Goal: Task Accomplishment & Management: Complete application form

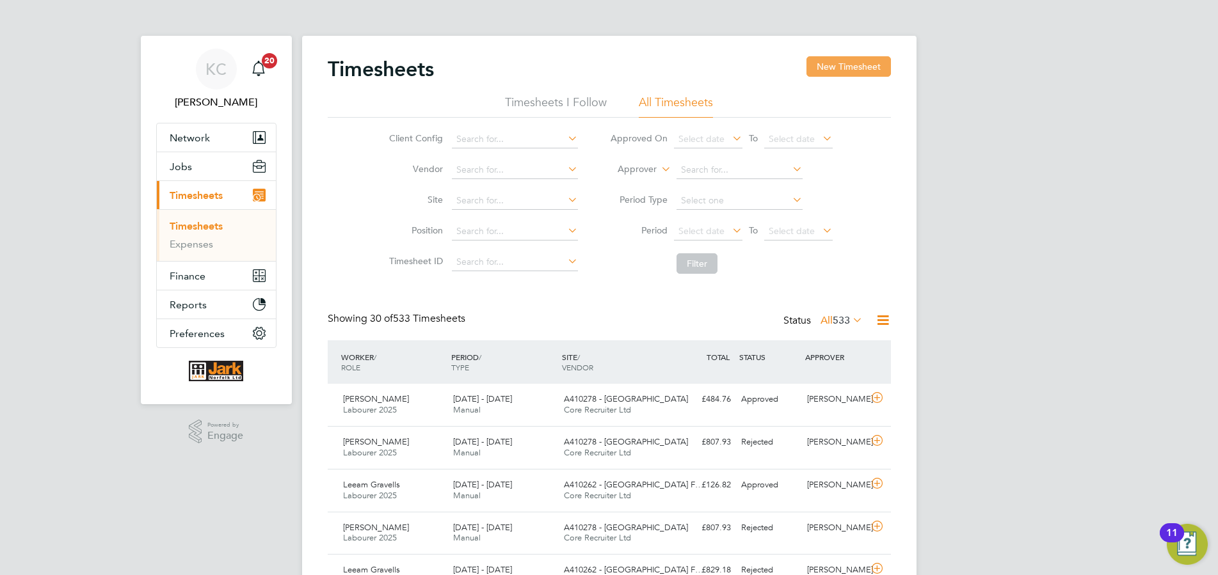
click at [866, 65] on button "New Timesheet" at bounding box center [848, 66] width 84 height 20
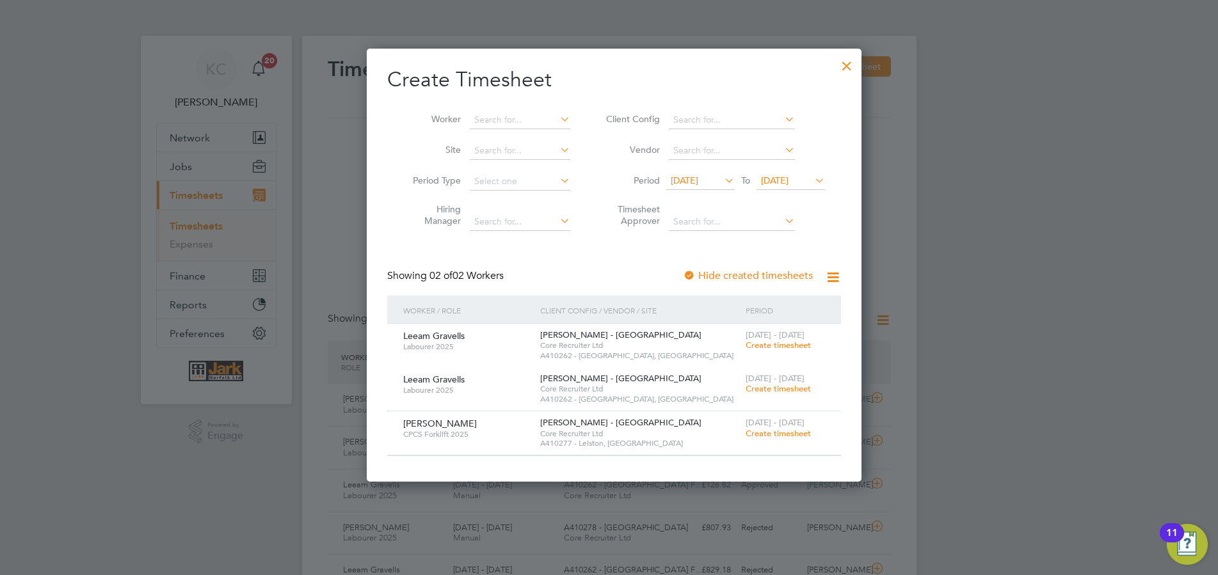
click at [791, 431] on span "Create timesheet" at bounding box center [778, 433] width 65 height 11
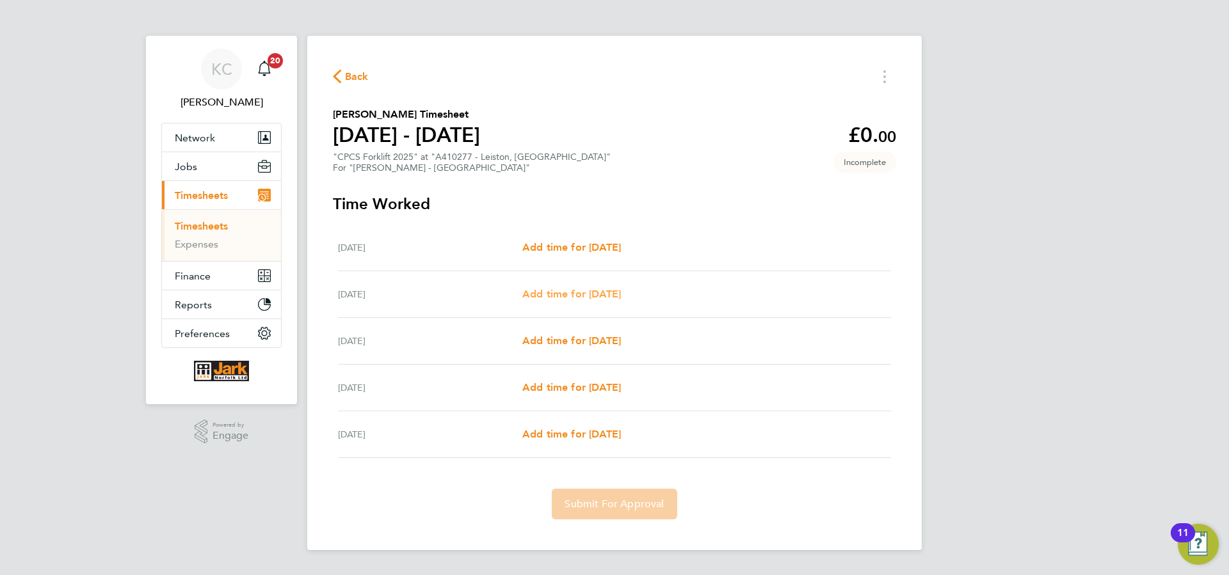
click at [584, 297] on span "Add time for Tue 05 Aug" at bounding box center [571, 294] width 99 height 12
select select "30"
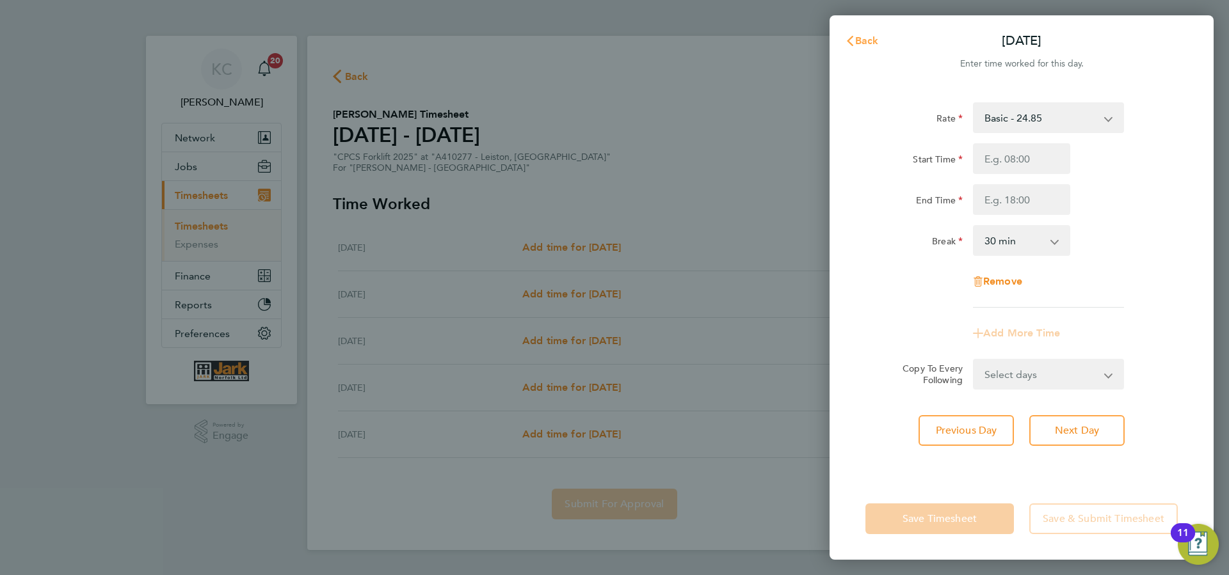
click at [878, 36] on button "Back" at bounding box center [862, 41] width 60 height 26
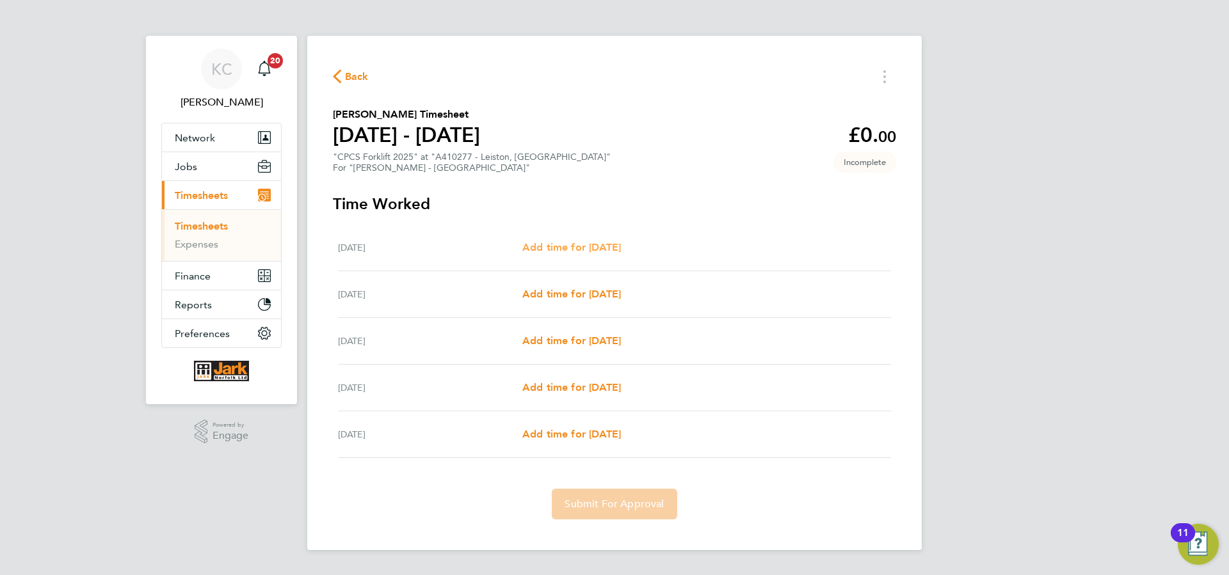
click at [541, 251] on span "Add time for Mon 04 Aug" at bounding box center [571, 247] width 99 height 12
select select "30"
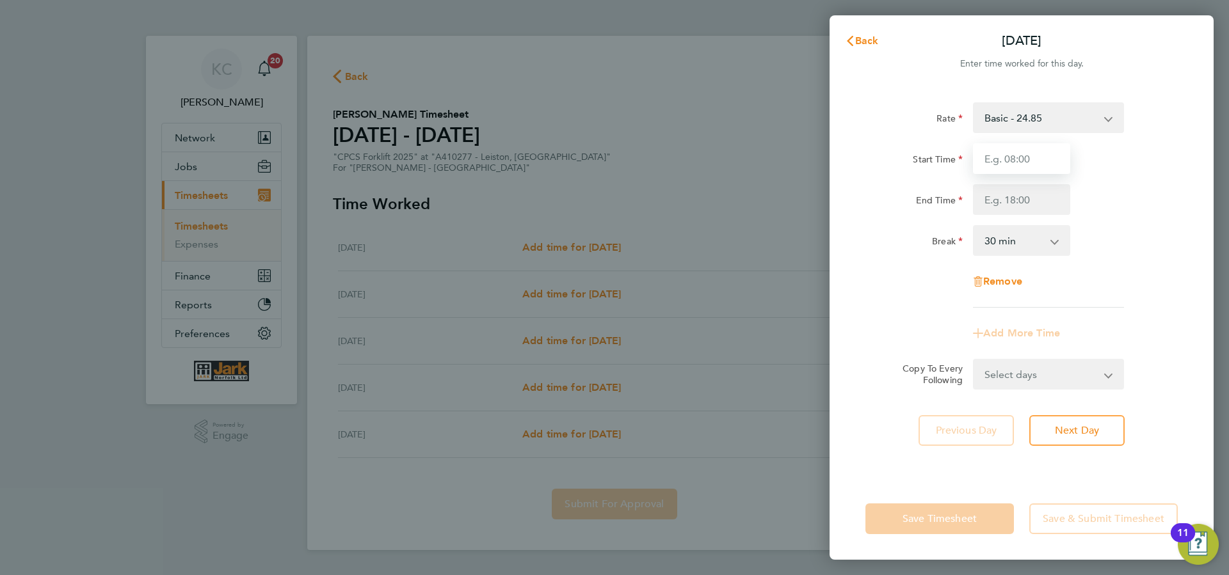
click at [998, 162] on input "Start Time" at bounding box center [1021, 158] width 97 height 31
type input "07:30"
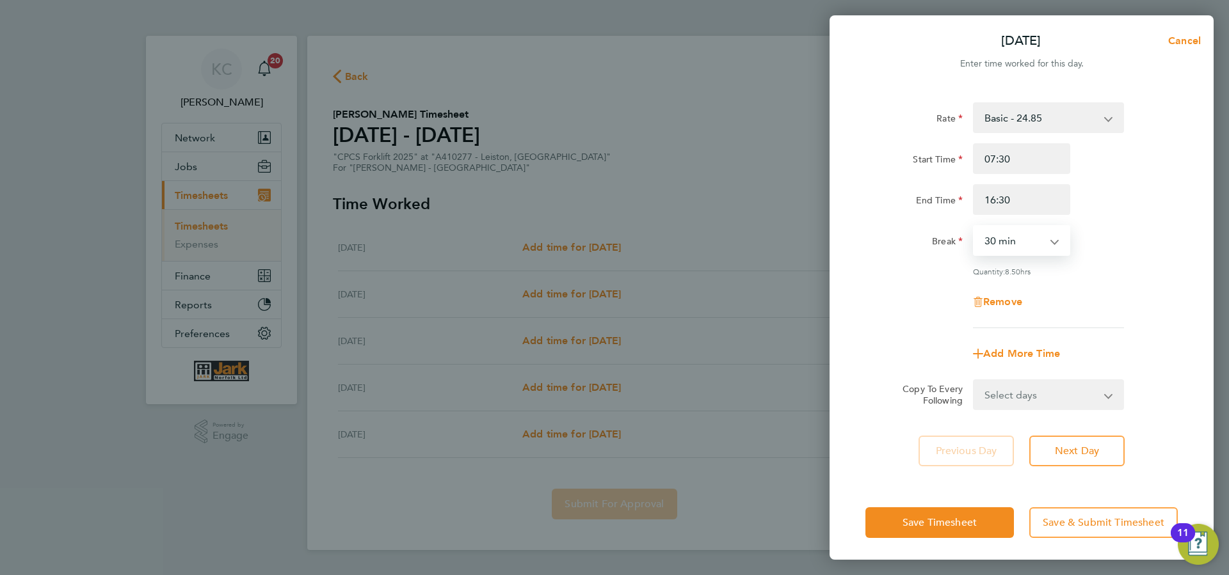
click at [974, 227] on select "0 min 15 min 30 min 45 min 60 min 75 min 90 min" at bounding box center [1013, 241] width 79 height 28
drag, startPoint x: 1014, startPoint y: 202, endPoint x: 1022, endPoint y: 200, distance: 8.4
click at [1015, 200] on input "16:30" at bounding box center [1021, 199] width 97 height 31
drag, startPoint x: 1027, startPoint y: 200, endPoint x: 936, endPoint y: 186, distance: 92.0
click at [973, 187] on input "16:30" at bounding box center [1021, 199] width 97 height 31
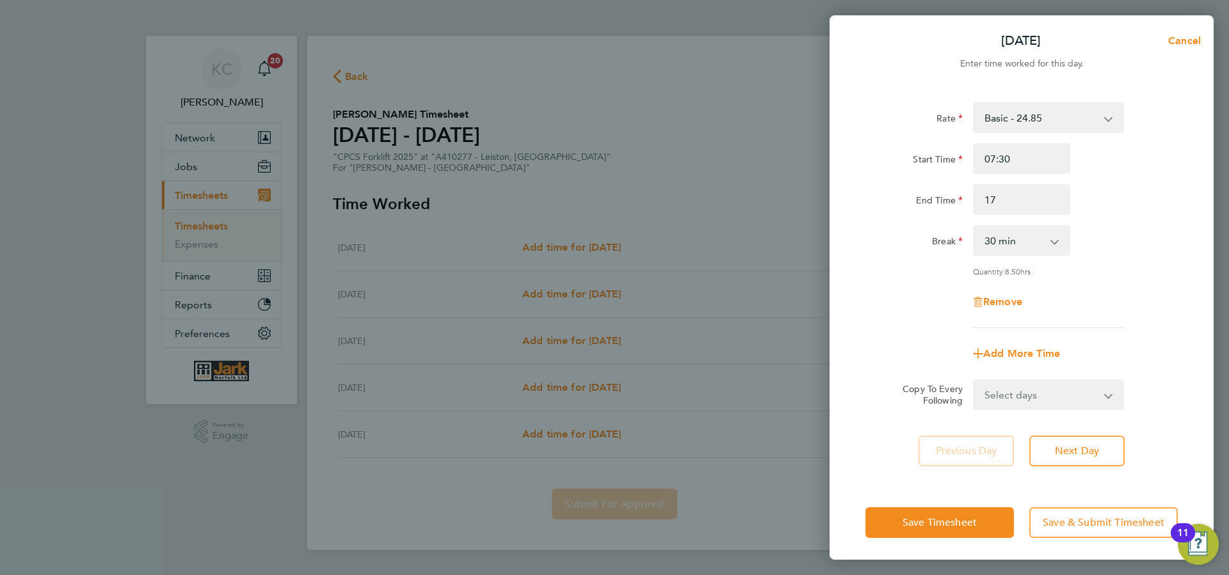
type input "17:00"
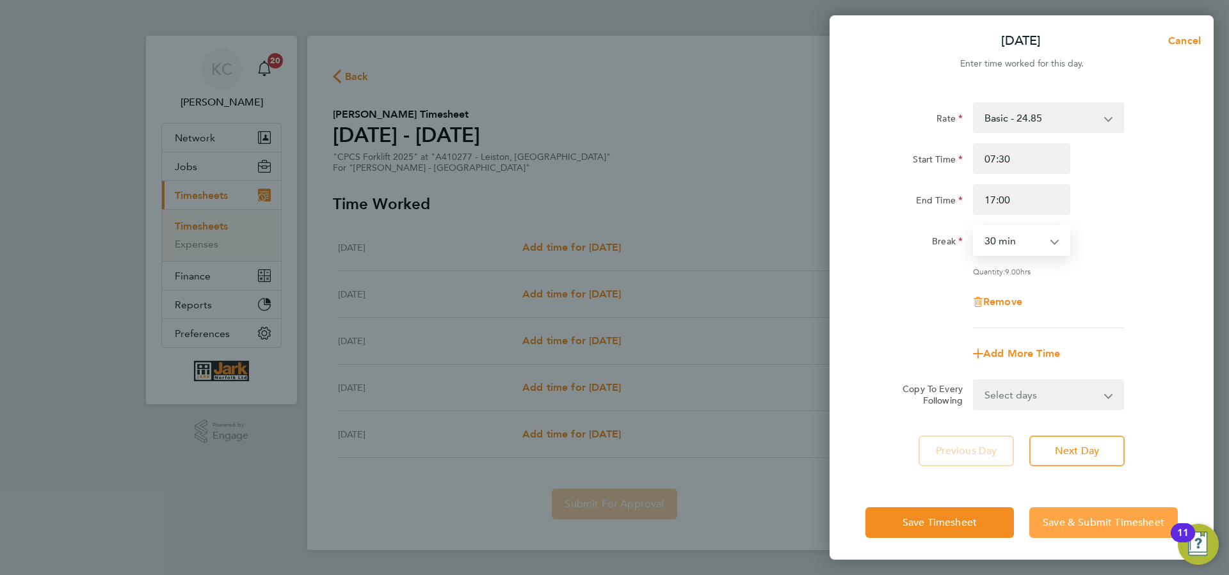
click at [1063, 528] on button "Save & Submit Timesheet" at bounding box center [1103, 523] width 148 height 31
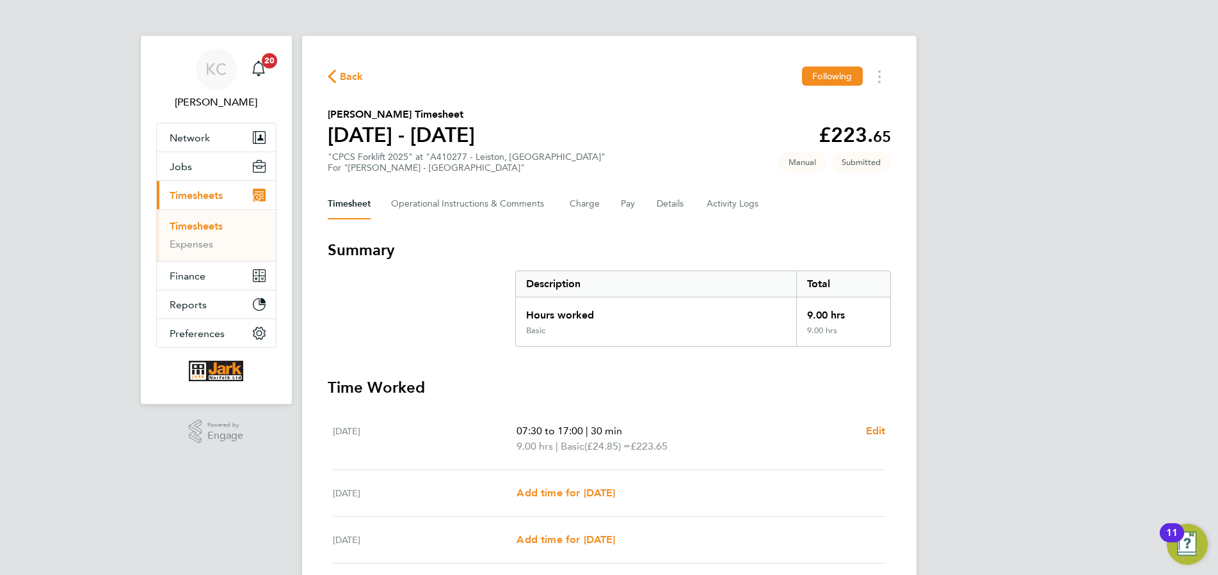
click at [194, 225] on link "Timesheets" at bounding box center [196, 226] width 53 height 12
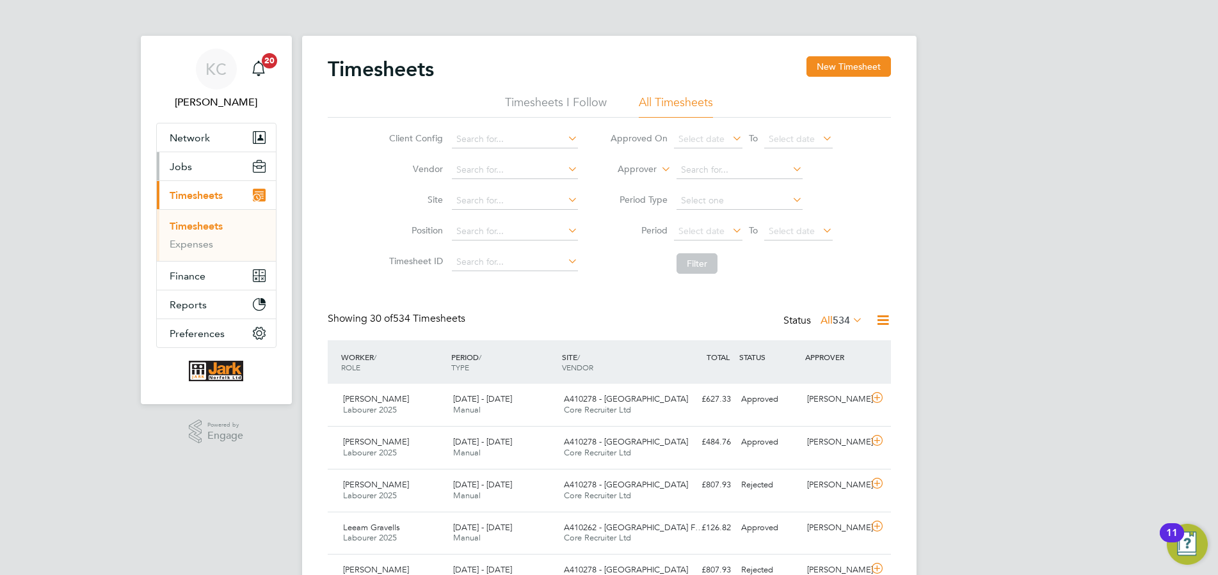
click at [193, 165] on button "Jobs" at bounding box center [216, 166] width 119 height 28
click at [181, 173] on button "Jobs" at bounding box center [216, 166] width 119 height 28
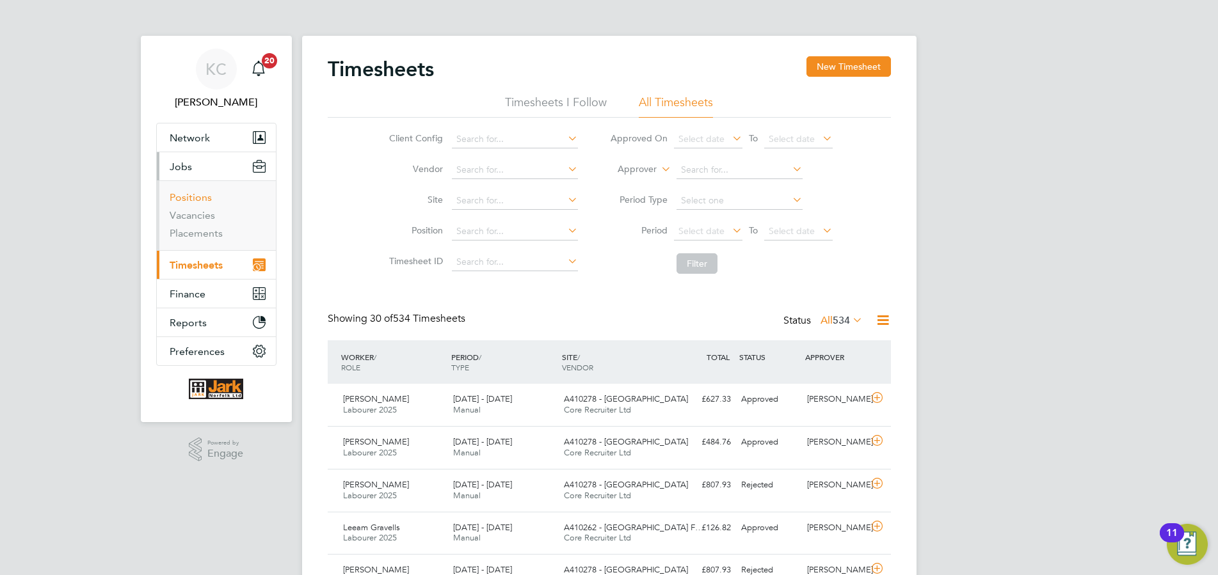
click at [193, 201] on link "Positions" at bounding box center [191, 197] width 42 height 12
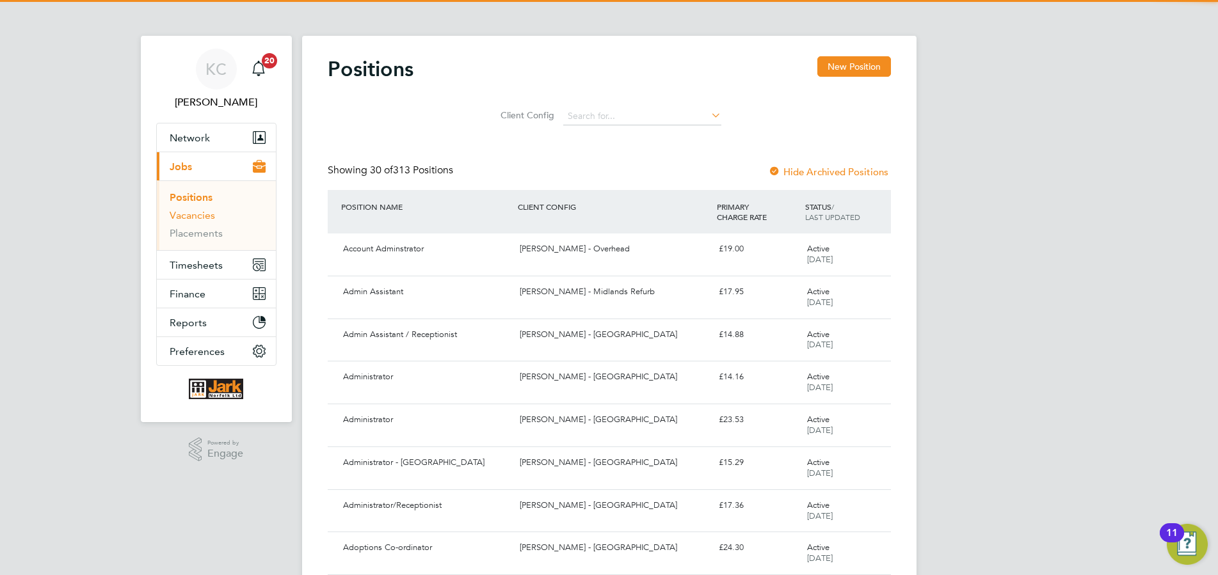
click at [198, 215] on link "Vacancies" at bounding box center [192, 215] width 45 height 12
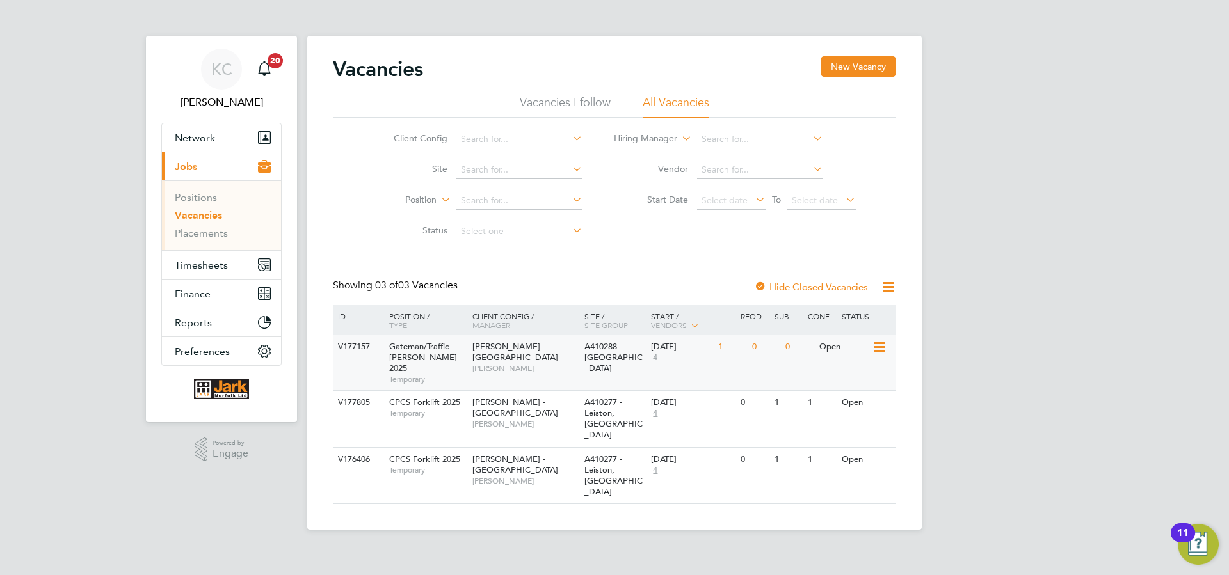
click at [575, 364] on span "Dave Betts" at bounding box center [525, 369] width 106 height 10
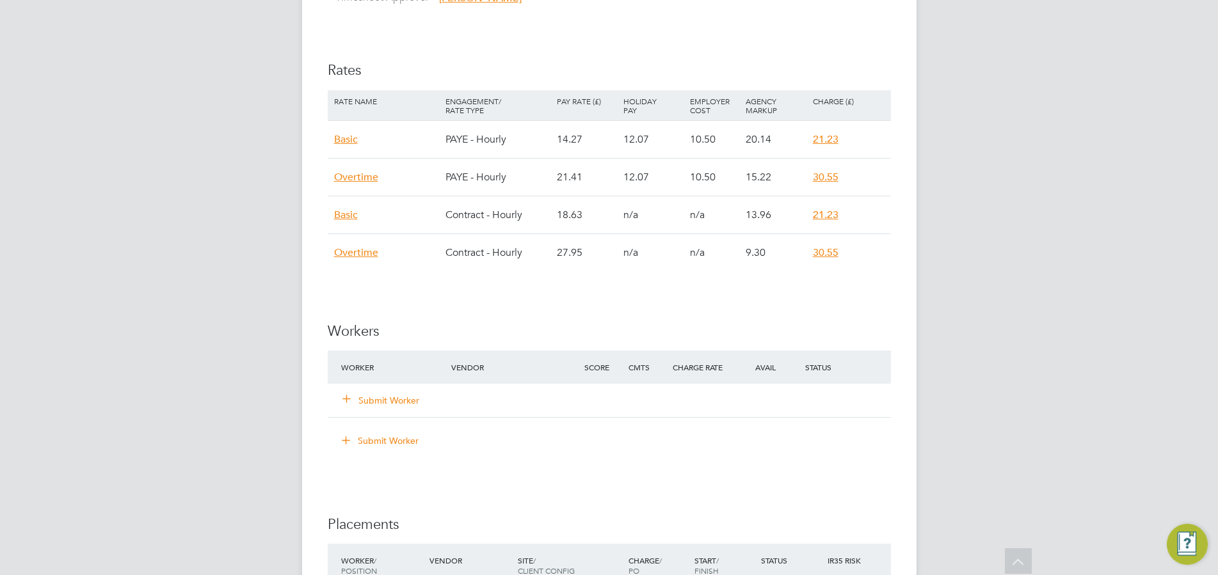
scroll to position [849, 0]
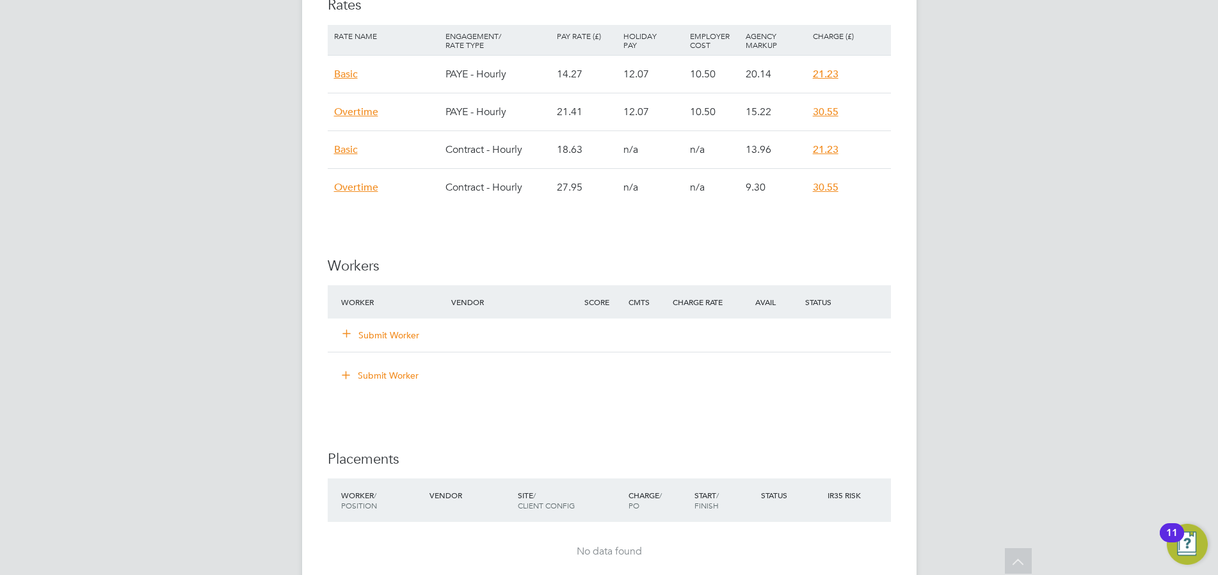
click at [382, 331] on button "Submit Worker" at bounding box center [381, 335] width 77 height 13
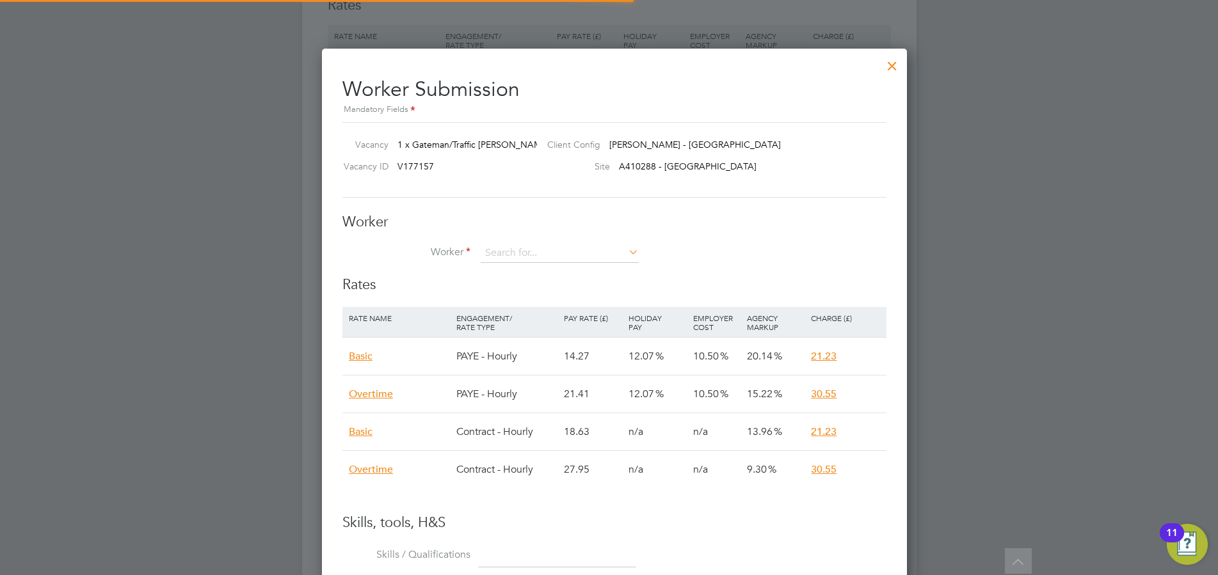
scroll to position [49, 119]
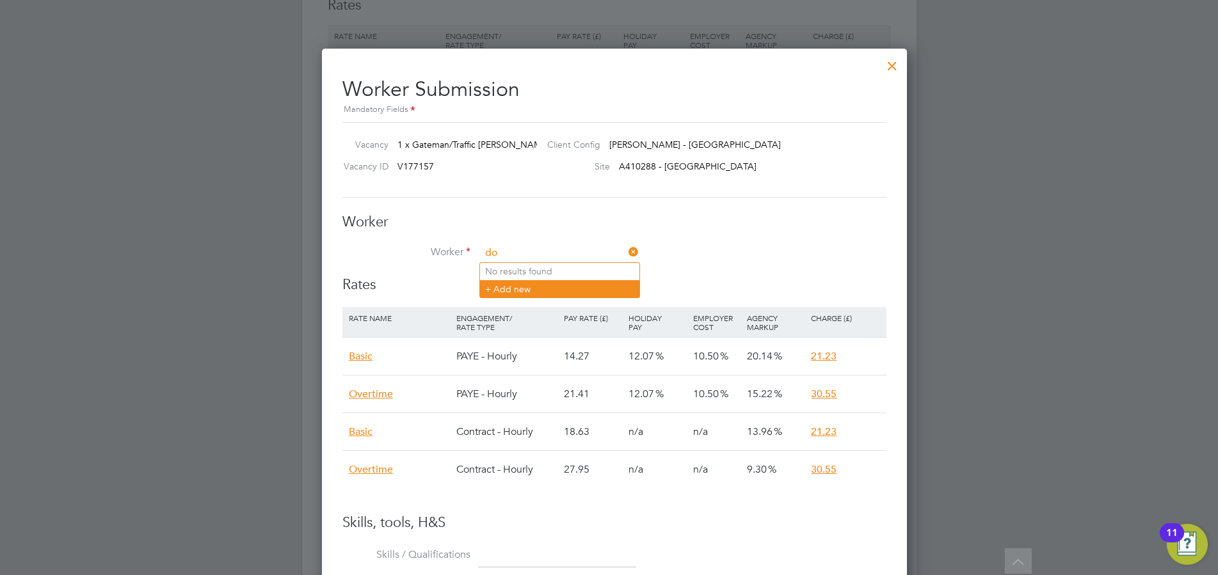
type input "do"
click at [520, 284] on li "+ Add new" at bounding box center [559, 288] width 159 height 17
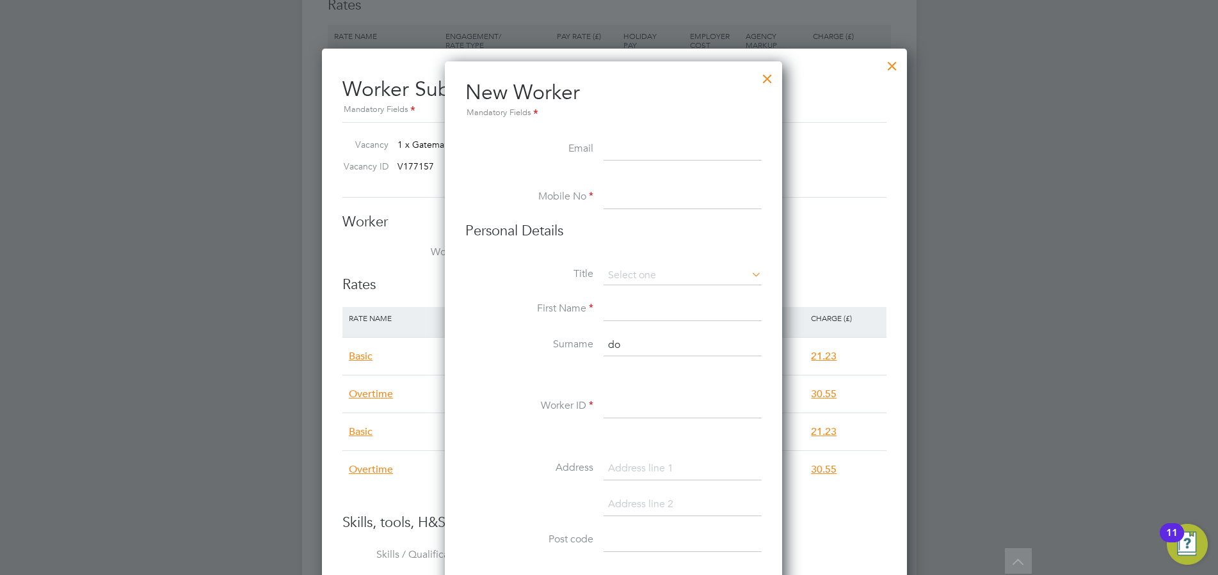
click at [622, 143] on input at bounding box center [683, 149] width 158 height 23
type input "sheridand@gmail.com"
click at [642, 191] on input at bounding box center [683, 197] width 158 height 23
paste input "07386084092"
type input "07386084092"
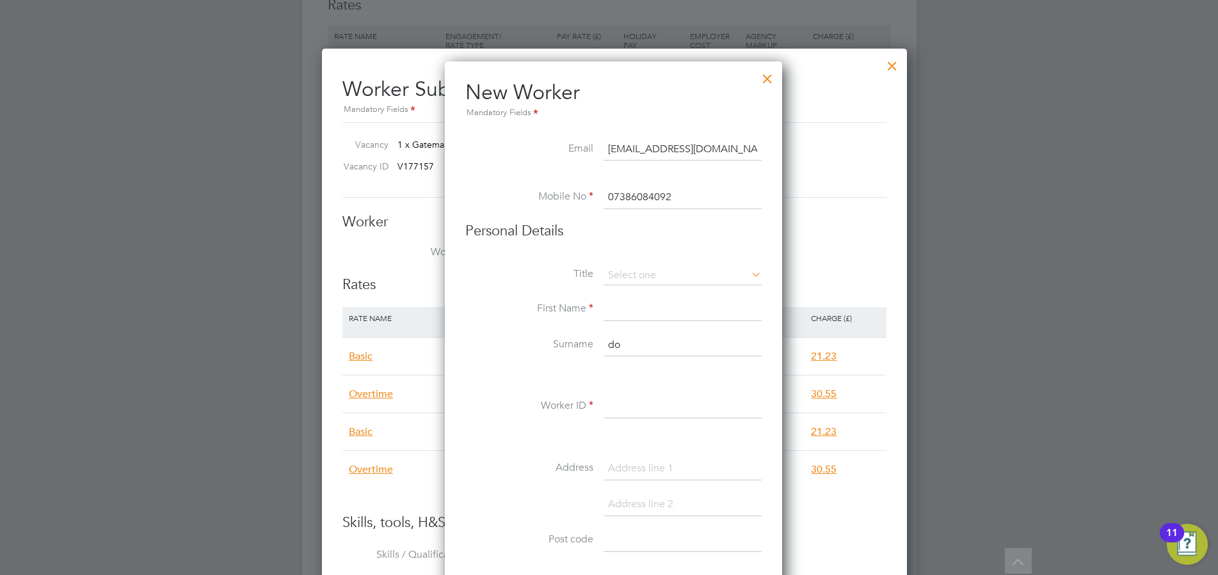
click at [666, 292] on li "Title" at bounding box center [613, 282] width 296 height 32
click at [630, 308] on input at bounding box center [683, 309] width 158 height 23
type input "Sheridan"
type input "Doughty"
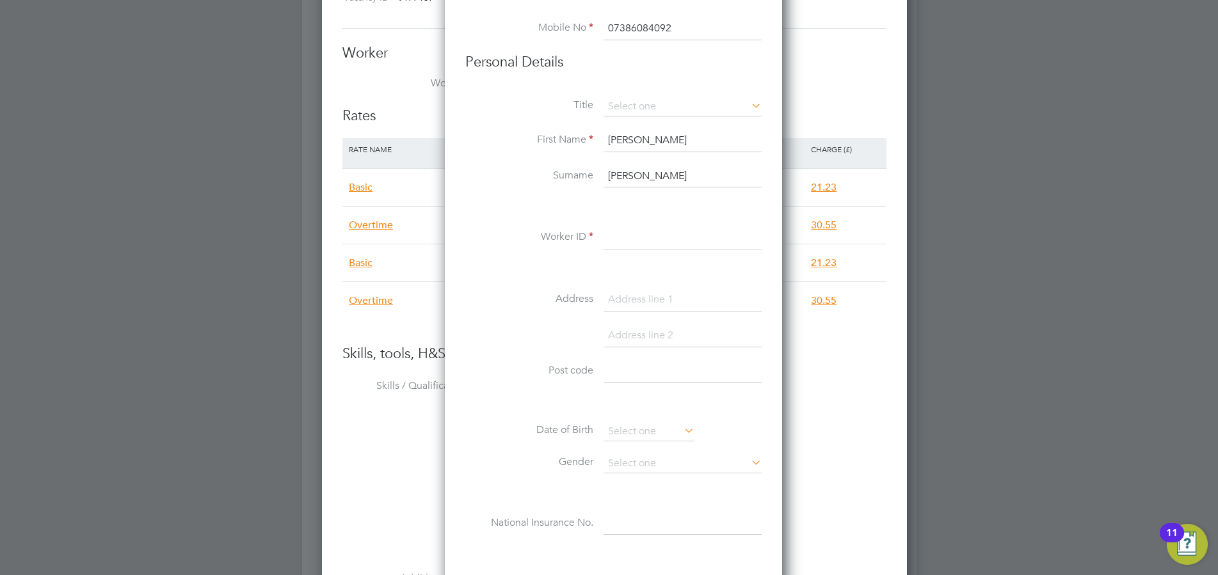
type input "W"
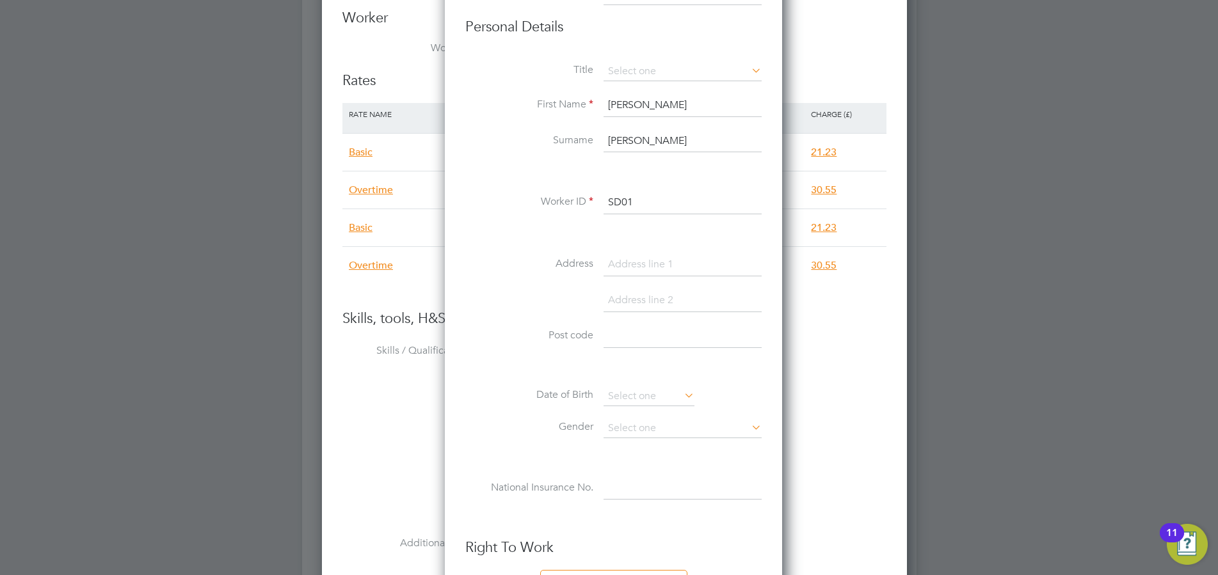
type input "SD01"
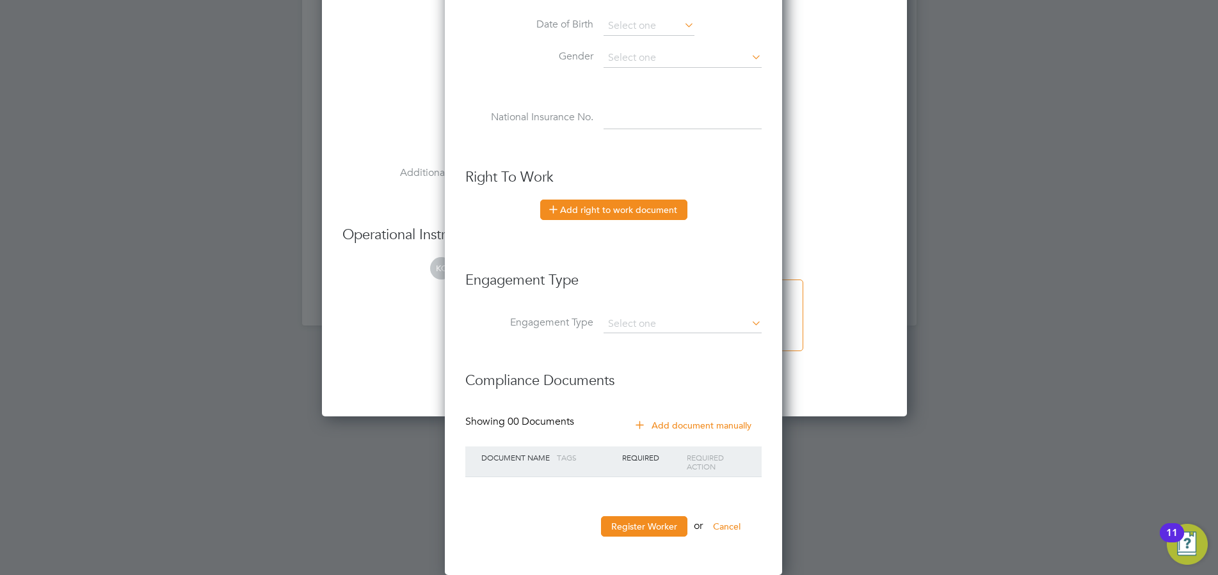
click at [624, 212] on button "Add right to work document" at bounding box center [613, 210] width 147 height 20
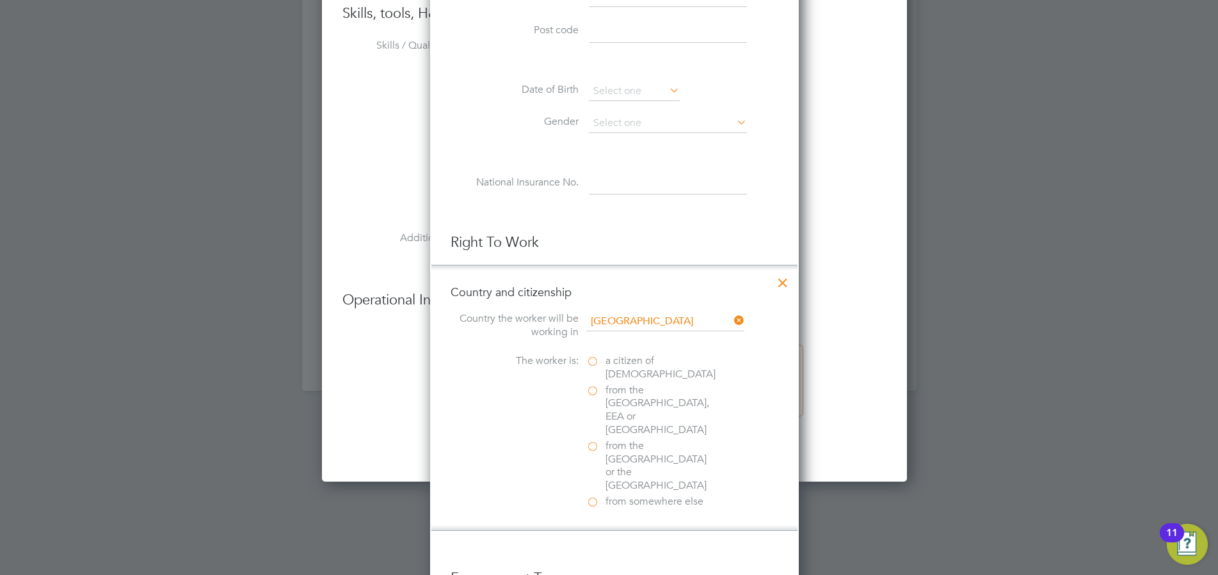
click at [597, 358] on label "a citizen of United Kingdom" at bounding box center [650, 368] width 128 height 27
click at [0, 0] on input "a citizen of United Kingdom" at bounding box center [0, 0] width 0 height 0
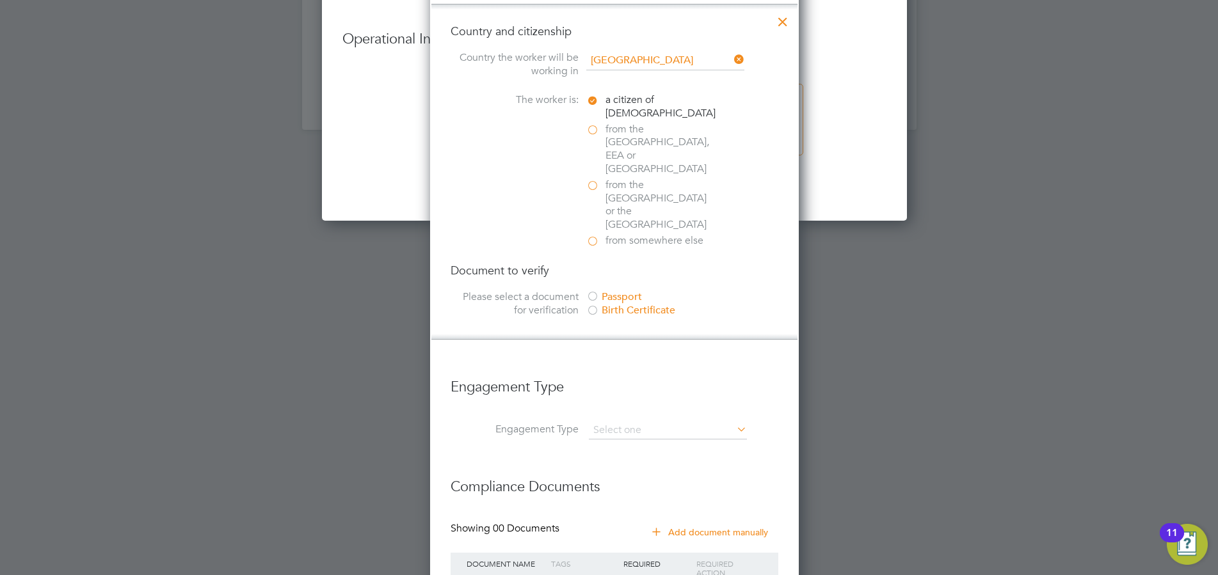
click at [591, 291] on div at bounding box center [592, 297] width 13 height 13
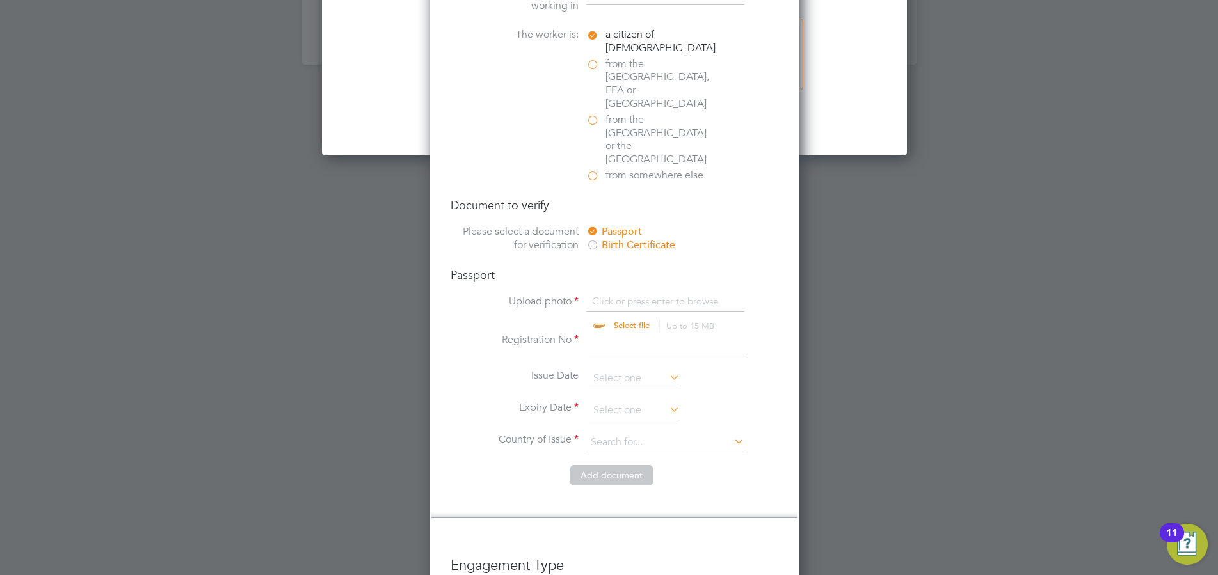
click at [611, 295] on input "file" at bounding box center [643, 314] width 201 height 38
type input "C:\fakepath\BC.jpg"
click at [207, 24] on div at bounding box center [609, 287] width 1218 height 575
click at [591, 240] on div at bounding box center [592, 246] width 13 height 13
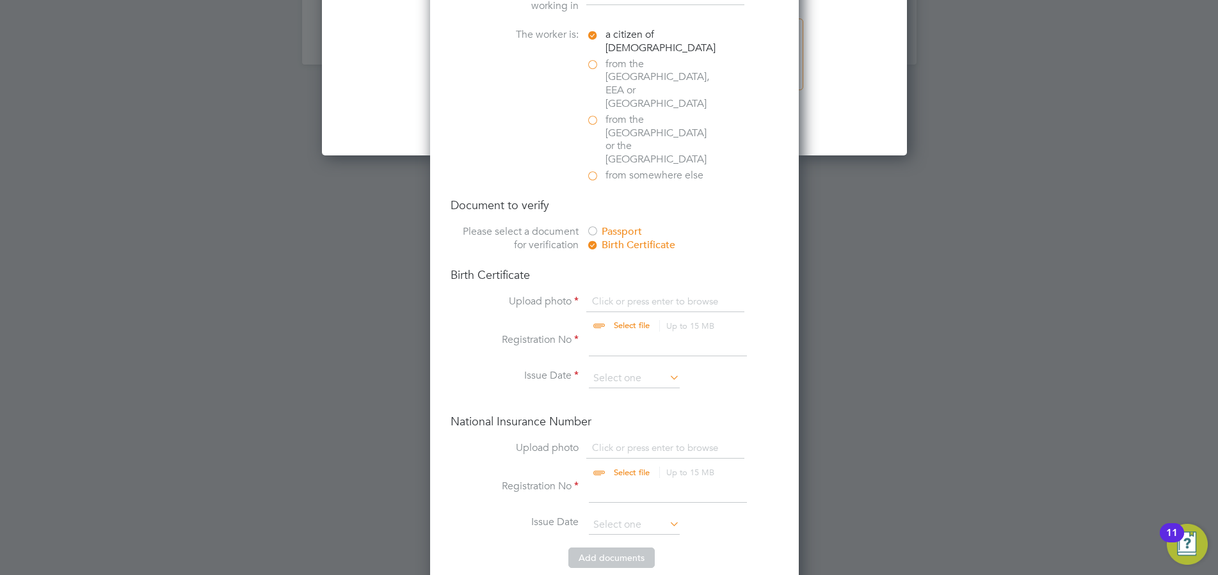
scroll to position [28, 170]
click at [606, 295] on input "file" at bounding box center [643, 314] width 201 height 38
type input "C:\fakepath\BC.jpg"
click at [628, 333] on input at bounding box center [668, 344] width 158 height 23
type input "1"
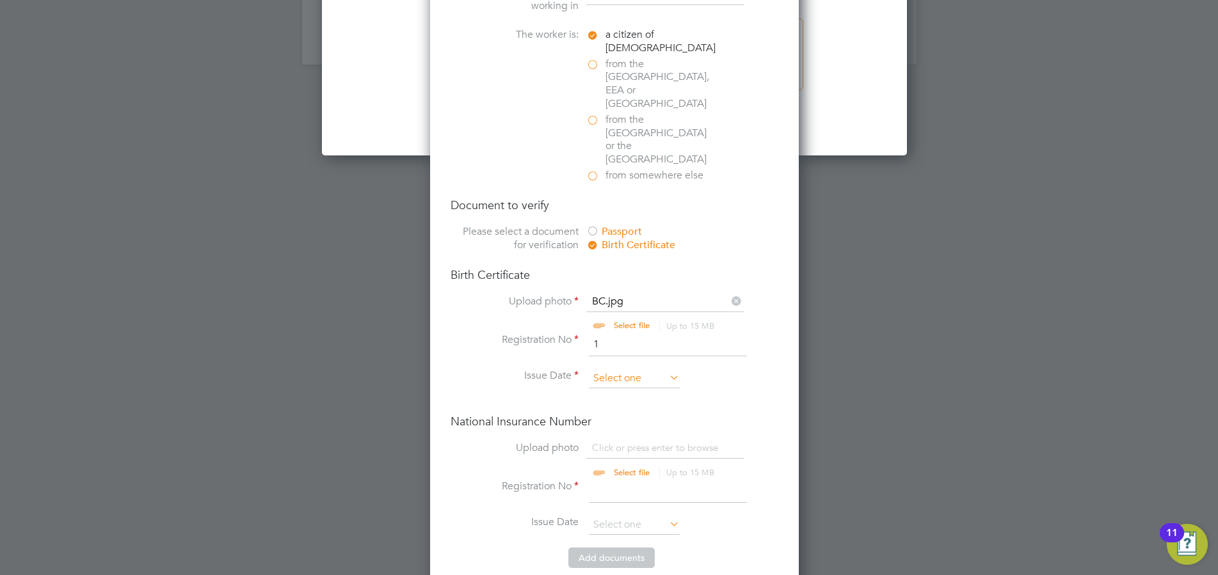
click at [620, 369] on input at bounding box center [634, 378] width 91 height 19
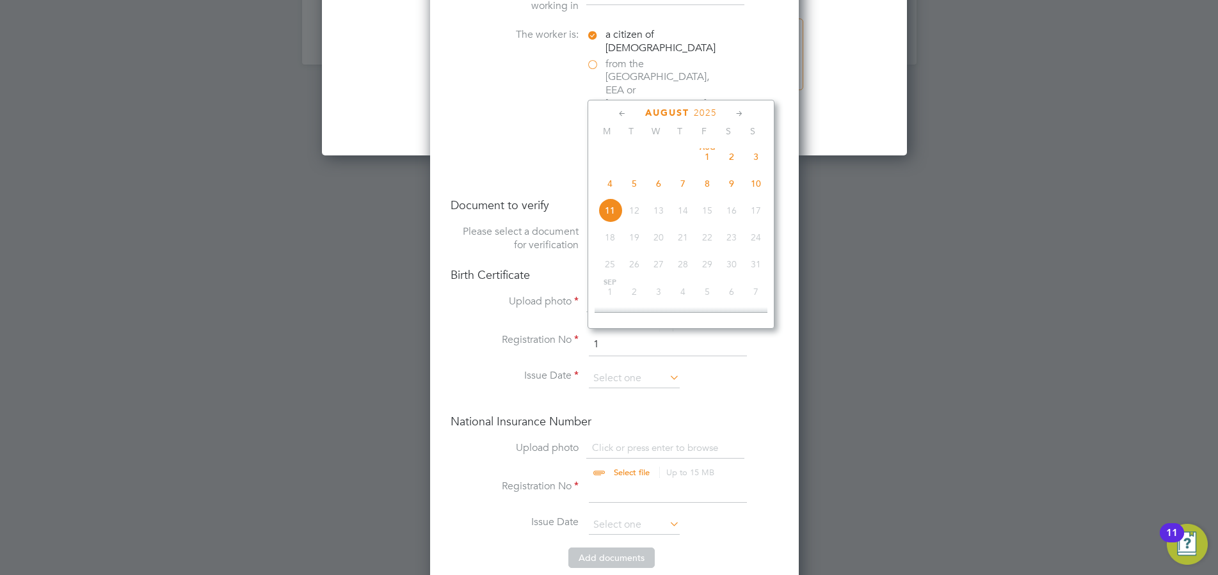
click at [712, 111] on span "2025" at bounding box center [705, 113] width 23 height 11
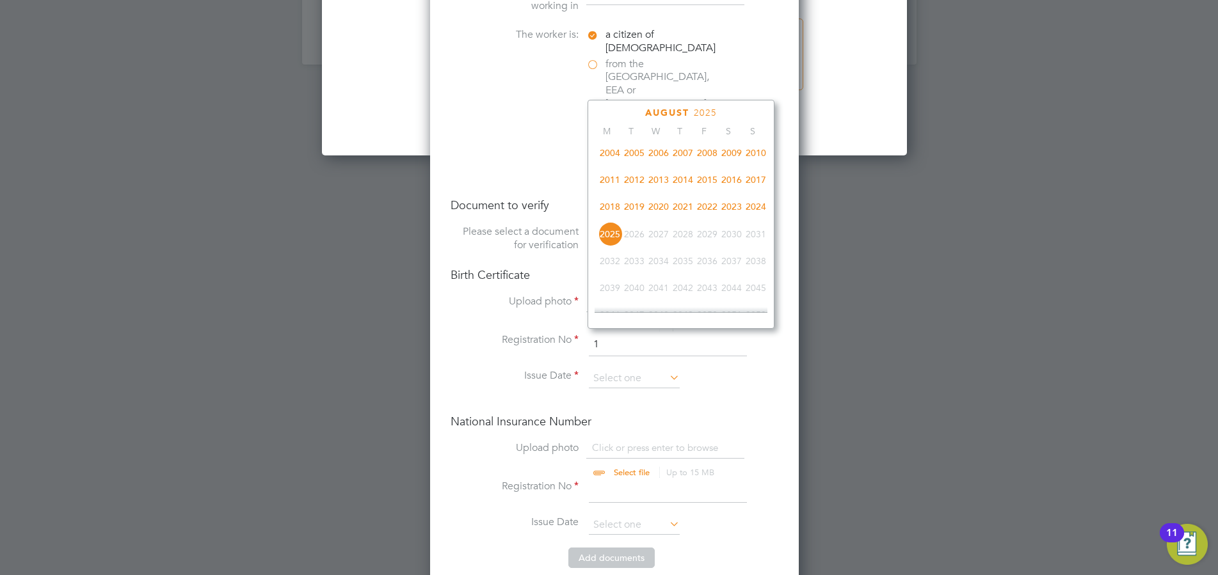
click at [697, 207] on span "2022" at bounding box center [707, 207] width 24 height 24
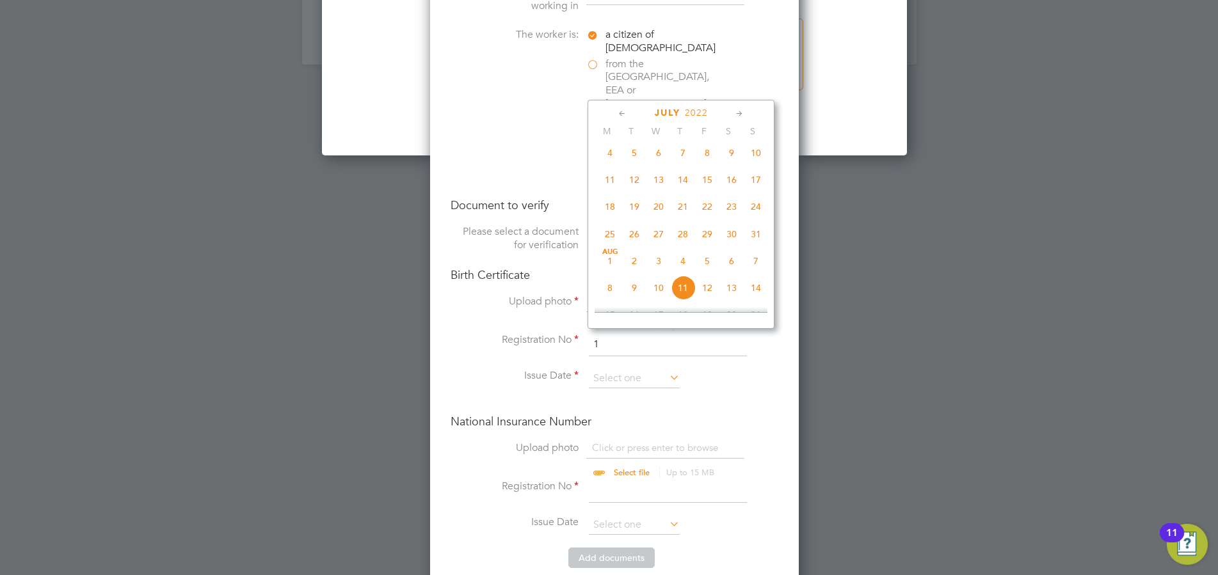
click at [685, 289] on span "11" at bounding box center [683, 288] width 24 height 24
type input "11 Aug 2022"
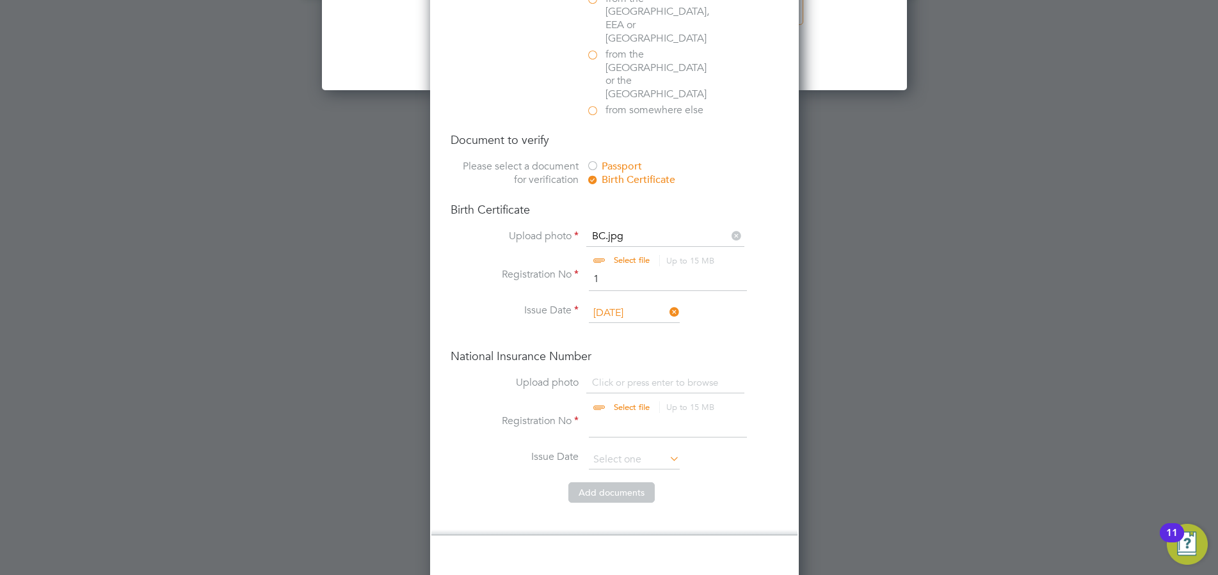
scroll to position [1815, 0]
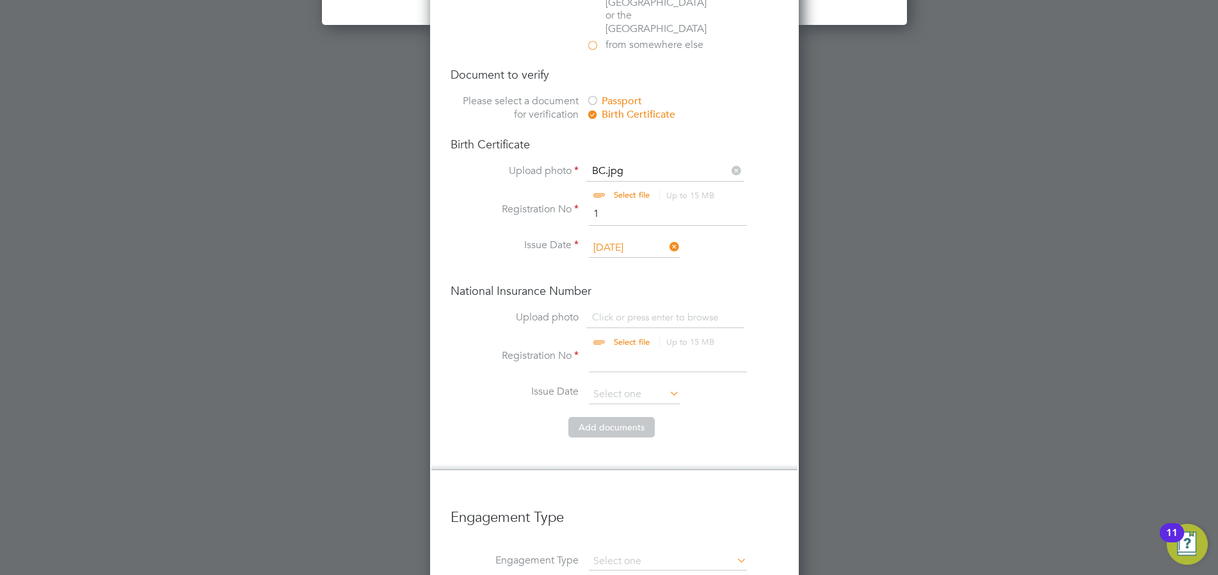
click at [621, 311] on input "file" at bounding box center [643, 330] width 201 height 38
type input "C:\fakepath\NI UTR.jpg"
click at [612, 349] on input at bounding box center [668, 360] width 158 height 23
type input "1"
click at [611, 417] on button "Add document s" at bounding box center [611, 427] width 86 height 20
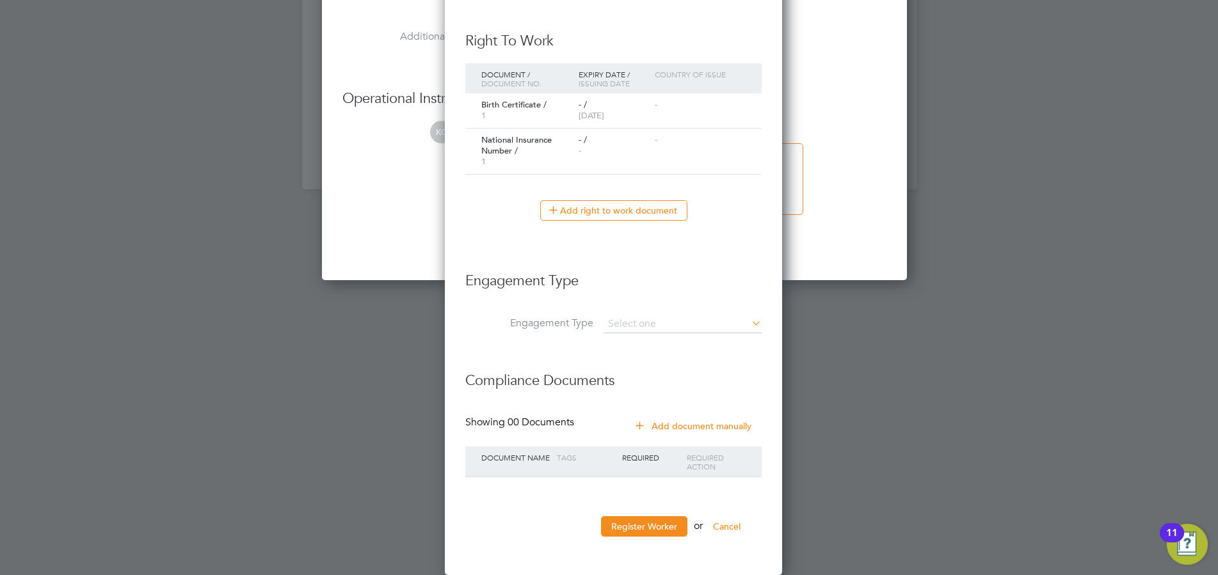
scroll to position [1560, 0]
click at [636, 533] on button "Register Worker" at bounding box center [644, 527] width 86 height 20
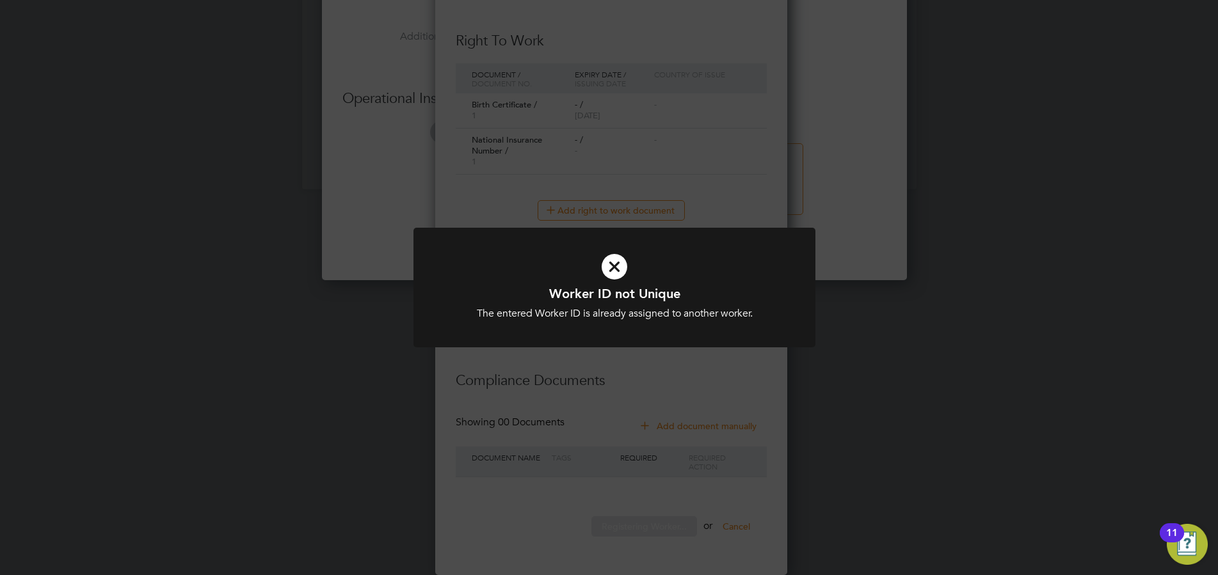
click at [741, 346] on div at bounding box center [614, 288] width 402 height 120
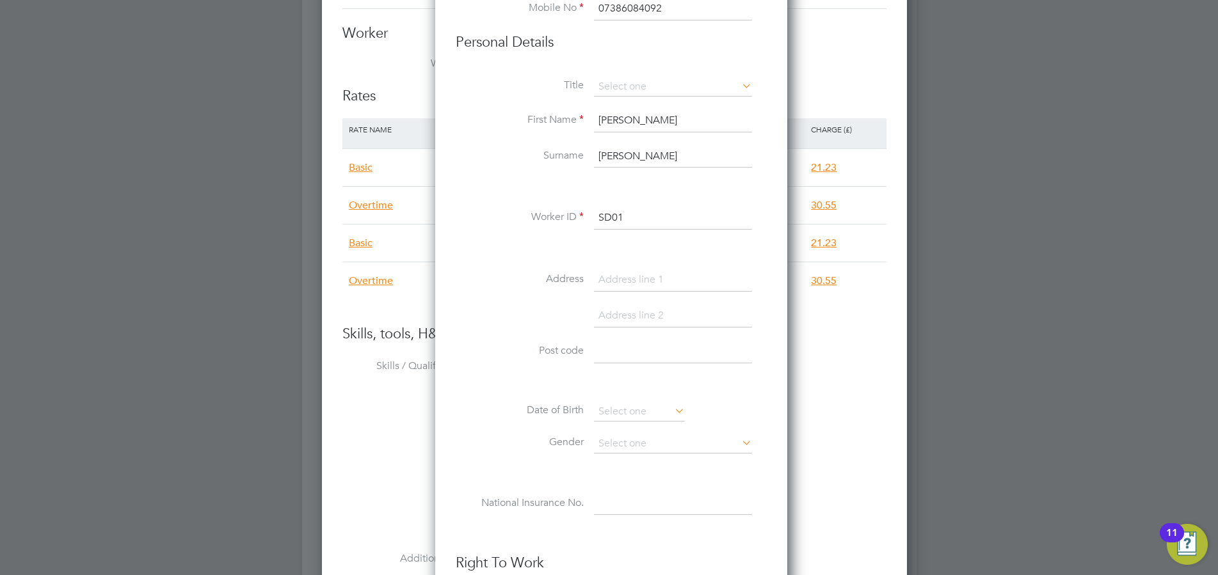
scroll to position [842, 0]
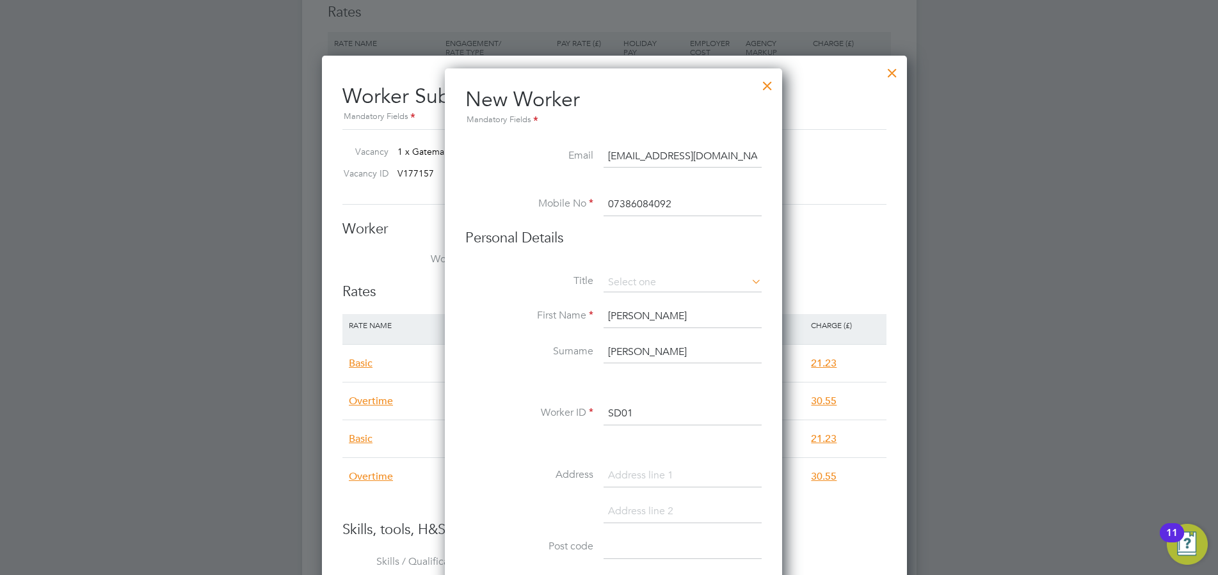
drag, startPoint x: 633, startPoint y: 415, endPoint x: 626, endPoint y: 415, distance: 7.1
click at [626, 415] on input "SD01" at bounding box center [683, 414] width 158 height 23
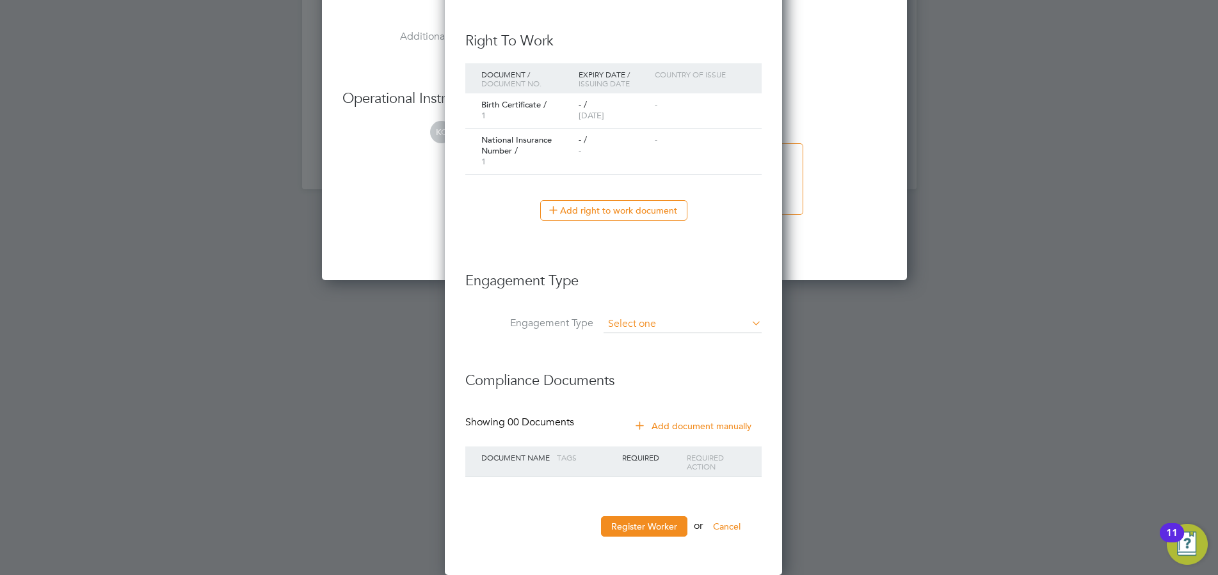
type input "SD02"
click at [623, 326] on input at bounding box center [683, 325] width 158 height 18
click at [609, 323] on input at bounding box center [683, 325] width 158 height 18
click at [645, 393] on li "Umbrella" at bounding box center [682, 398] width 159 height 19
type input "Umbrella"
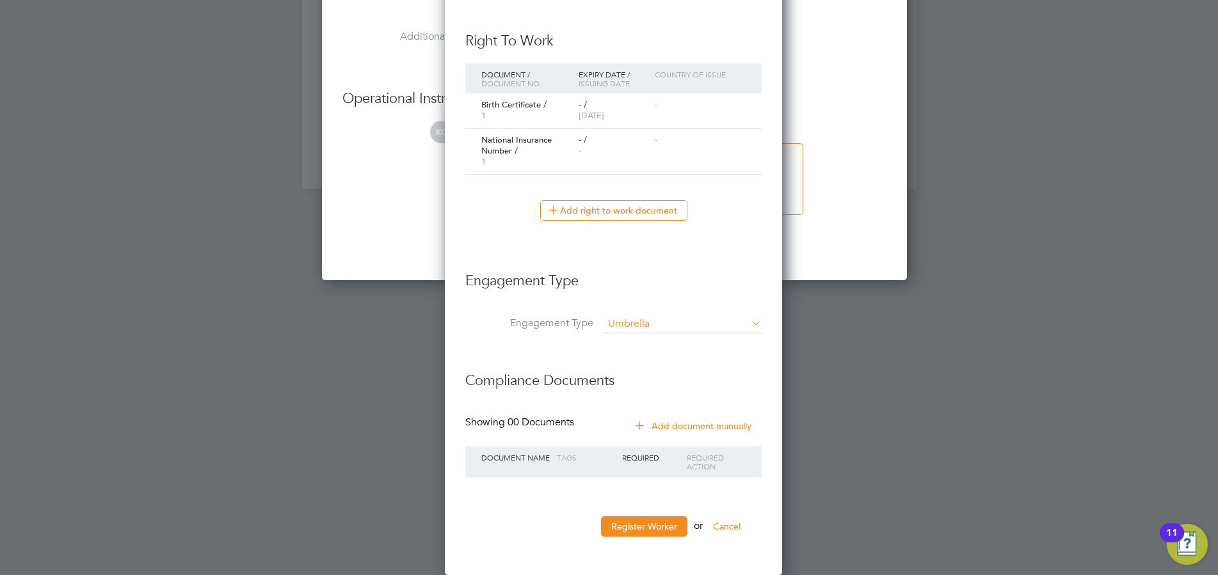
scroll to position [1474, 350]
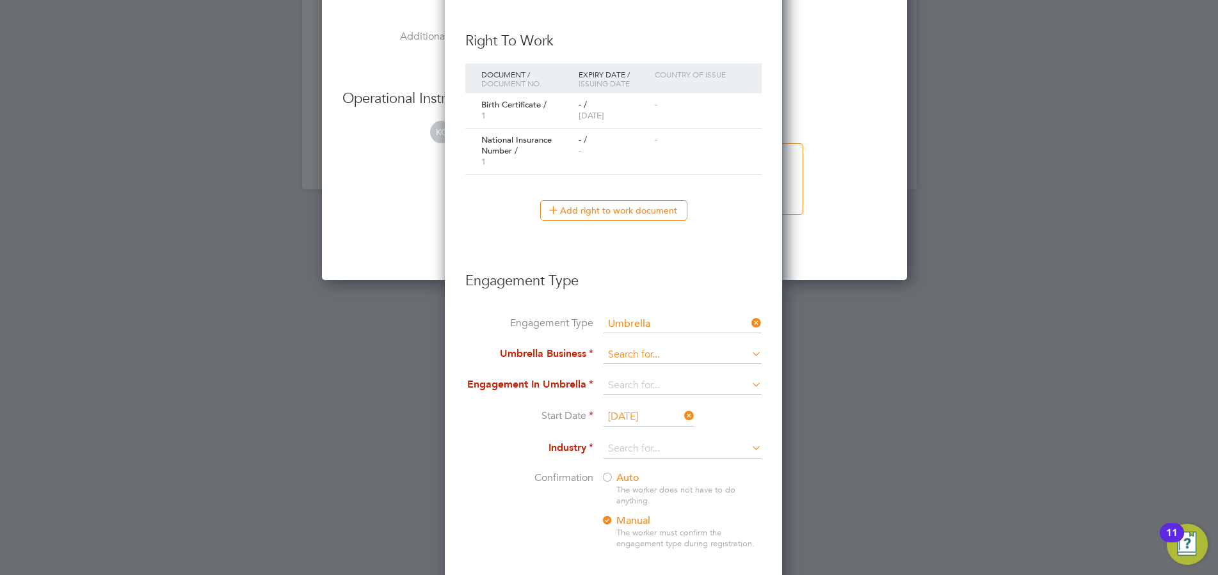
click at [630, 349] on input at bounding box center [683, 355] width 158 height 18
click at [670, 394] on li "Workwell People Solutions Limited" at bounding box center [689, 392] width 173 height 19
type input "Workwell People Solutions Limited"
click at [630, 385] on input at bounding box center [683, 386] width 158 height 18
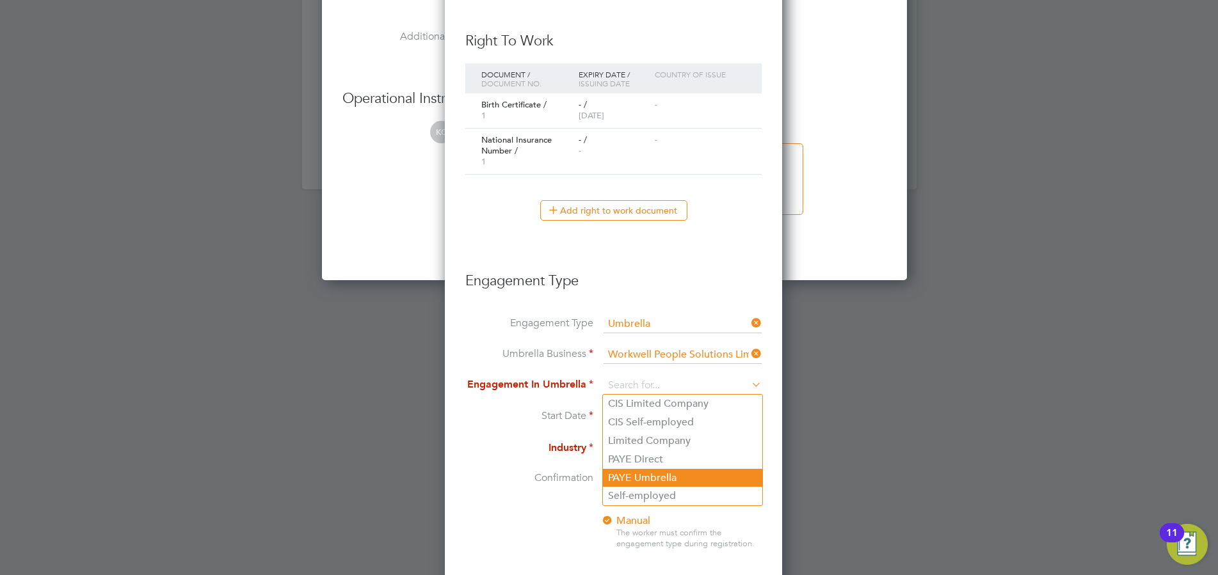
click at [655, 479] on li "PAYE Umbrella" at bounding box center [682, 478] width 159 height 19
type input "PAYE Umbrella"
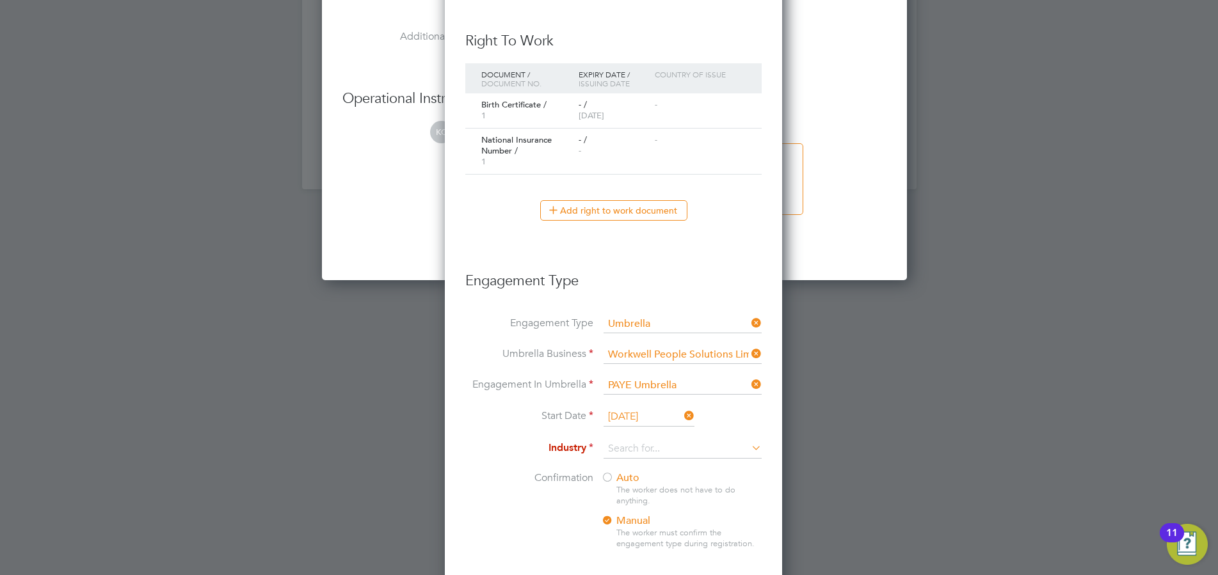
scroll to position [1625, 0]
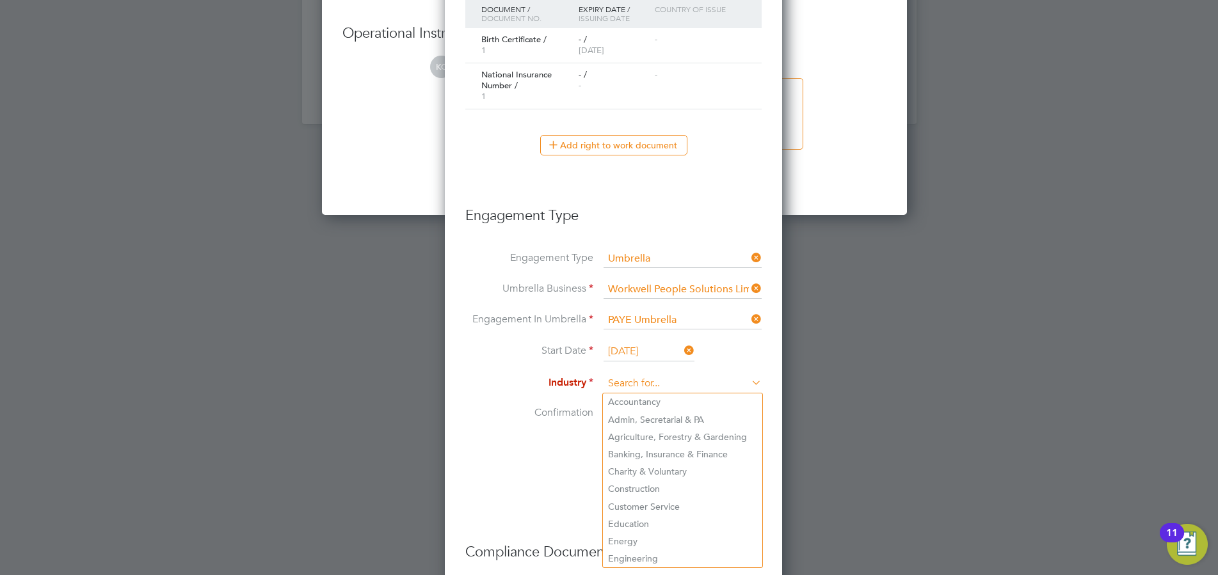
click at [638, 376] on input at bounding box center [683, 383] width 158 height 19
click at [645, 483] on li "Construction" at bounding box center [682, 489] width 159 height 17
type input "Construction"
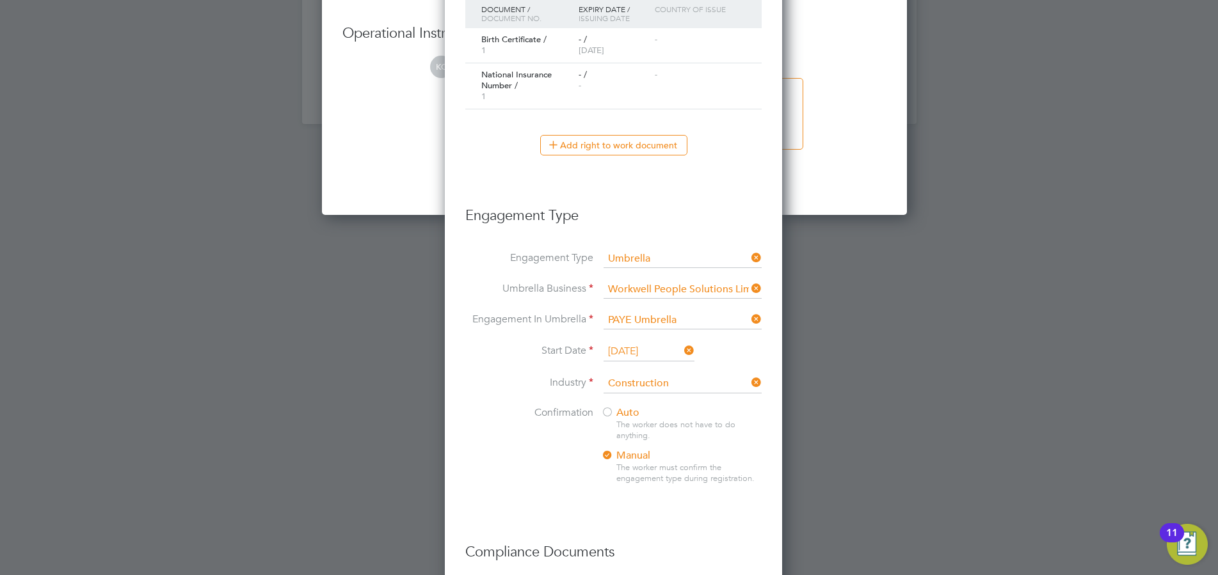
scroll to position [1797, 0]
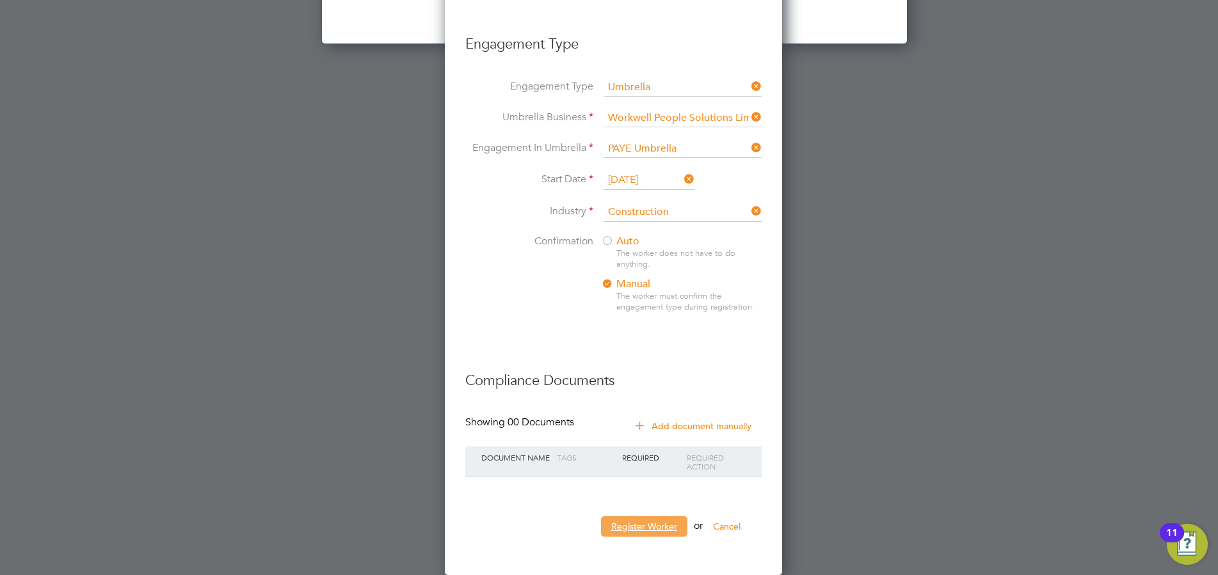
click at [652, 518] on button "Register Worker" at bounding box center [644, 527] width 86 height 20
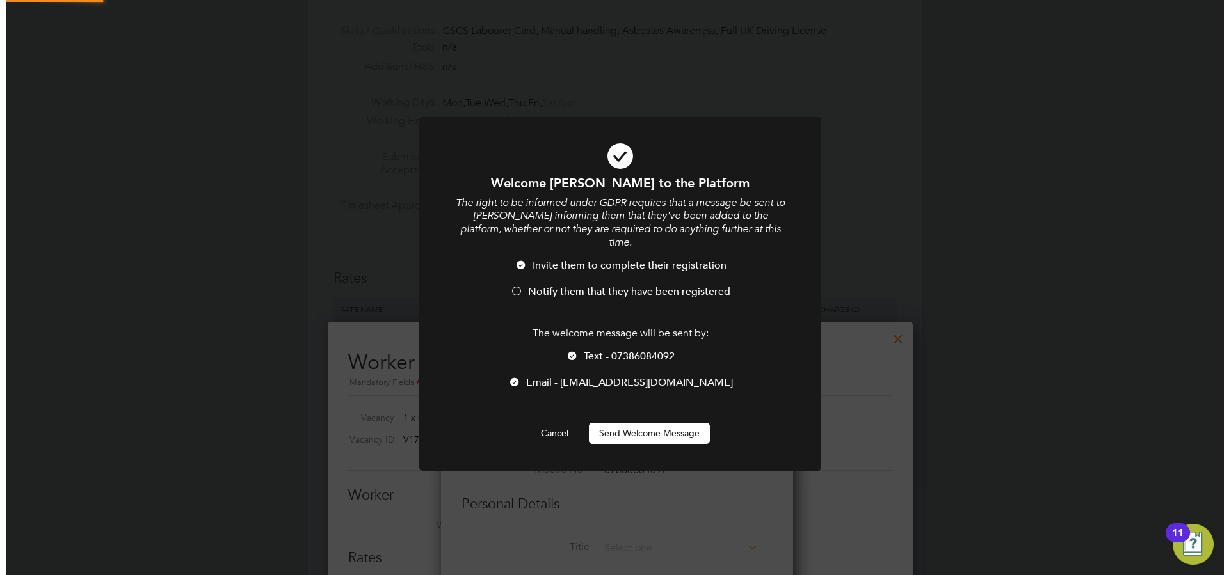
scroll to position [31, 287]
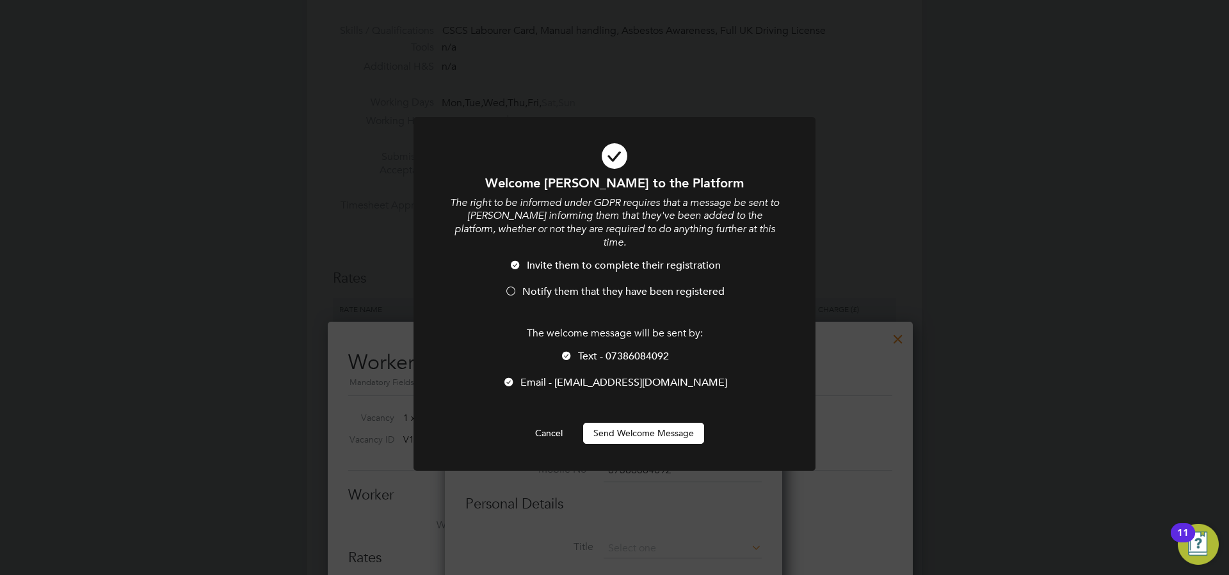
click at [648, 423] on button "Send Welcome Message" at bounding box center [643, 433] width 121 height 20
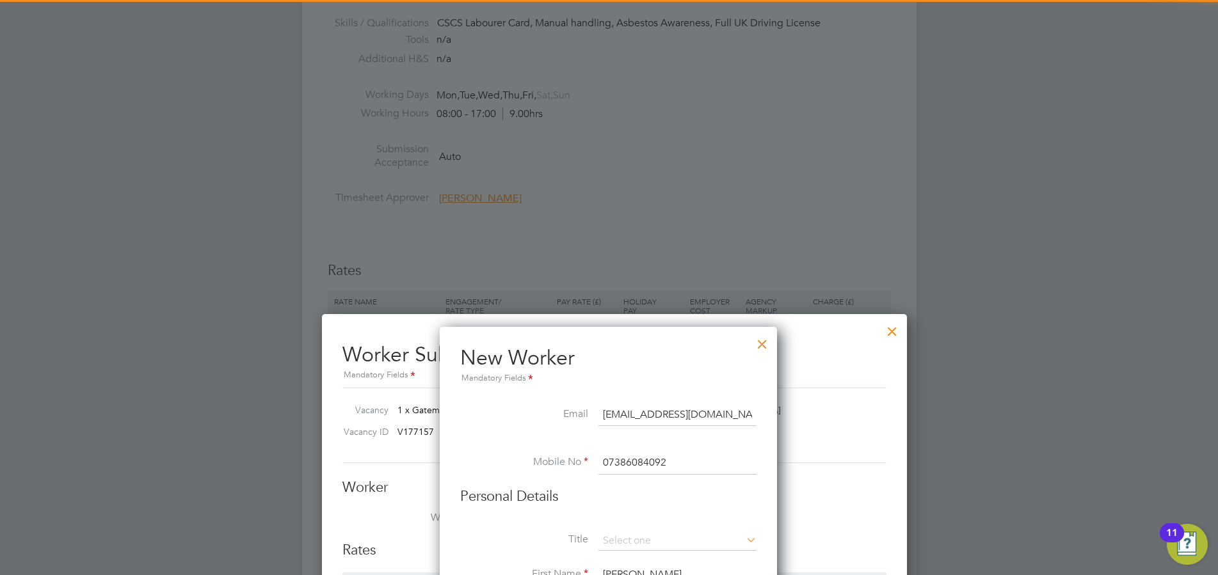
type input "Sheridan Doughty (SD02)"
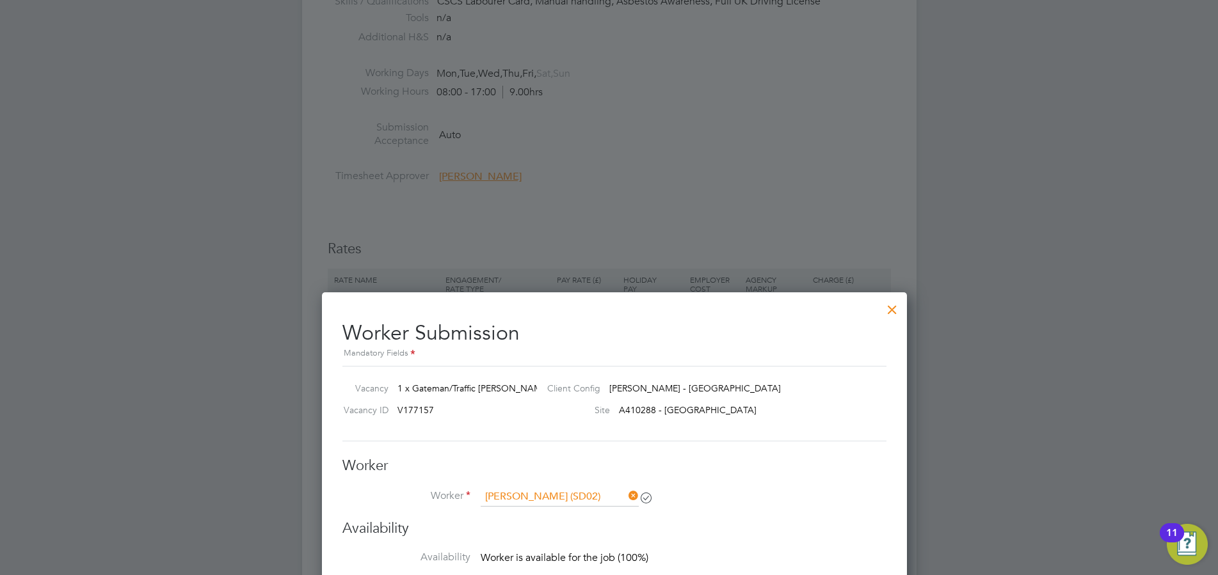
click at [890, 317] on div at bounding box center [892, 306] width 23 height 23
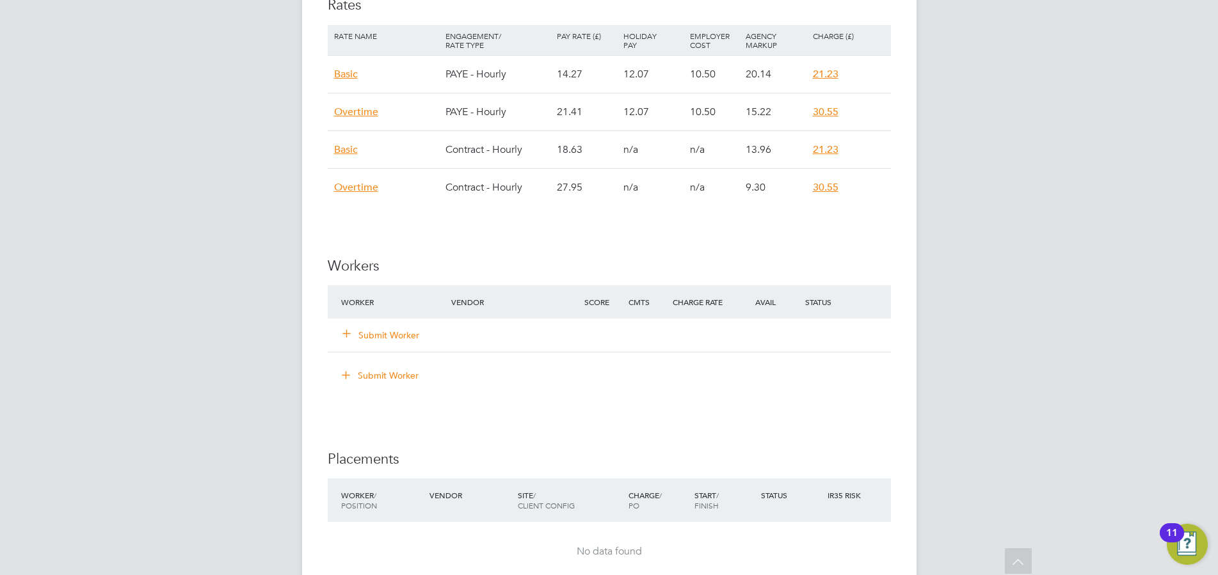
click at [401, 341] on button "Submit Worker" at bounding box center [381, 335] width 77 height 13
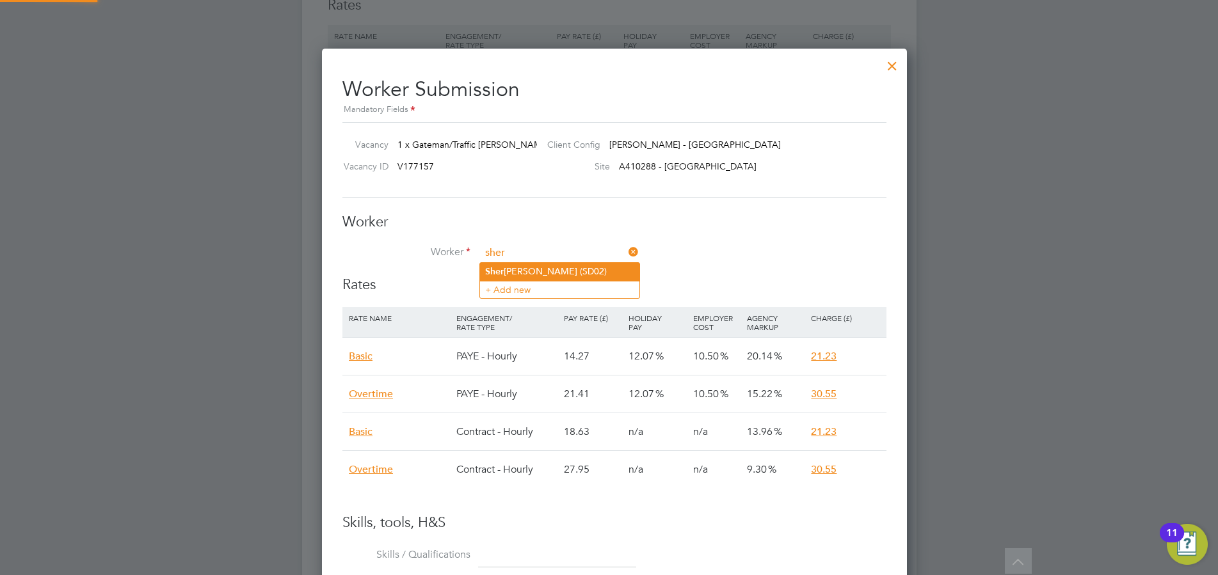
click at [520, 270] on li "Sher idan Doughty (SD02)" at bounding box center [559, 271] width 159 height 17
type input "Sheridan Doughty (SD02)"
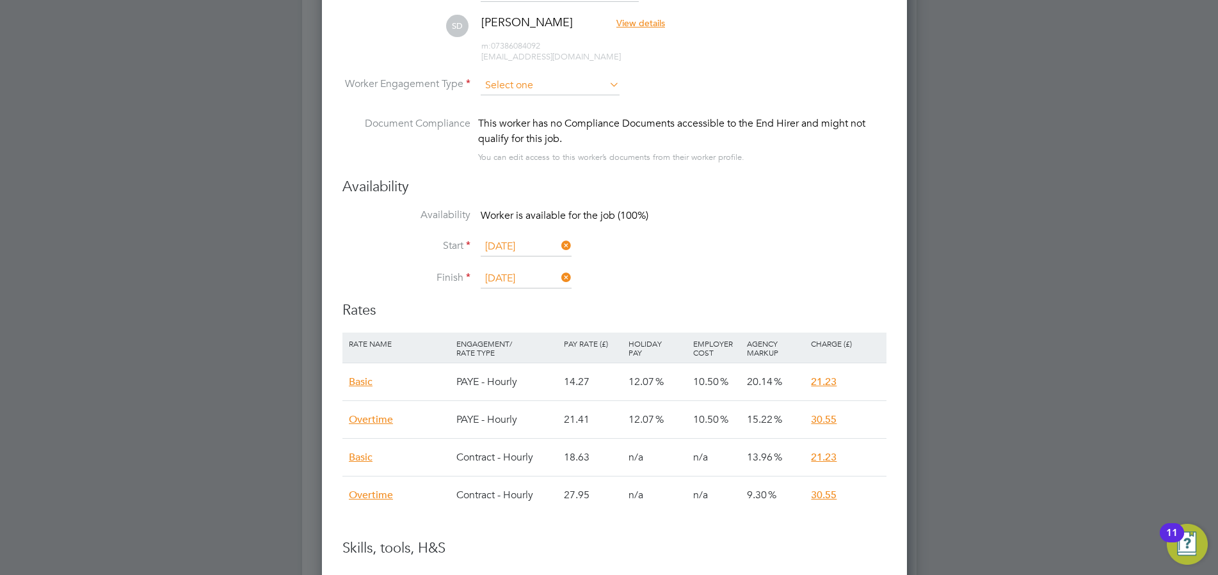
click at [515, 86] on input at bounding box center [550, 85] width 139 height 19
click at [525, 108] on li "Contract" at bounding box center [550, 103] width 140 height 17
type input "Contract"
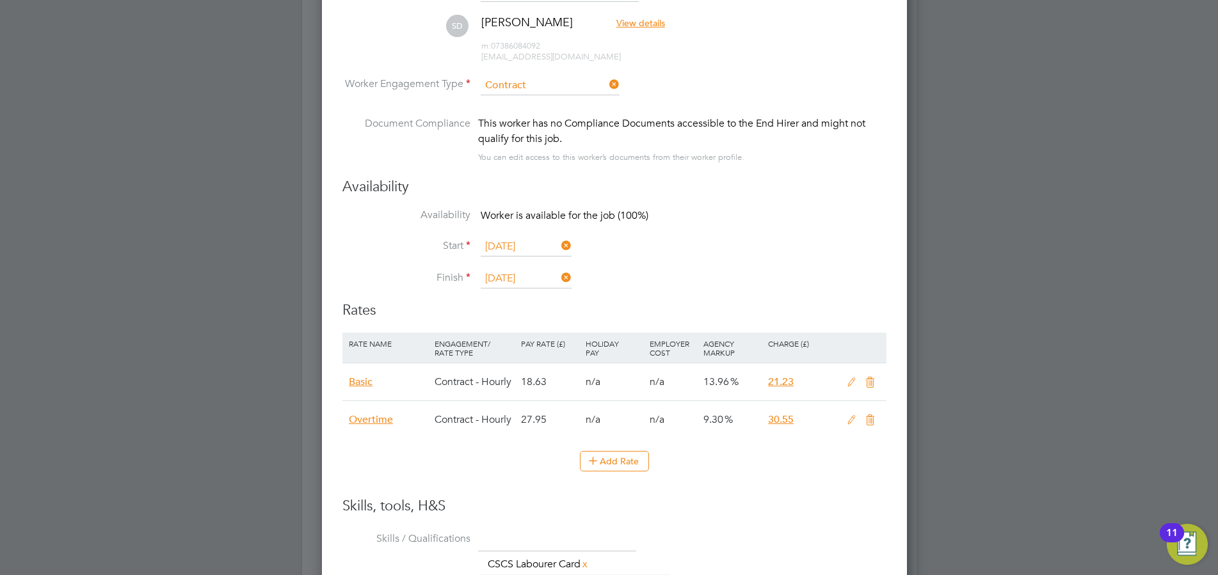
click at [853, 385] on icon at bounding box center [852, 383] width 16 height 10
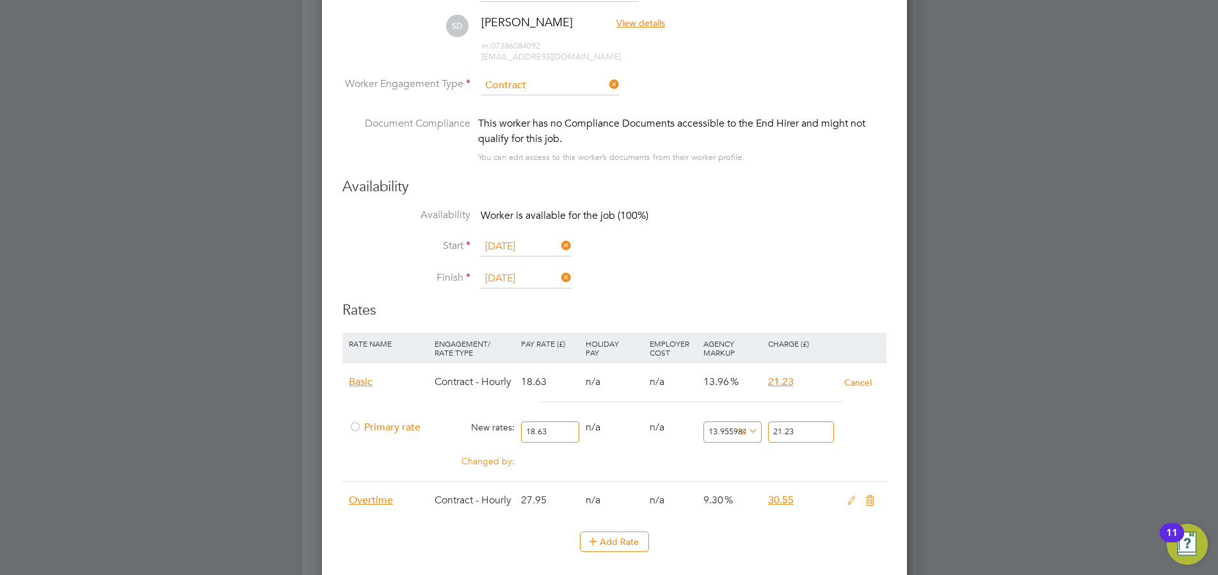
click at [358, 428] on div at bounding box center [355, 431] width 13 height 10
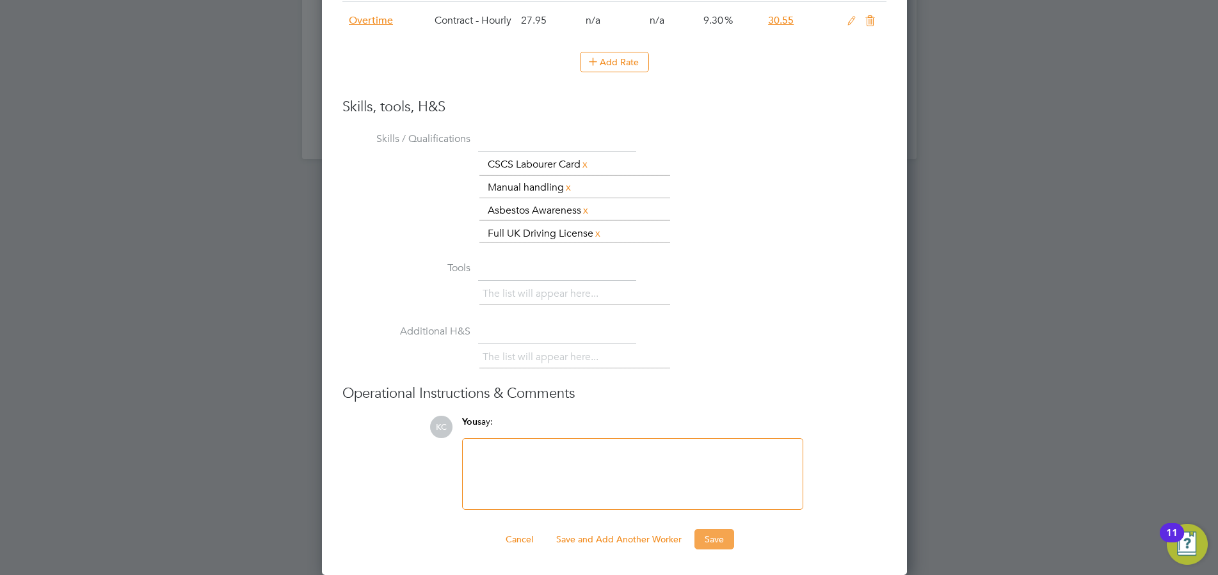
click at [729, 540] on button "Save" at bounding box center [714, 539] width 40 height 20
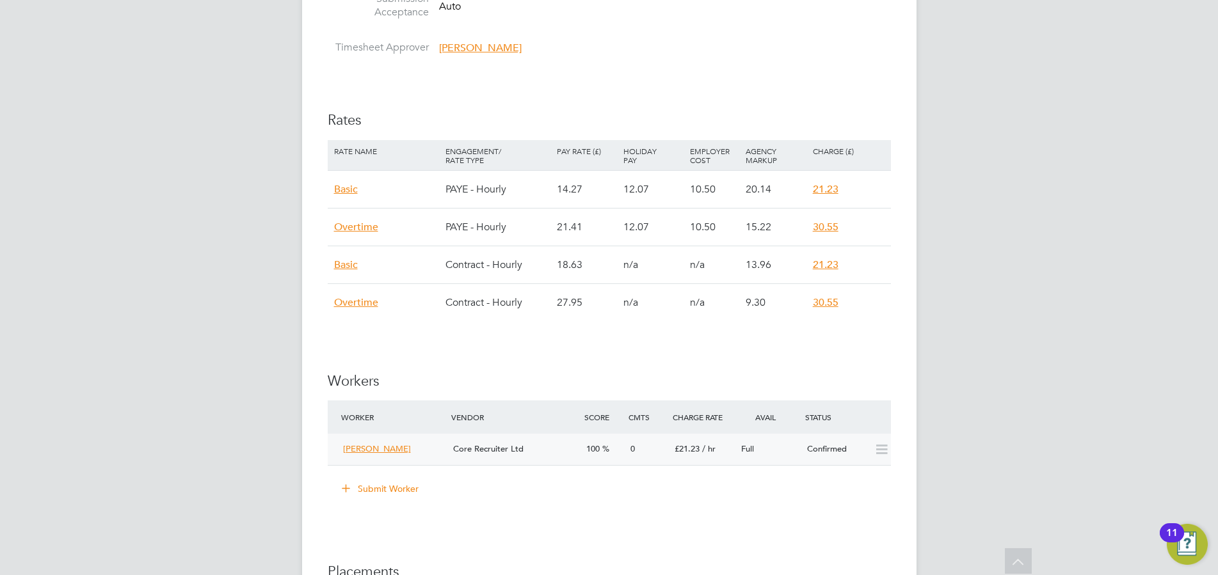
click at [787, 445] on div "Full" at bounding box center [769, 449] width 67 height 21
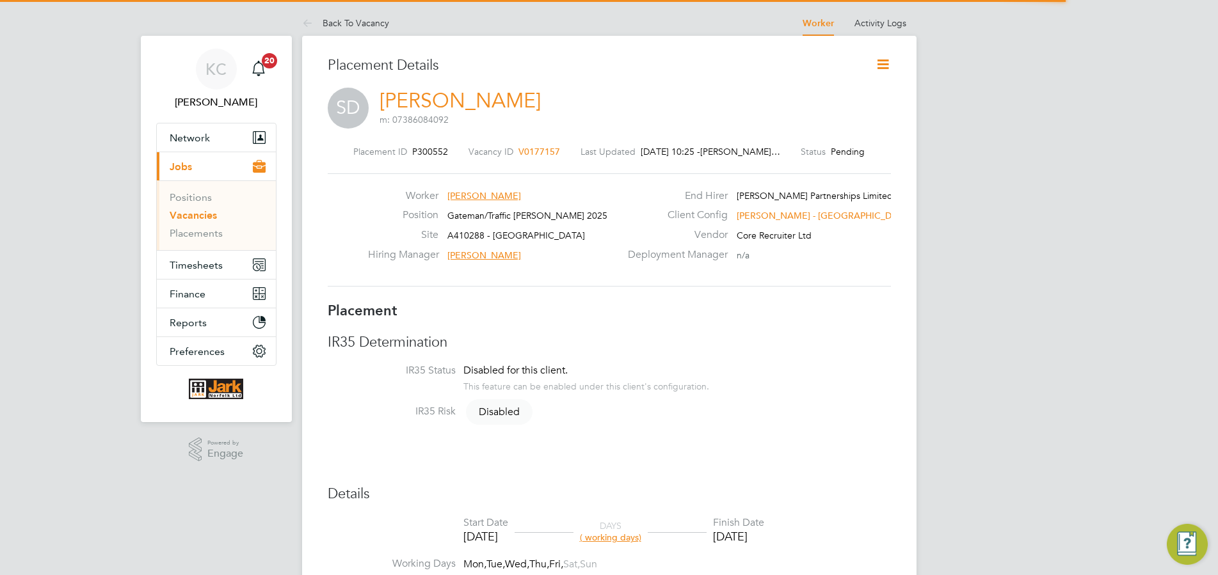
click at [882, 67] on icon at bounding box center [883, 64] width 16 height 16
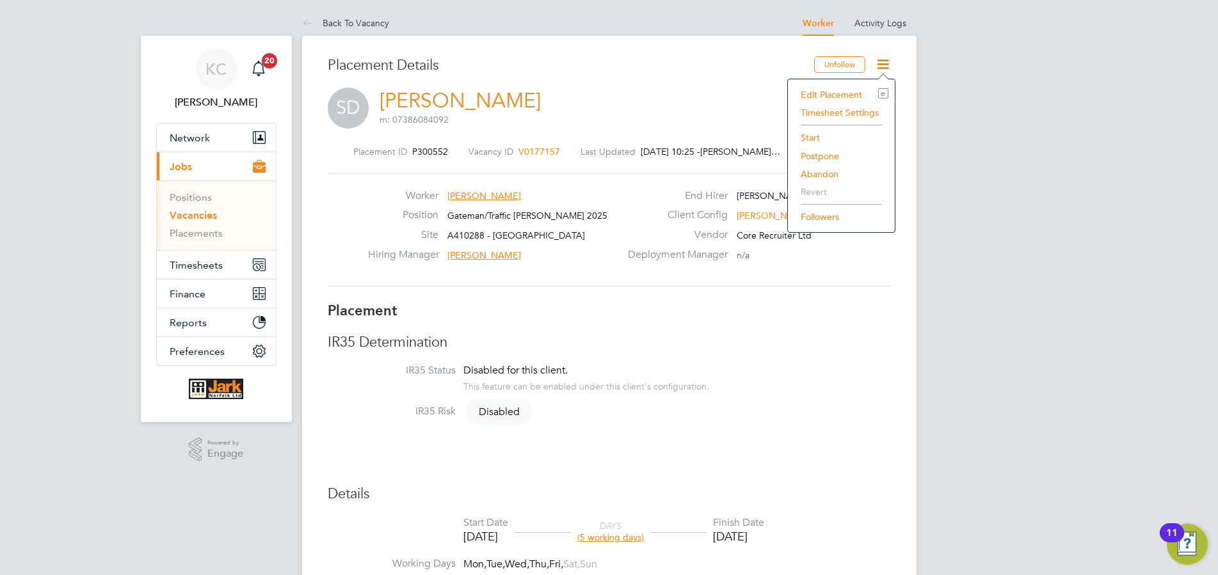
click at [817, 139] on li "Start" at bounding box center [841, 138] width 94 height 18
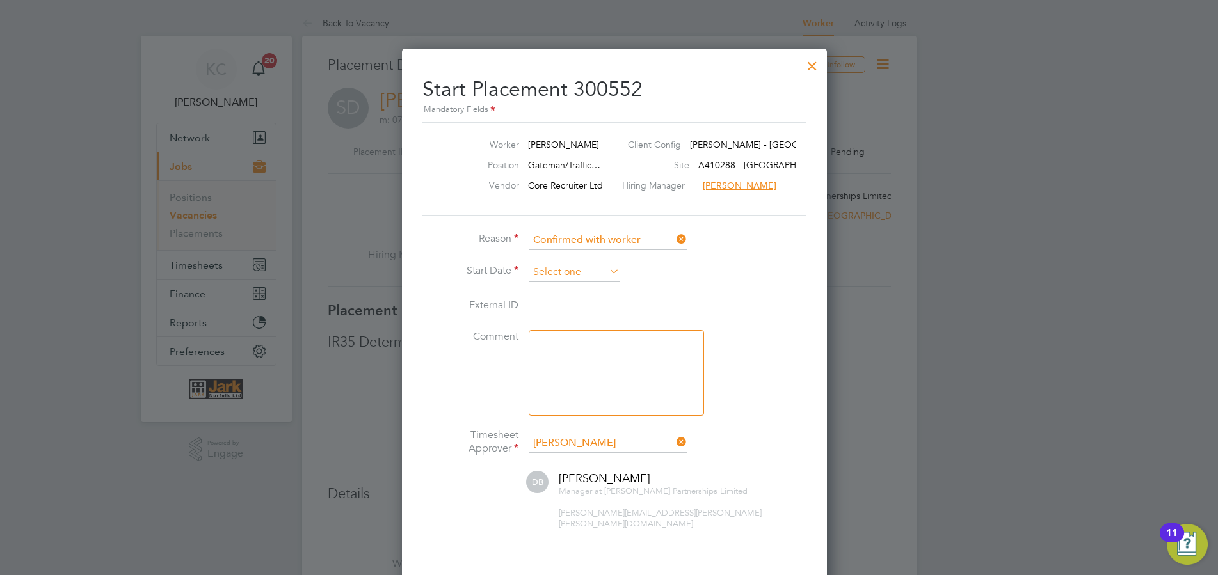
click at [566, 276] on input at bounding box center [574, 272] width 91 height 19
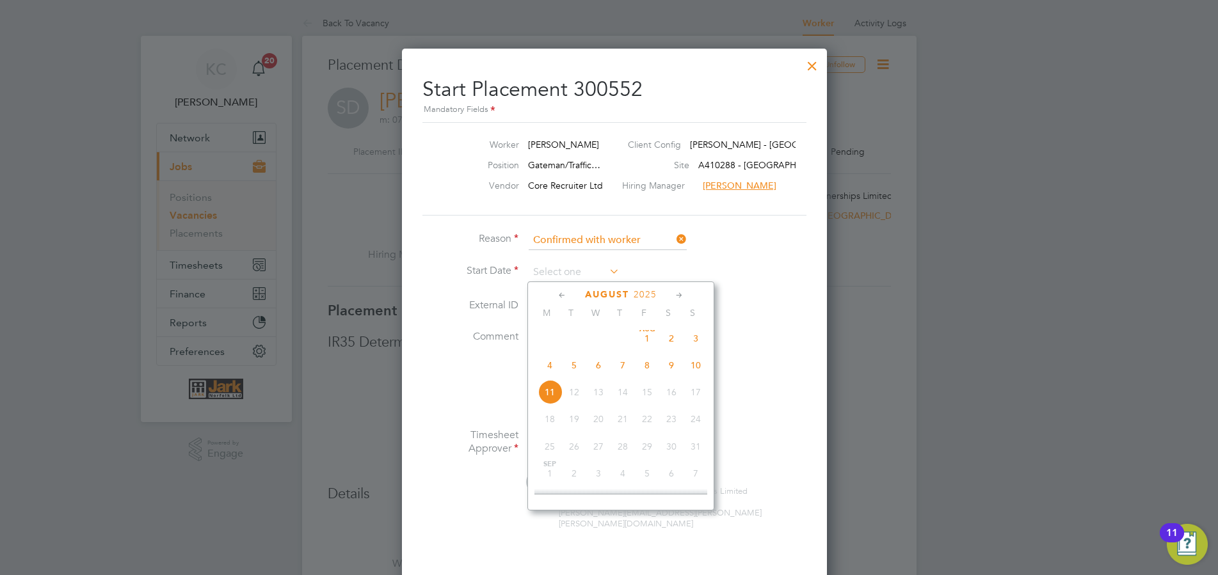
click at [553, 391] on span "11" at bounding box center [550, 392] width 24 height 24
click at [591, 276] on input "11 Aug 2025" at bounding box center [574, 272] width 91 height 19
click at [553, 368] on span "4" at bounding box center [550, 365] width 24 height 24
type input "04 Aug 2025"
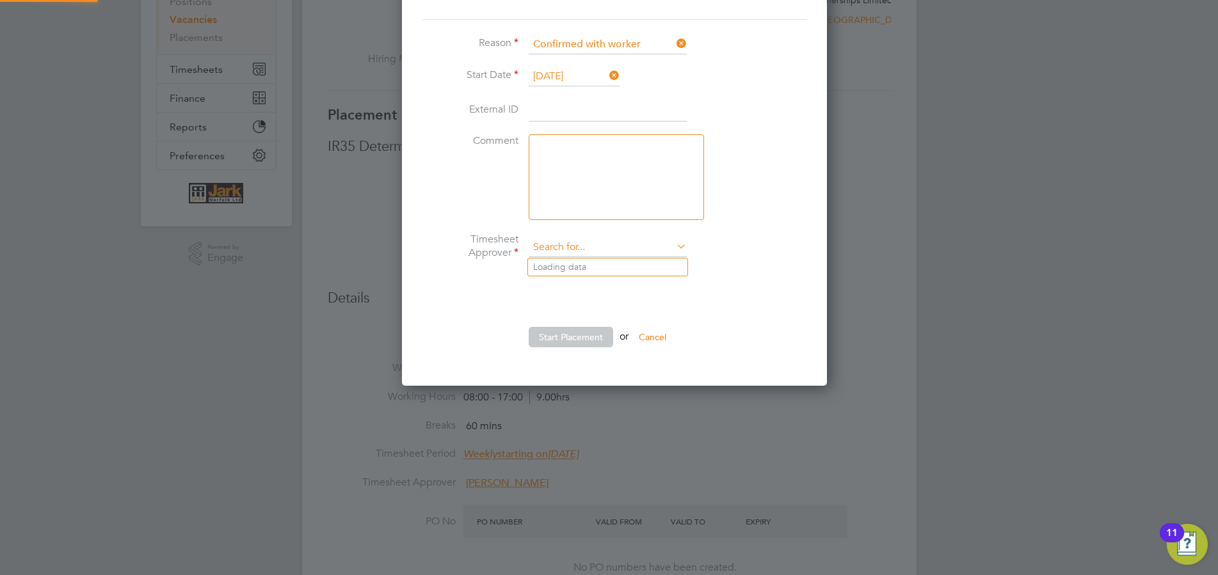
click at [663, 250] on input at bounding box center [608, 247] width 158 height 19
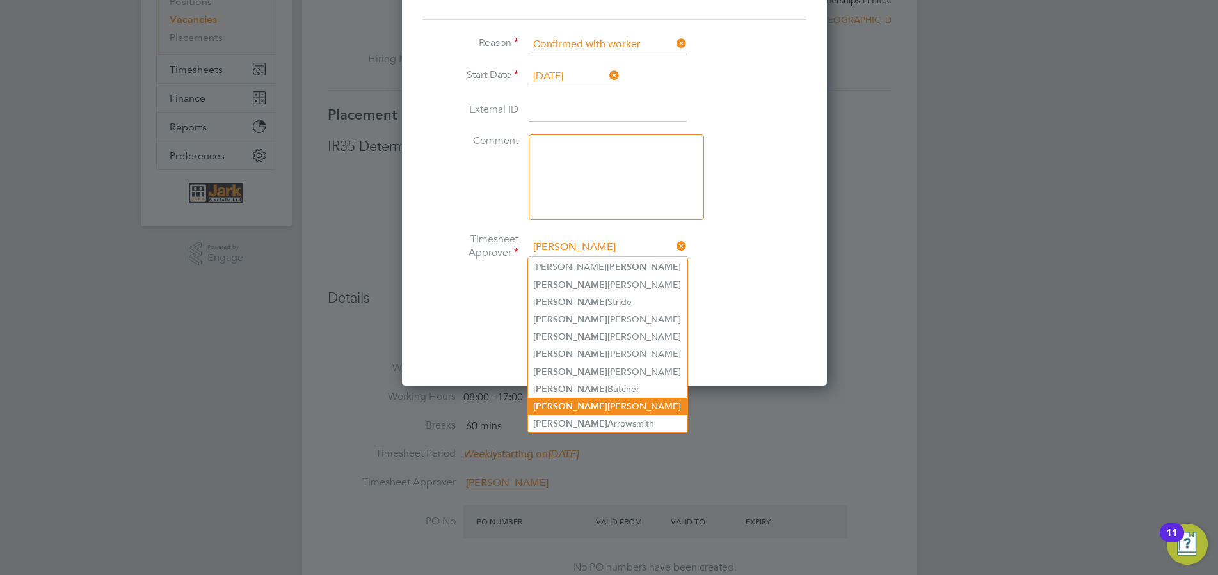
click at [596, 401] on li "James Goodin" at bounding box center [607, 406] width 159 height 17
type input "James Goodin"
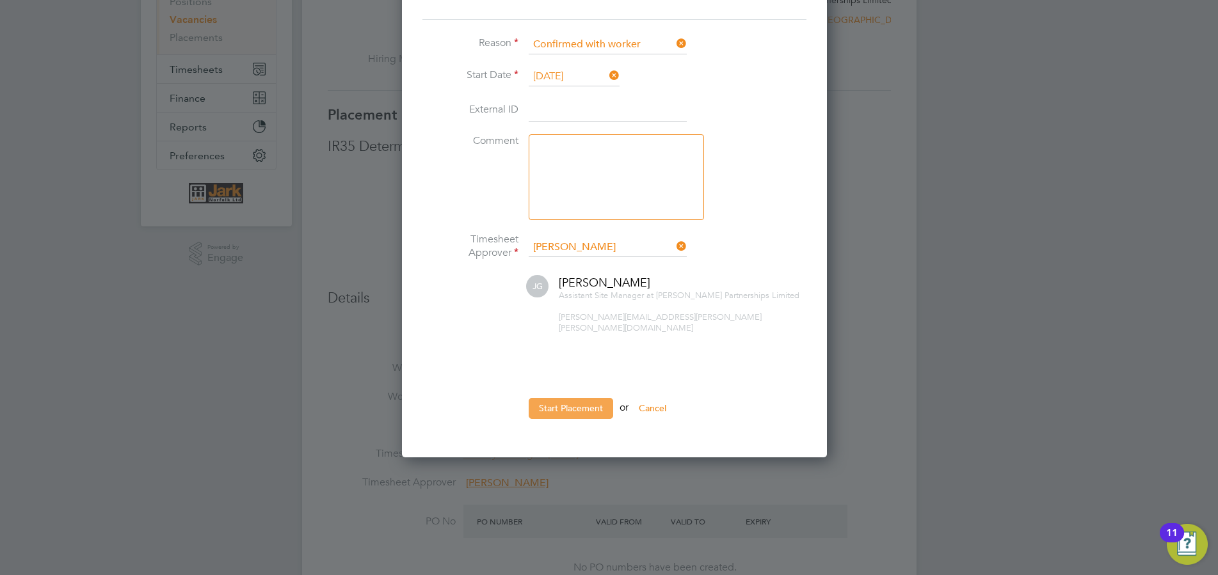
click at [563, 401] on button "Start Placement" at bounding box center [571, 408] width 84 height 20
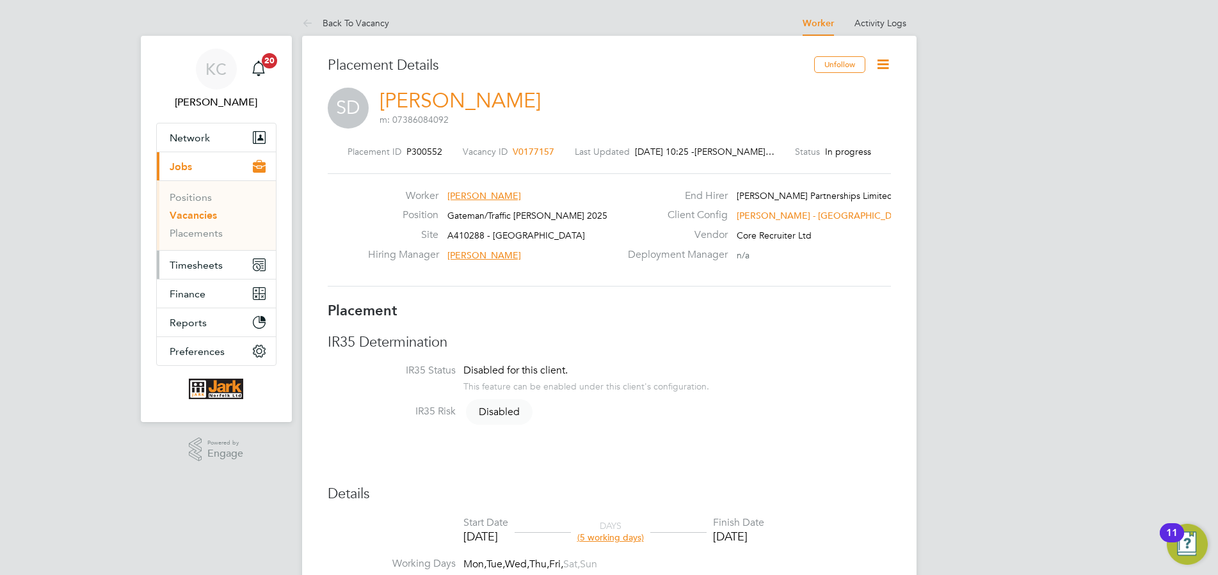
click at [196, 266] on span "Timesheets" at bounding box center [196, 265] width 53 height 12
click at [204, 261] on span "Timesheets" at bounding box center [196, 265] width 53 height 12
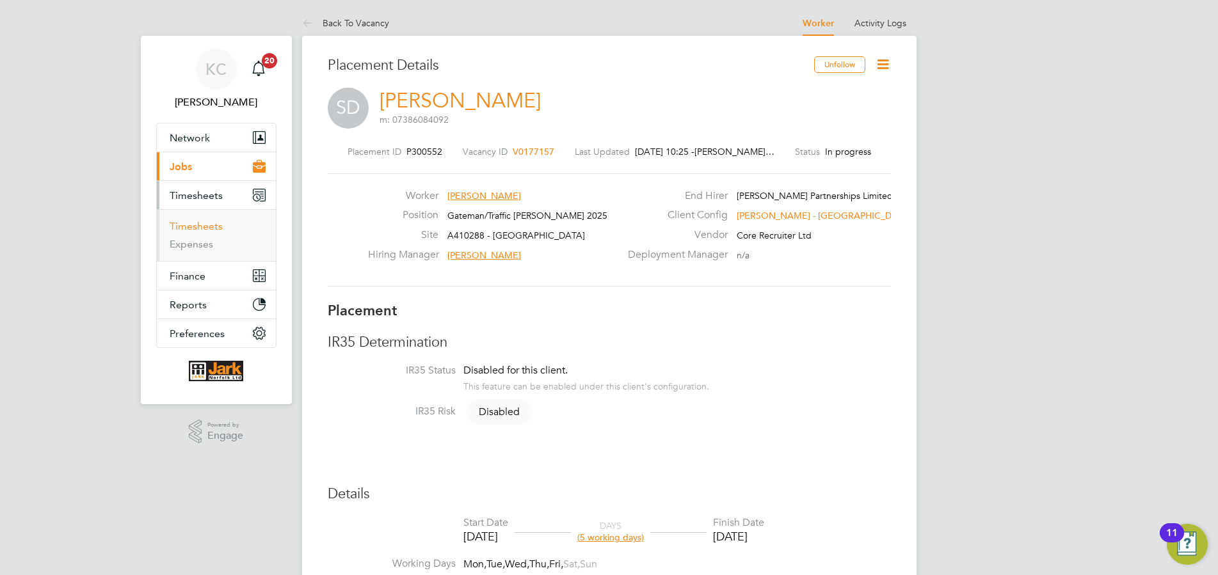
click at [205, 229] on link "Timesheets" at bounding box center [196, 226] width 53 height 12
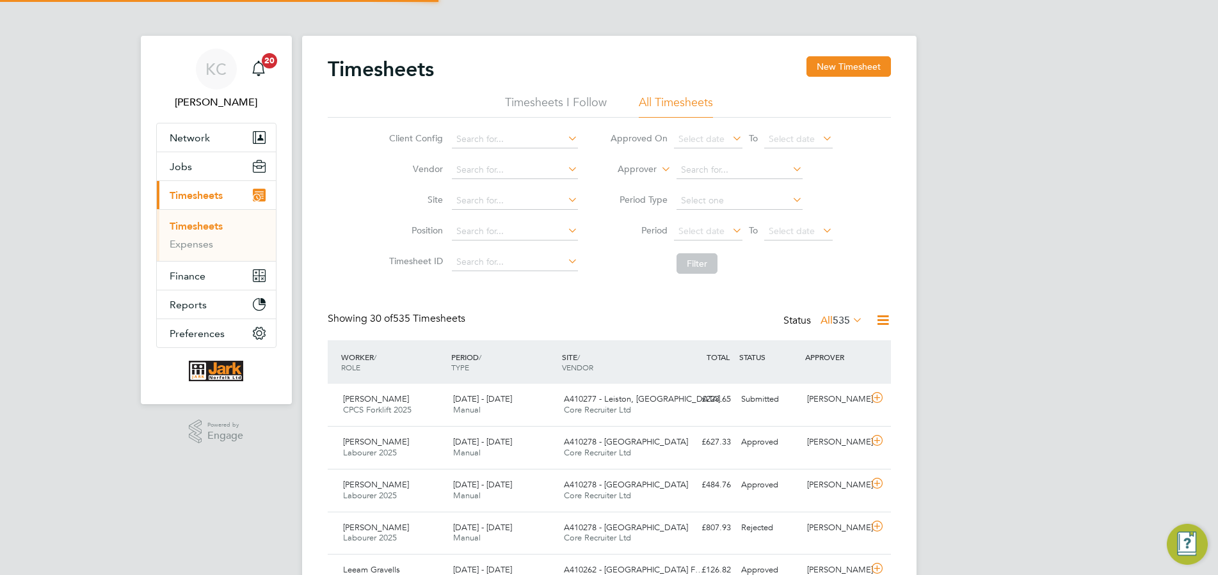
scroll to position [43, 122]
click at [867, 76] on button "New Timesheet" at bounding box center [848, 66] width 84 height 20
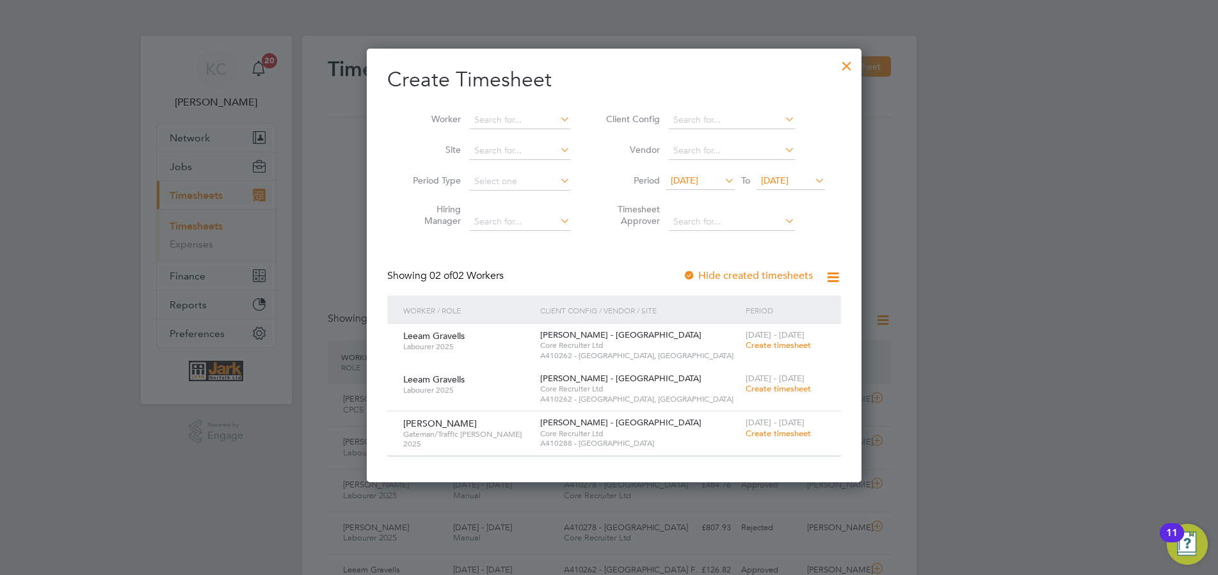
click at [776, 431] on span "Create timesheet" at bounding box center [778, 433] width 65 height 11
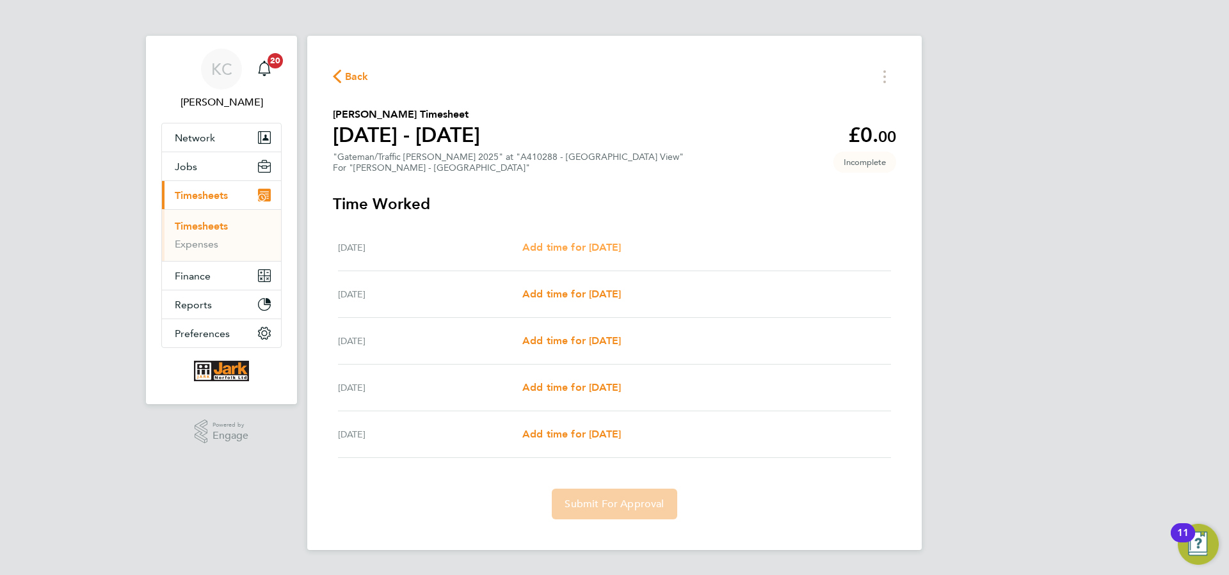
click at [564, 251] on span "Add time for Mon 04 Aug" at bounding box center [571, 247] width 99 height 12
select select "60"
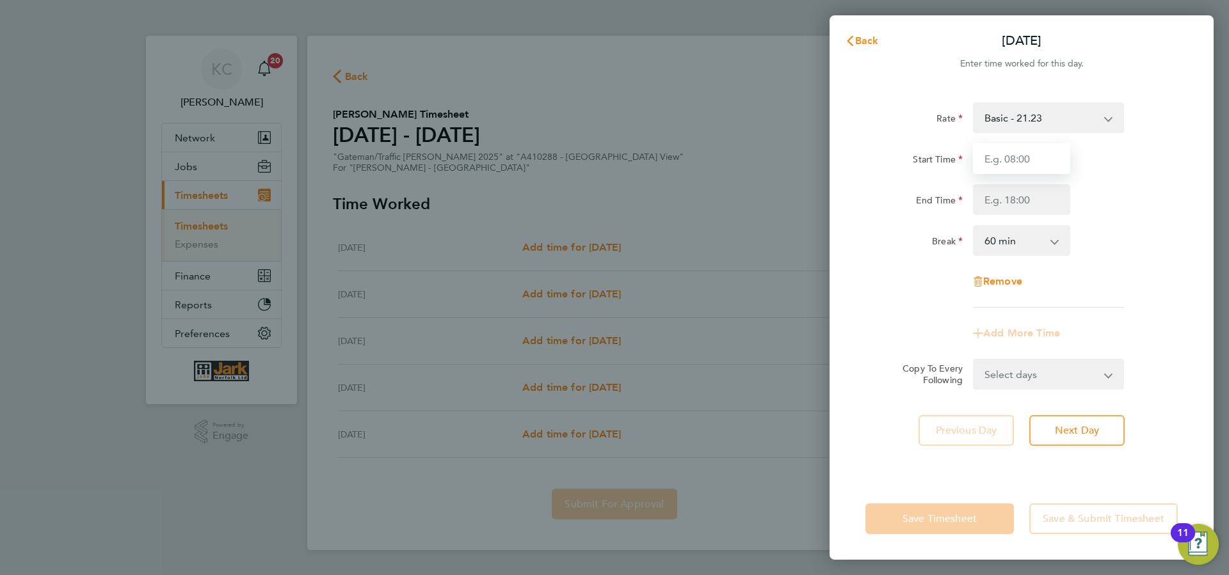
click at [978, 163] on input "Start Time" at bounding box center [1021, 158] width 97 height 31
type input "07:30"
type input "16:30"
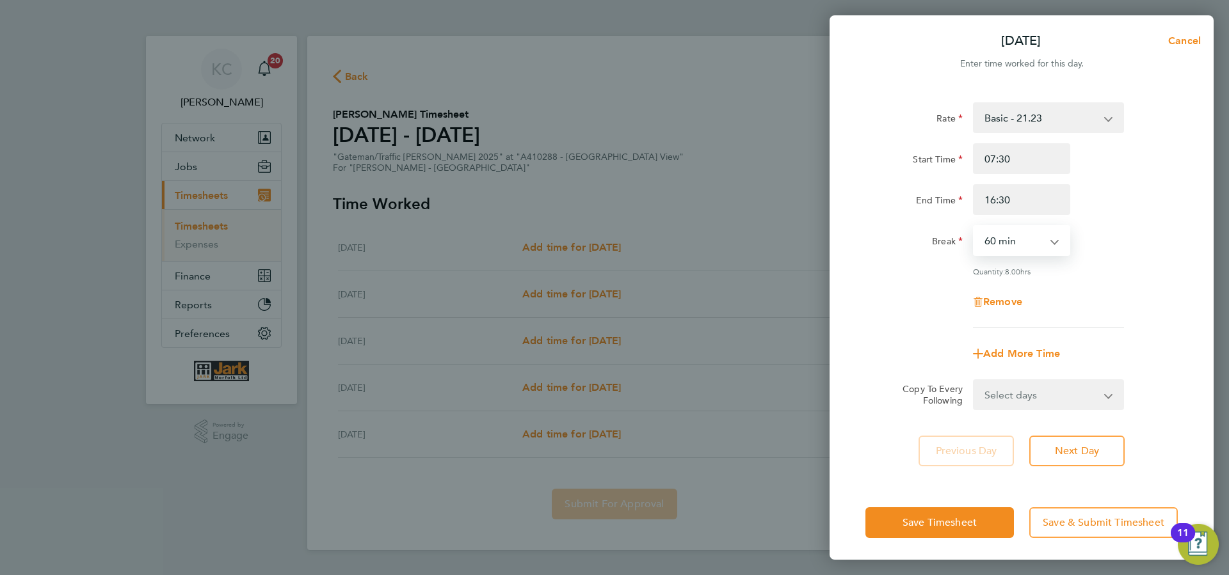
click at [974, 227] on select "0 min 15 min 30 min 45 min 60 min 75 min 90 min" at bounding box center [1013, 241] width 79 height 28
select select "30"
click option "30 min" at bounding box center [0, 0] width 0 height 0
click at [1078, 451] on span "Next Day" at bounding box center [1077, 451] width 44 height 13
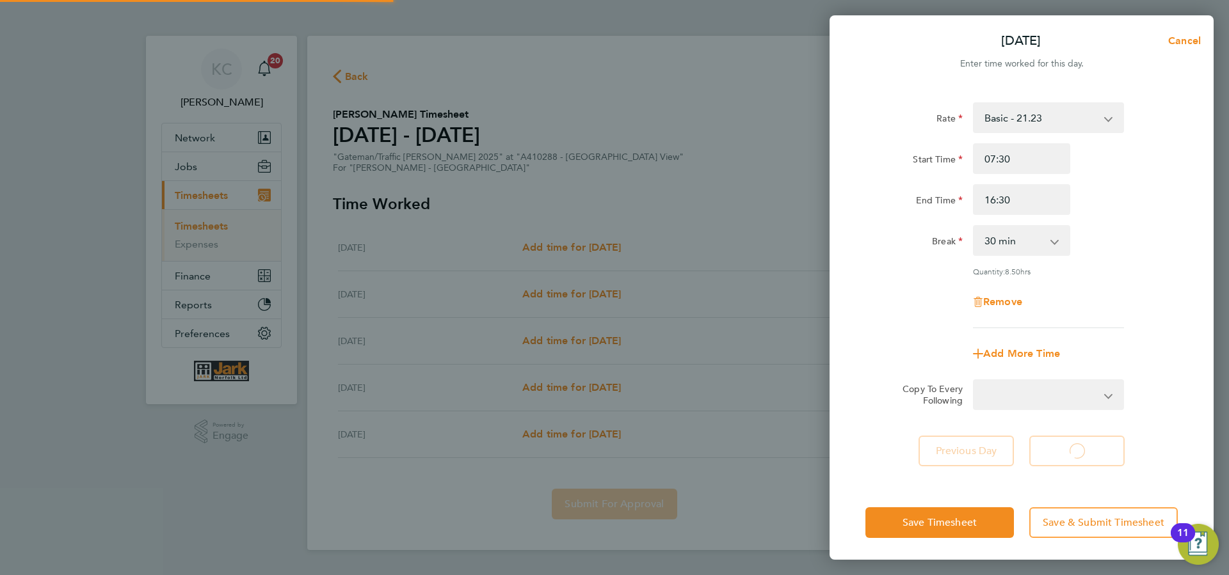
select select "60"
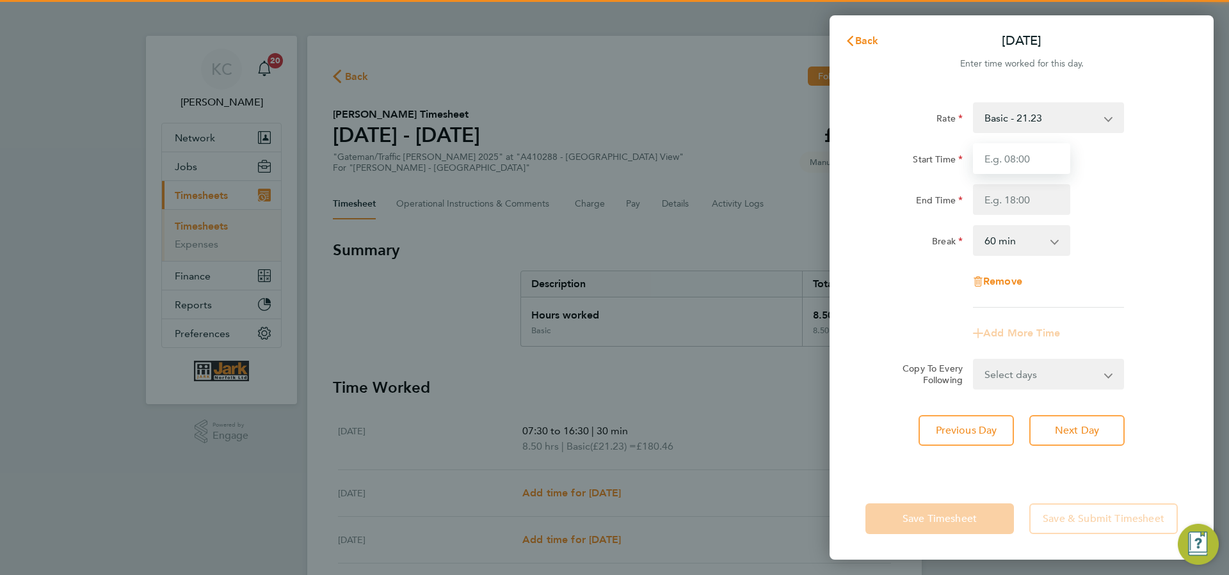
click at [1016, 159] on input "Start Time" at bounding box center [1021, 158] width 97 height 31
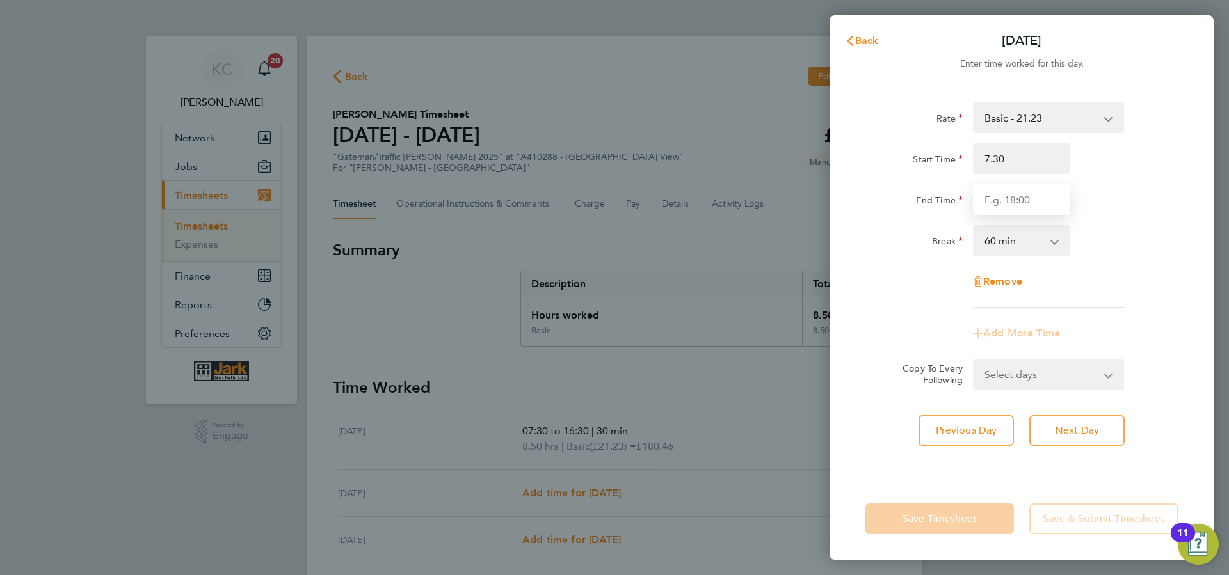
type input "07:30"
type input "16.3"
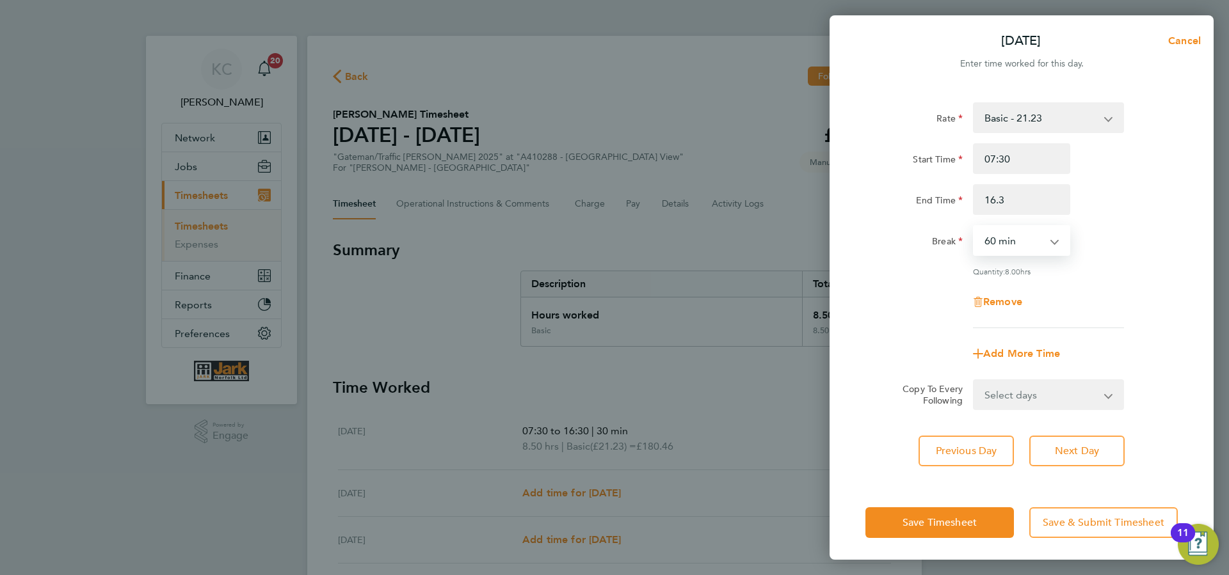
click at [974, 227] on select "0 min 15 min 30 min 45 min 60 min 75 min 90 min" at bounding box center [1013, 241] width 79 height 28
select select "30"
click option "30 min" at bounding box center [0, 0] width 0 height 0
drag, startPoint x: 1096, startPoint y: 460, endPoint x: 1094, endPoint y: 433, distance: 27.0
click at [1096, 461] on button "Next Day" at bounding box center [1076, 451] width 95 height 31
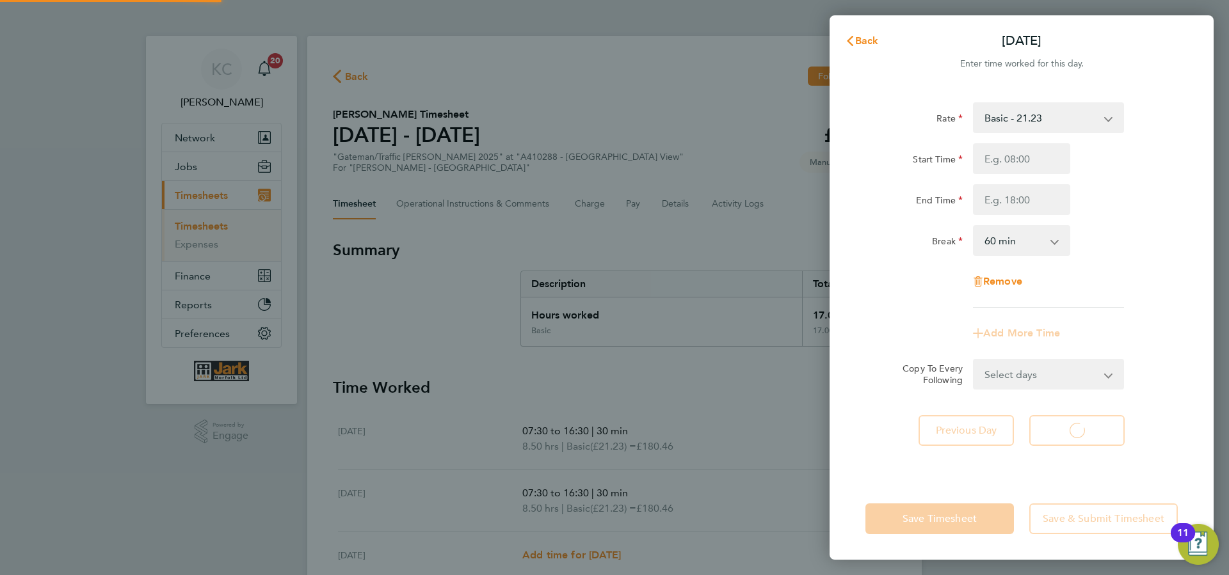
select select "60"
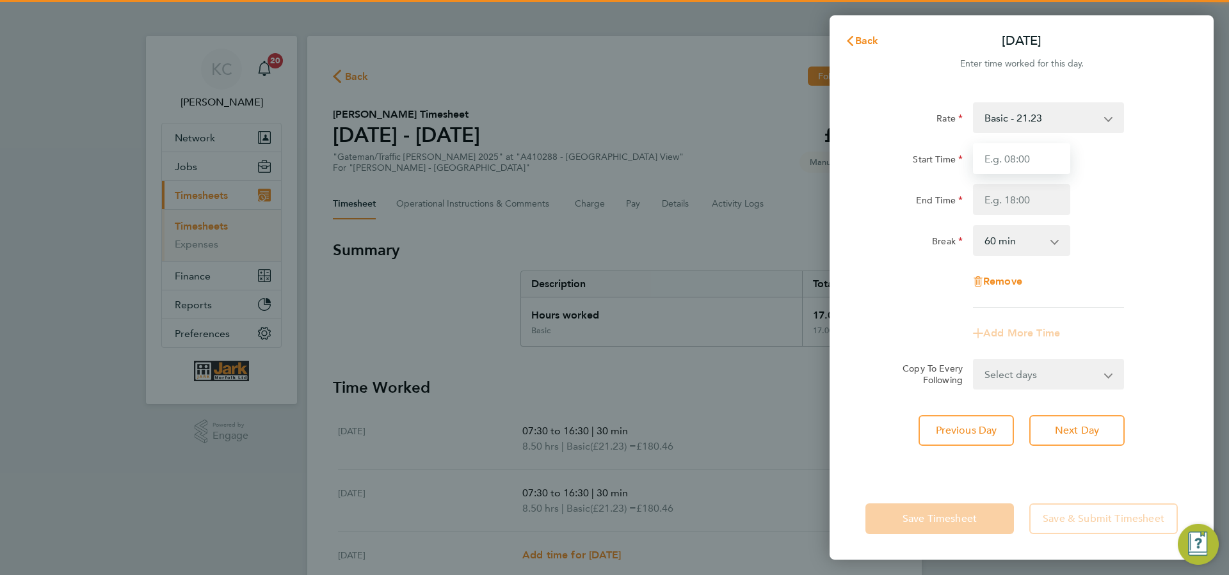
click at [997, 157] on input "Start Time" at bounding box center [1021, 158] width 97 height 31
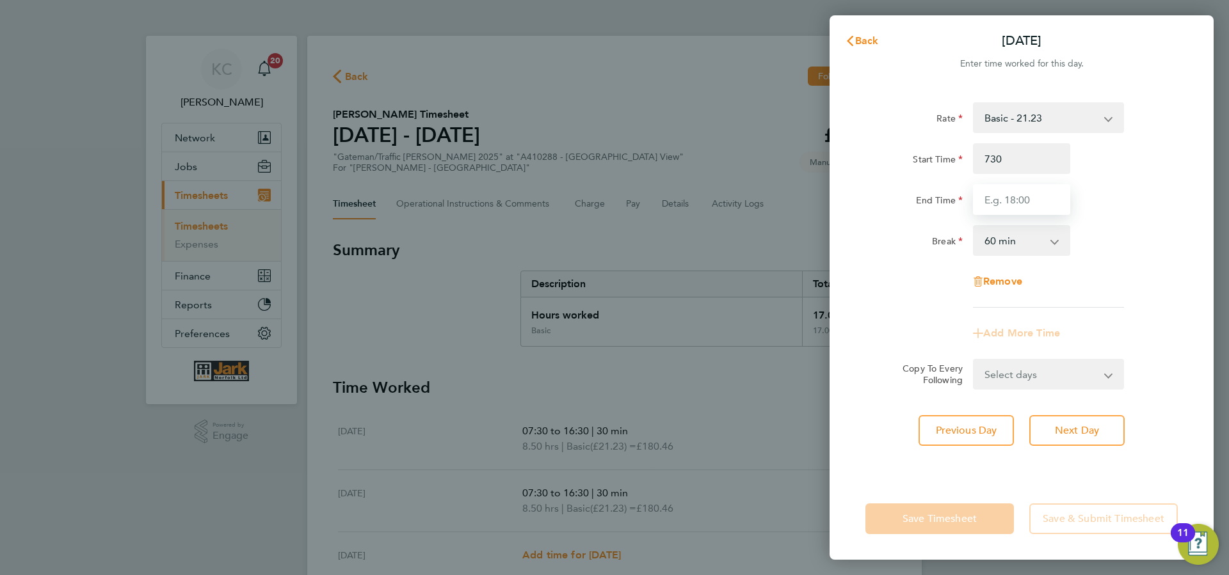
type input "07:30"
type input "16:30"
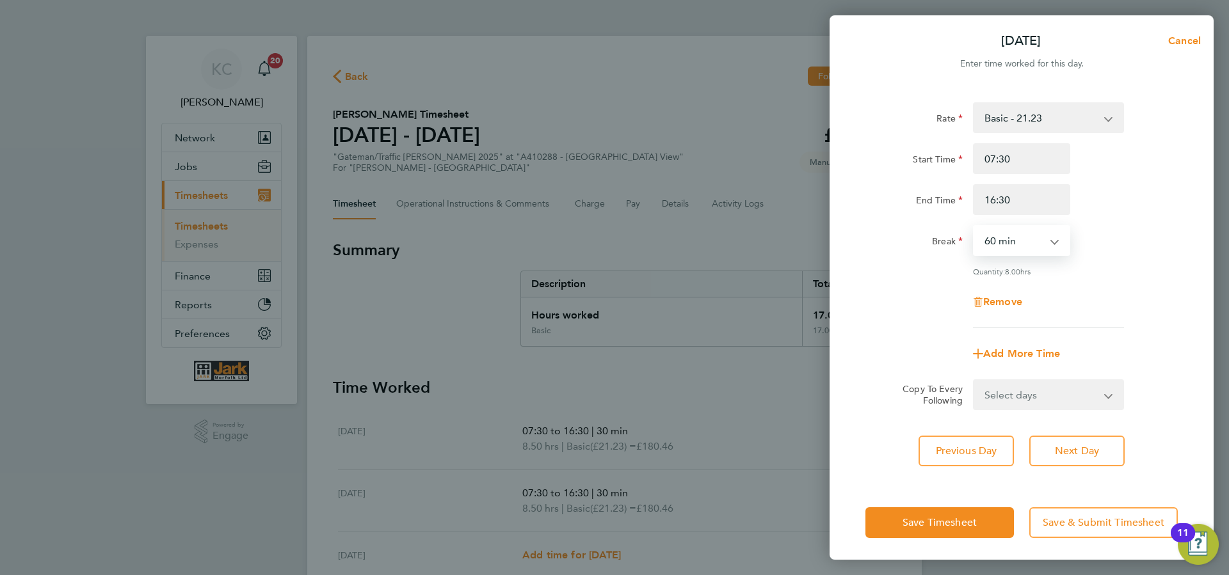
select select "30"
click option "30 min" at bounding box center [0, 0] width 0 height 0
click at [1073, 436] on button "Next Day" at bounding box center [1076, 451] width 95 height 31
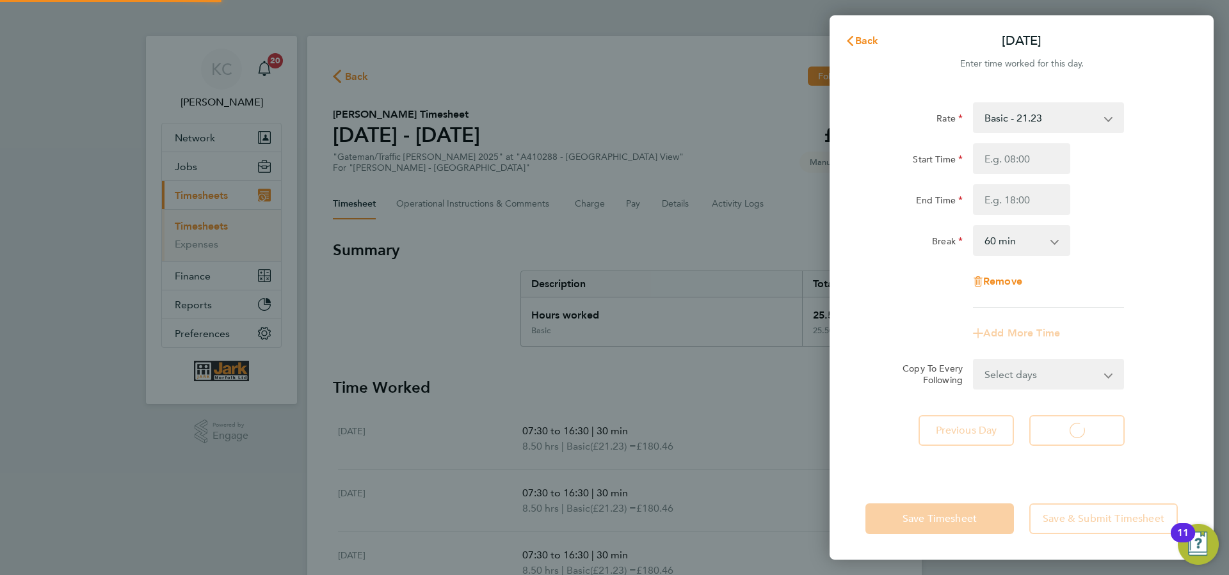
select select "60"
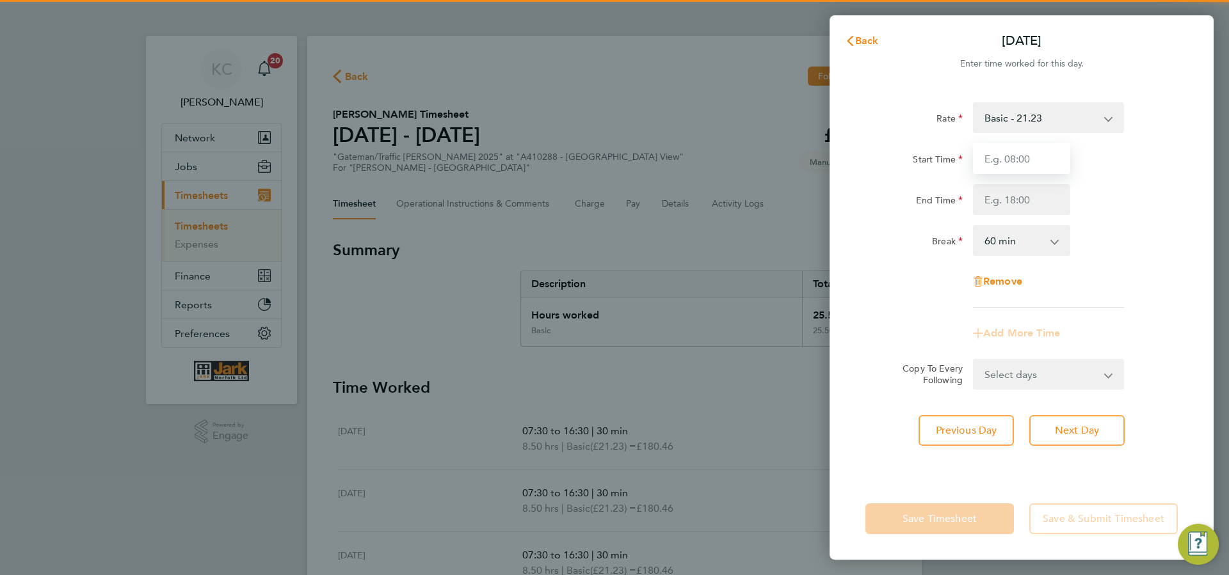
click at [1002, 160] on input "Start Time" at bounding box center [1021, 158] width 97 height 31
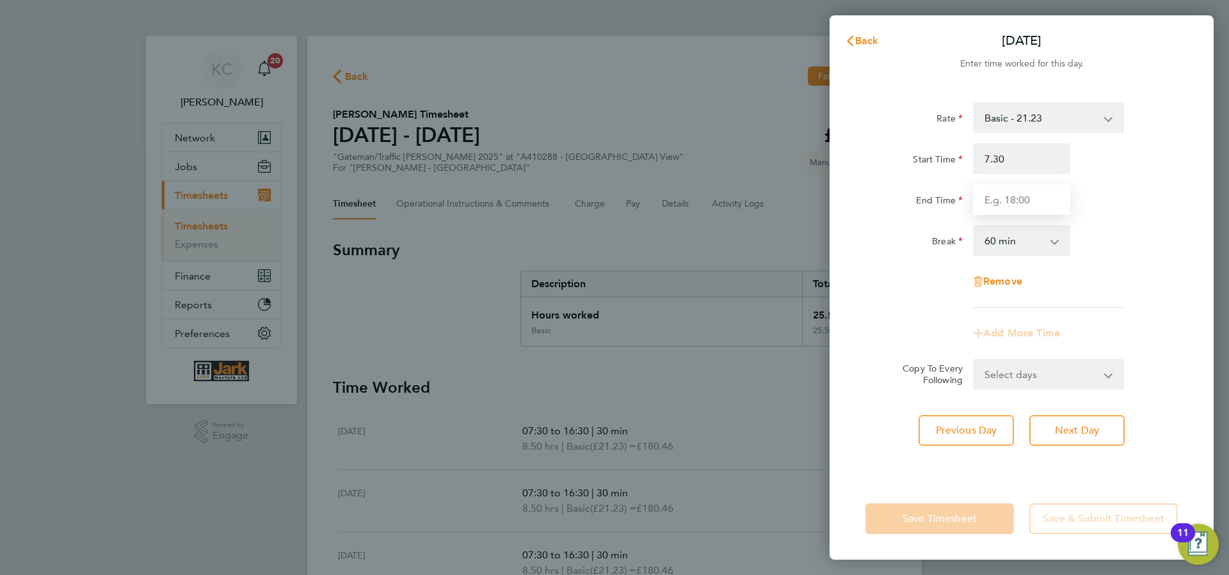
type input "07:30"
type input "16:30"
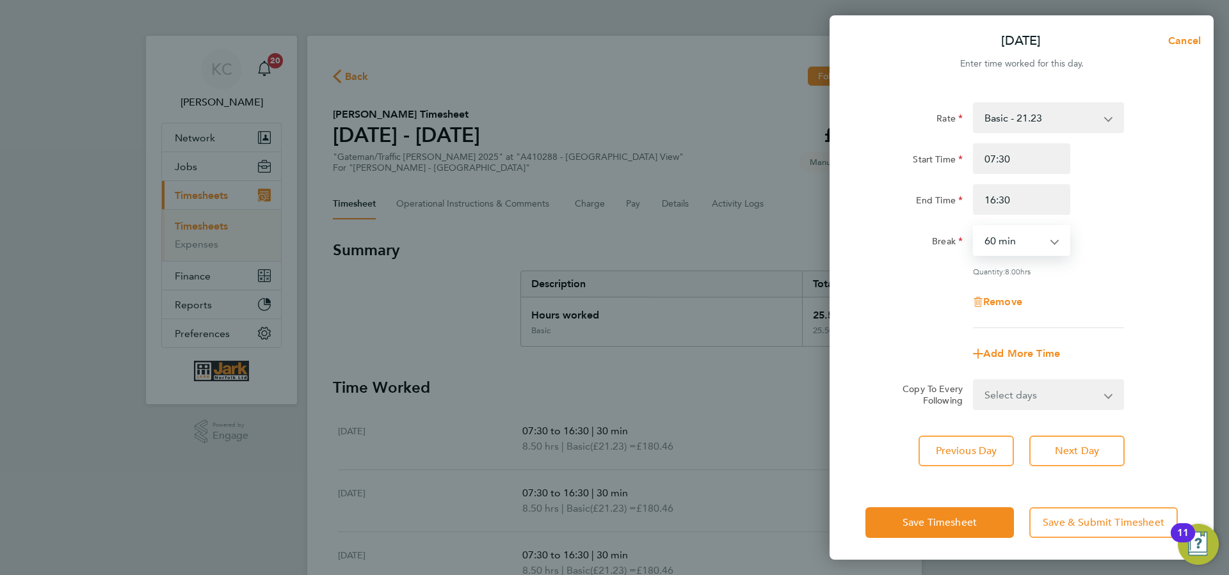
click at [974, 227] on select "0 min 15 min 30 min 45 min 60 min 75 min 90 min" at bounding box center [1013, 241] width 79 height 28
select select "30"
click option "30 min" at bounding box center [0, 0] width 0 height 0
click at [1080, 445] on span "Next Day" at bounding box center [1077, 451] width 44 height 13
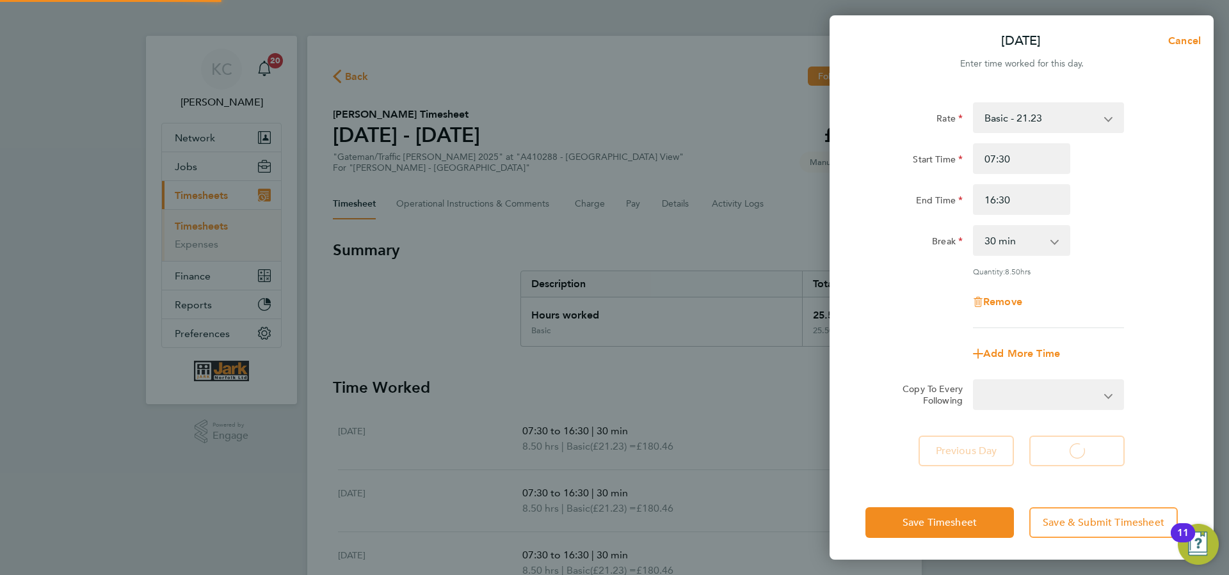
select select "60"
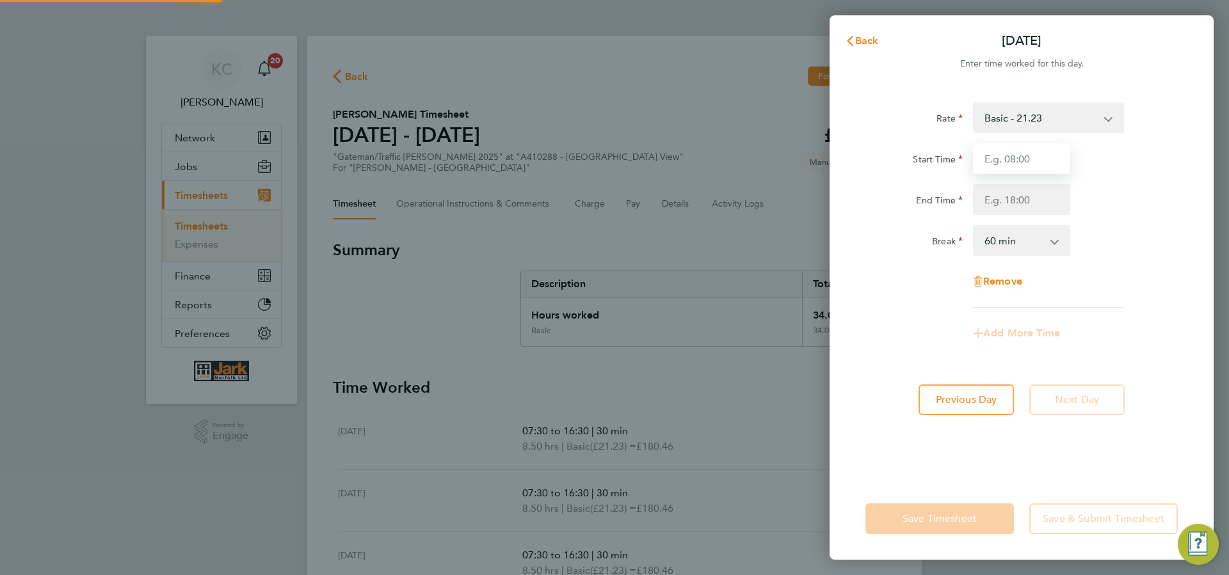
click at [1017, 160] on input "Start Time" at bounding box center [1021, 158] width 97 height 31
type input "07:30"
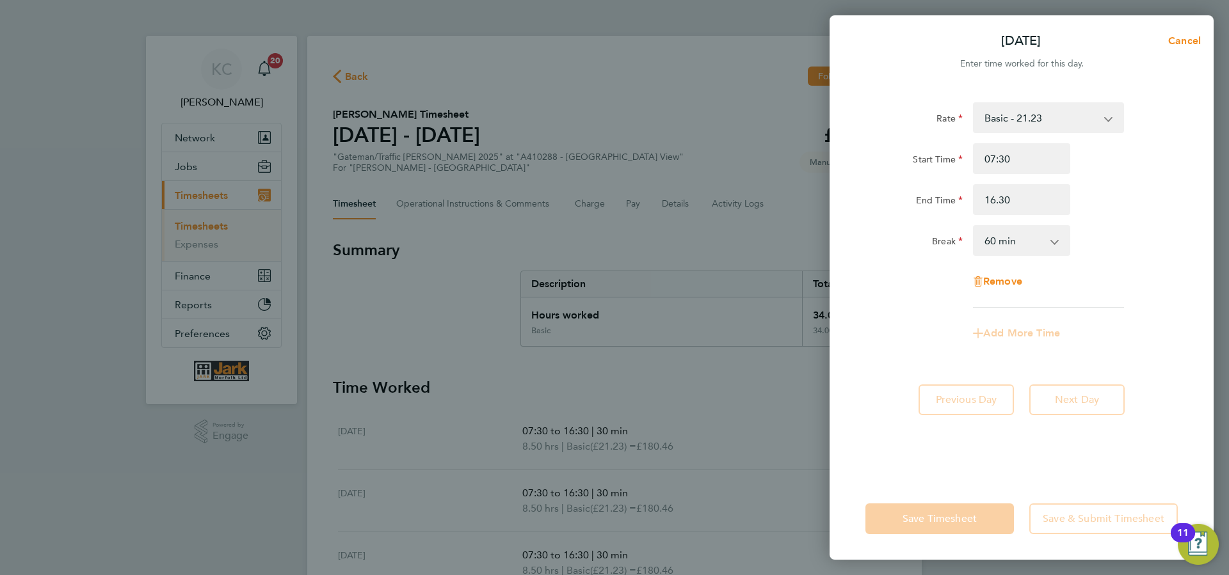
type input "16:30"
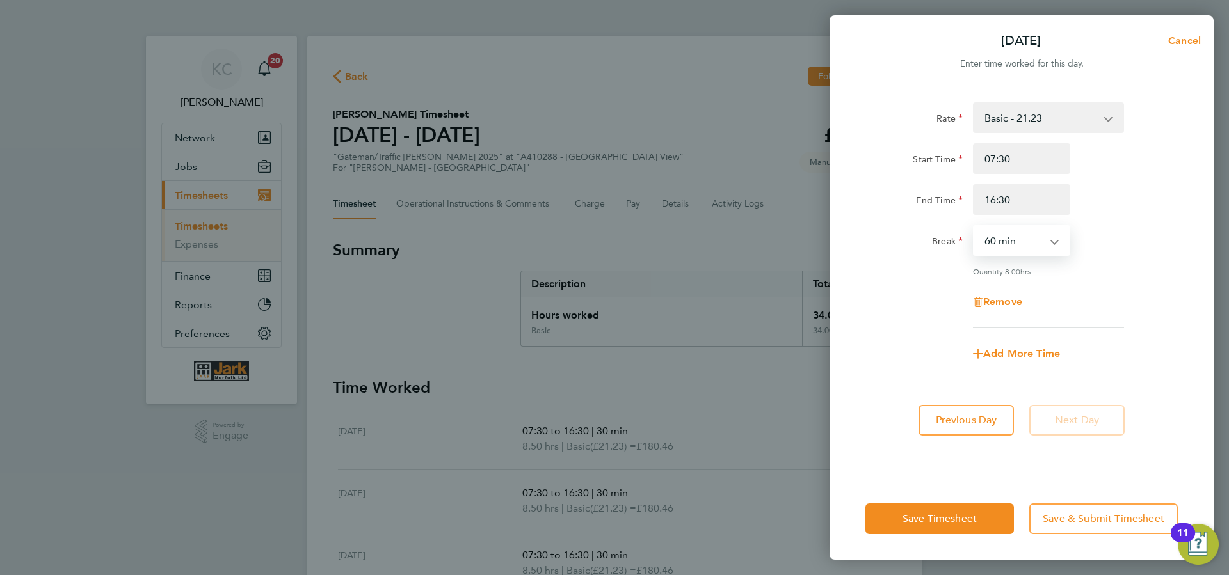
select select "30"
click option "30 min" at bounding box center [0, 0] width 0 height 0
click at [1078, 521] on span "Save & Submit Timesheet" at bounding box center [1104, 519] width 122 height 13
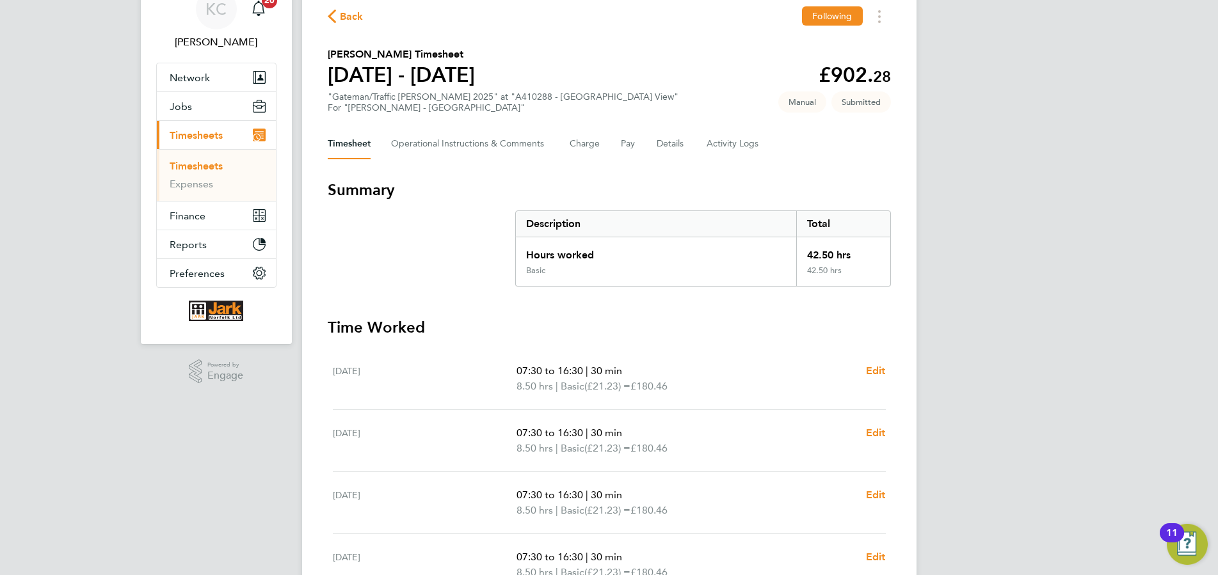
click at [203, 138] on span "Timesheets" at bounding box center [196, 135] width 53 height 12
click at [193, 168] on link "Timesheets" at bounding box center [196, 166] width 53 height 12
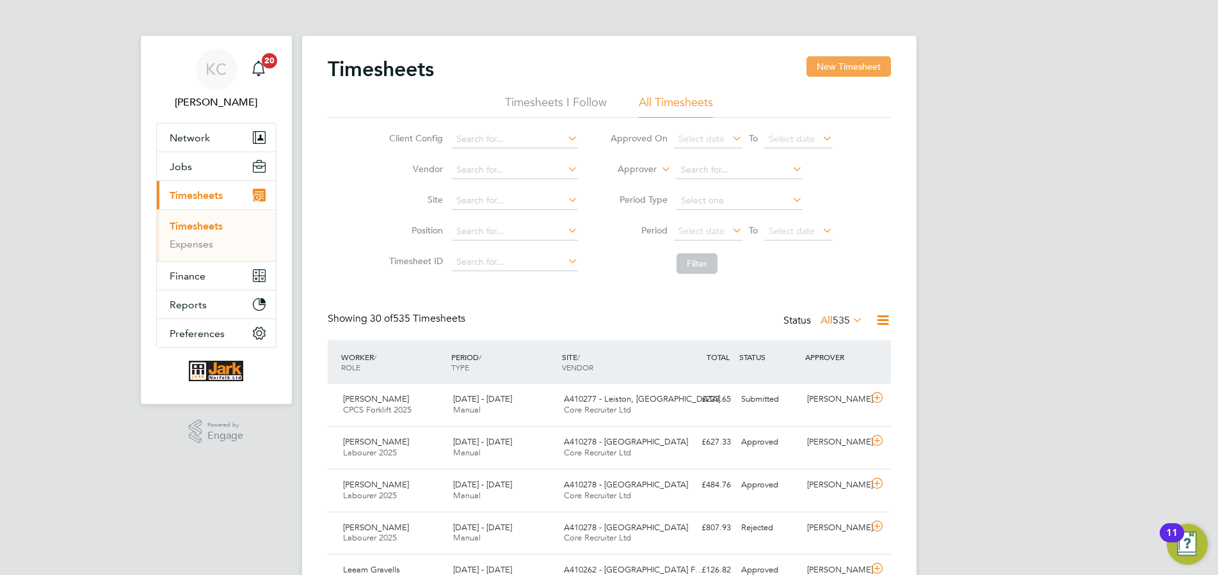
click at [853, 65] on button "New Timesheet" at bounding box center [848, 66] width 84 height 20
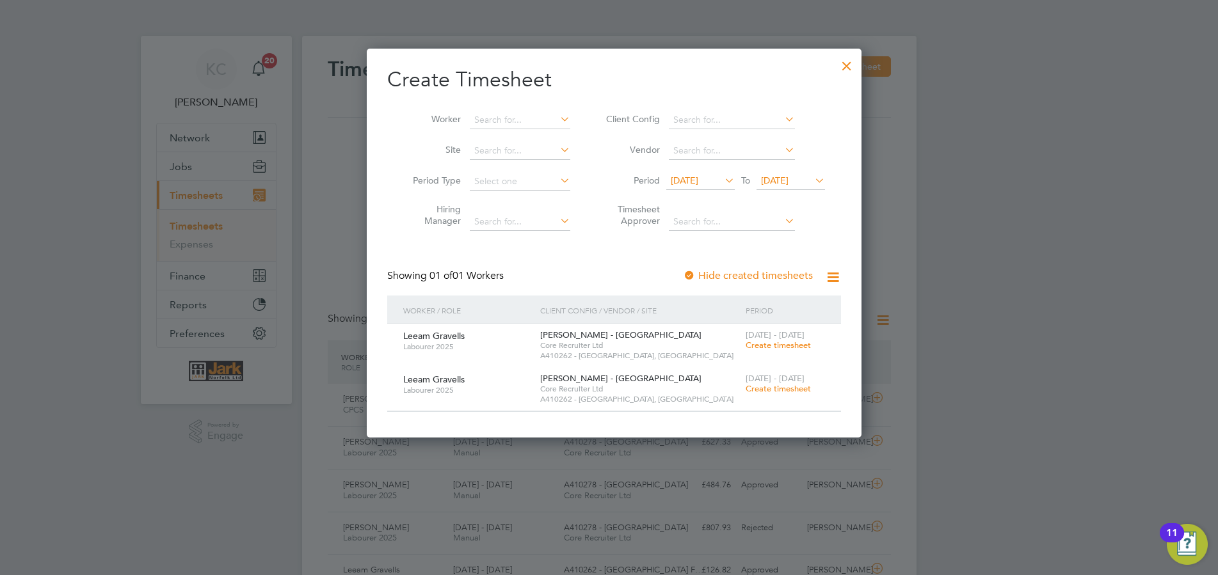
click at [776, 391] on span "Create timesheet" at bounding box center [778, 388] width 65 height 11
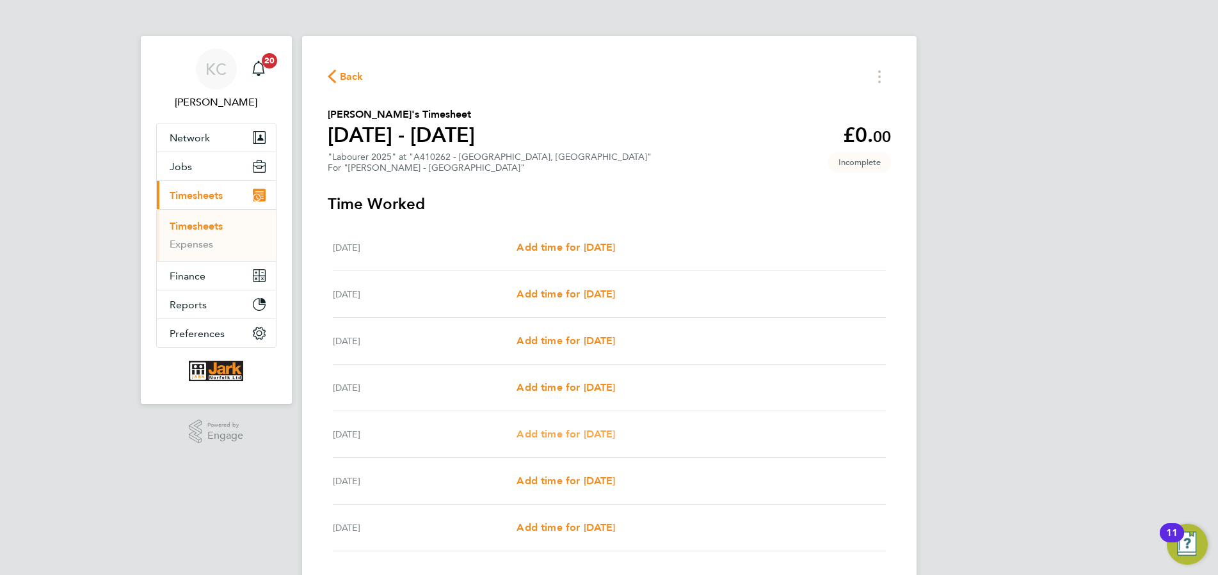
click at [593, 433] on span "Add time for Wed 06 Aug" at bounding box center [566, 434] width 99 height 12
select select "60"
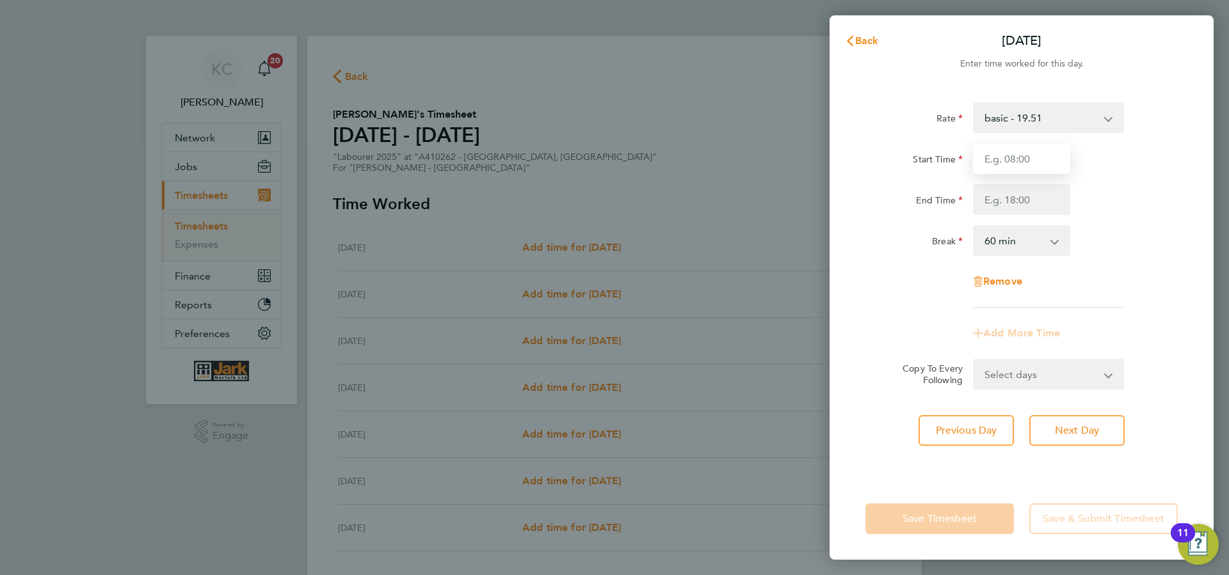
click at [1039, 160] on input "Start Time" at bounding box center [1021, 158] width 97 height 31
type input "07:30"
click at [985, 203] on input "End Time" at bounding box center [1021, 199] width 97 height 31
type input "16:30"
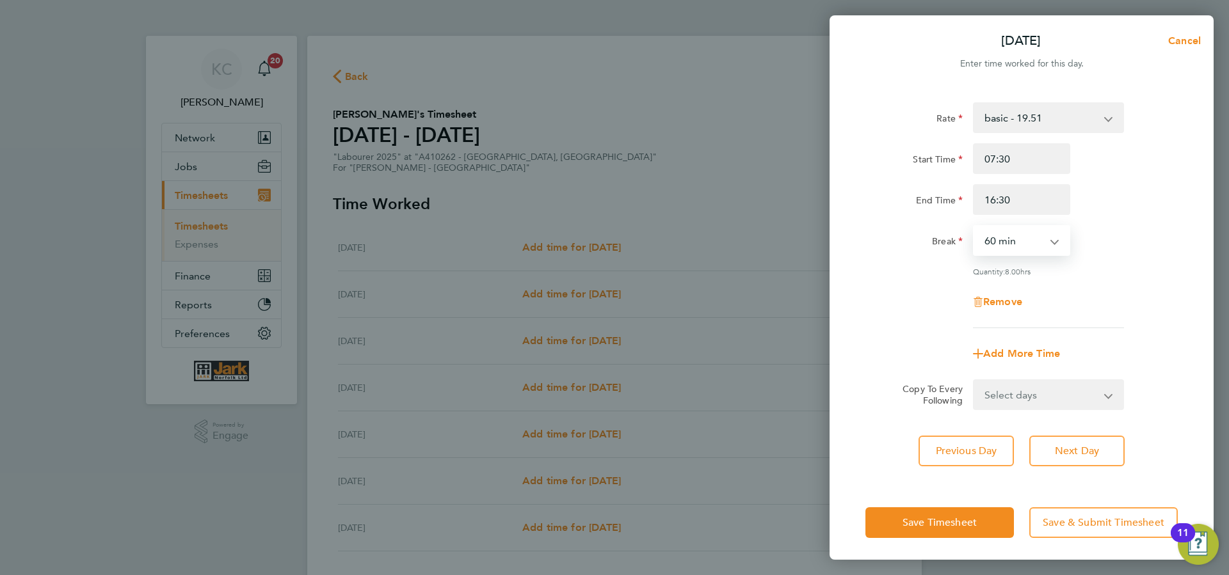
click at [974, 227] on select "0 min 15 min 30 min 45 min 60 min 75 min 90 min" at bounding box center [1013, 241] width 79 height 28
select select "30"
click option "30 min" at bounding box center [0, 0] width 0 height 0
click at [1056, 451] on span "Next Day" at bounding box center [1077, 451] width 44 height 13
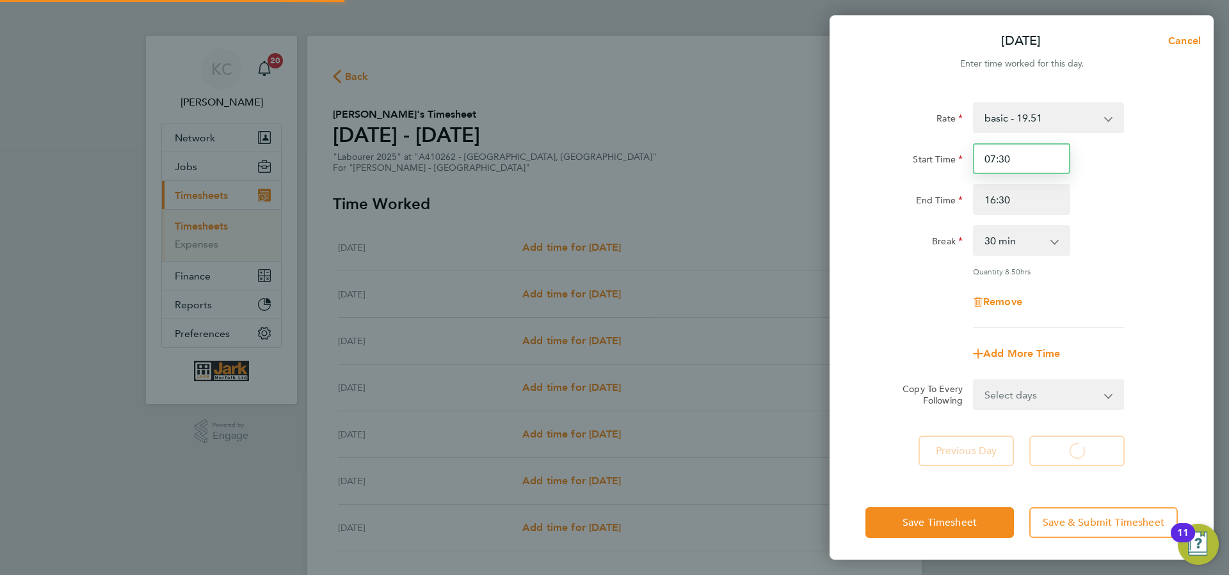
click at [1000, 154] on input "07:30" at bounding box center [1021, 158] width 97 height 31
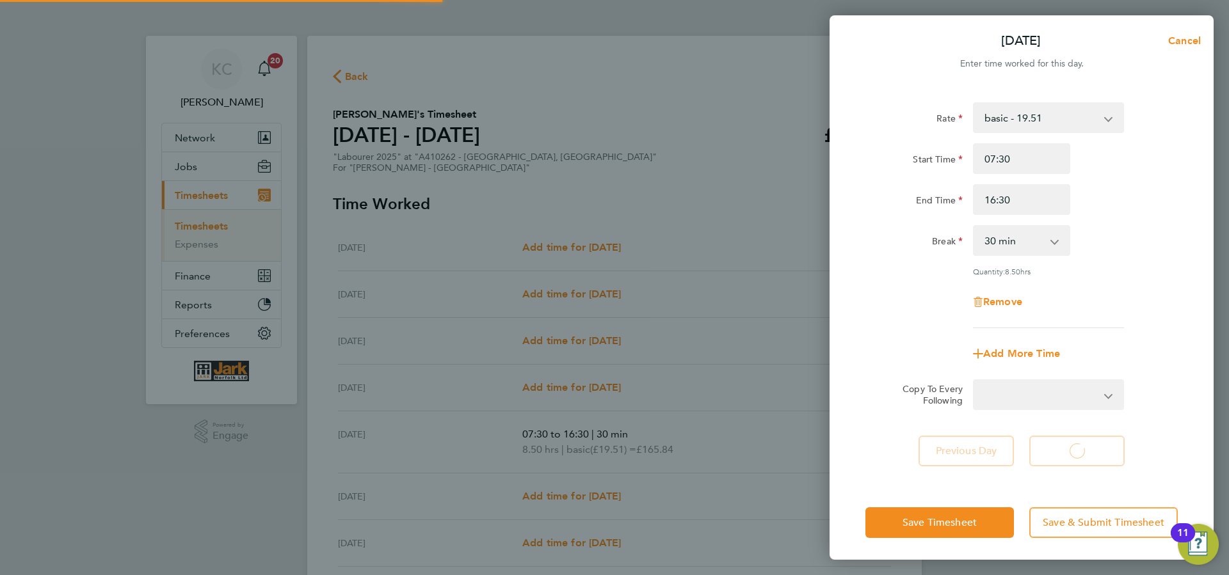
select select "60"
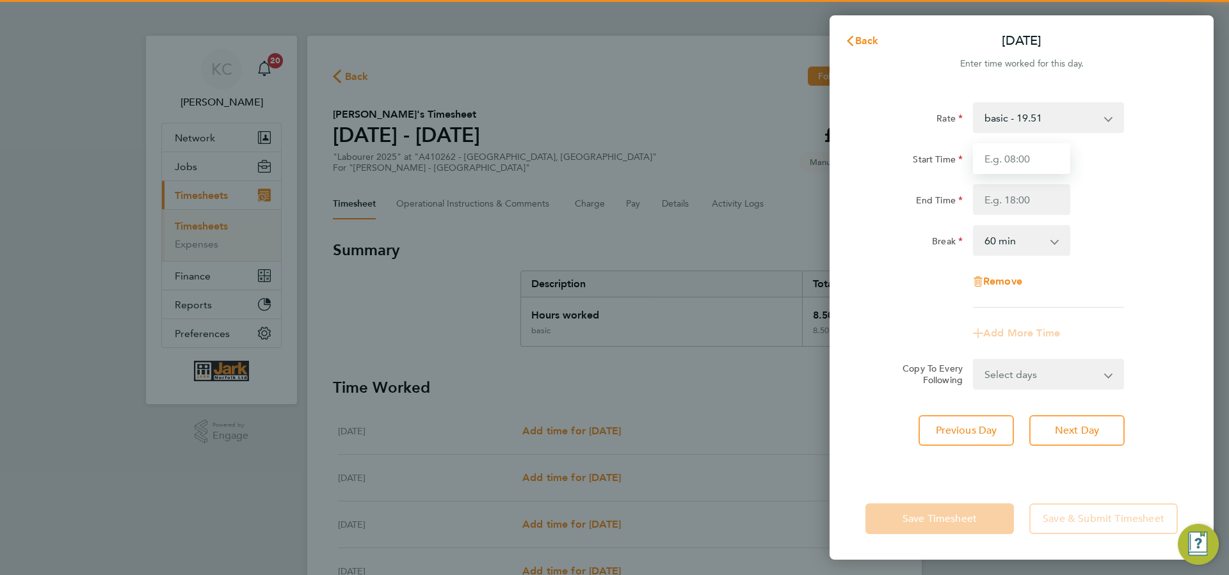
click at [1009, 157] on input "Start Time" at bounding box center [1021, 158] width 97 height 31
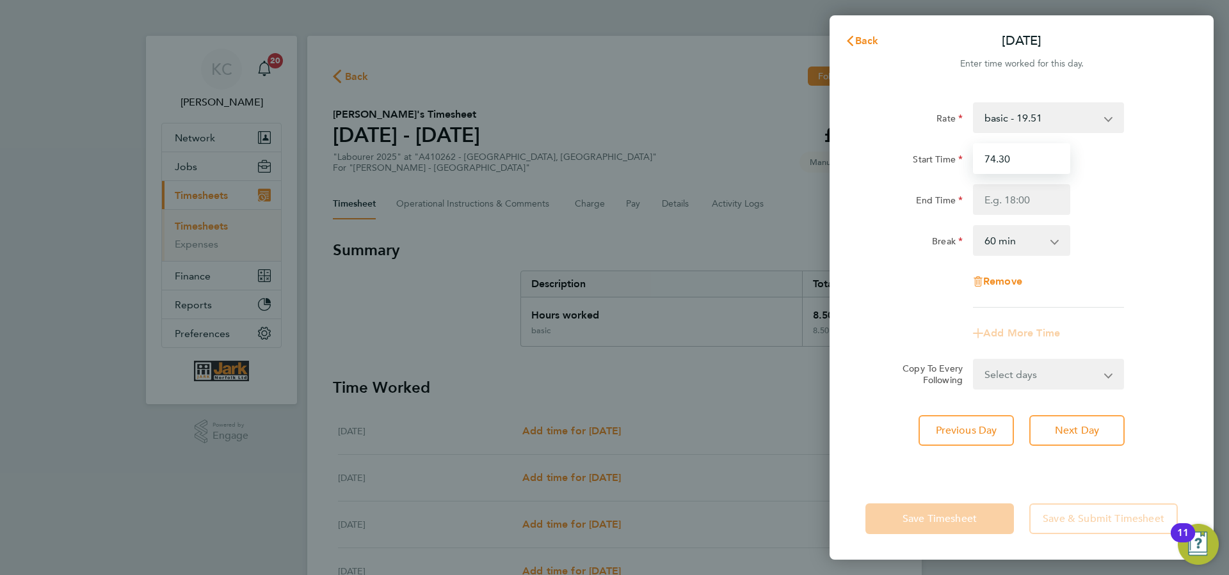
click at [985, 157] on input "74.30" at bounding box center [1021, 158] width 97 height 31
drag, startPoint x: 993, startPoint y: 158, endPoint x: 954, endPoint y: 148, distance: 40.8
click at [973, 152] on input "47.30" at bounding box center [1021, 158] width 97 height 31
type input "07:30"
click at [1004, 202] on input "End Time" at bounding box center [1021, 199] width 97 height 31
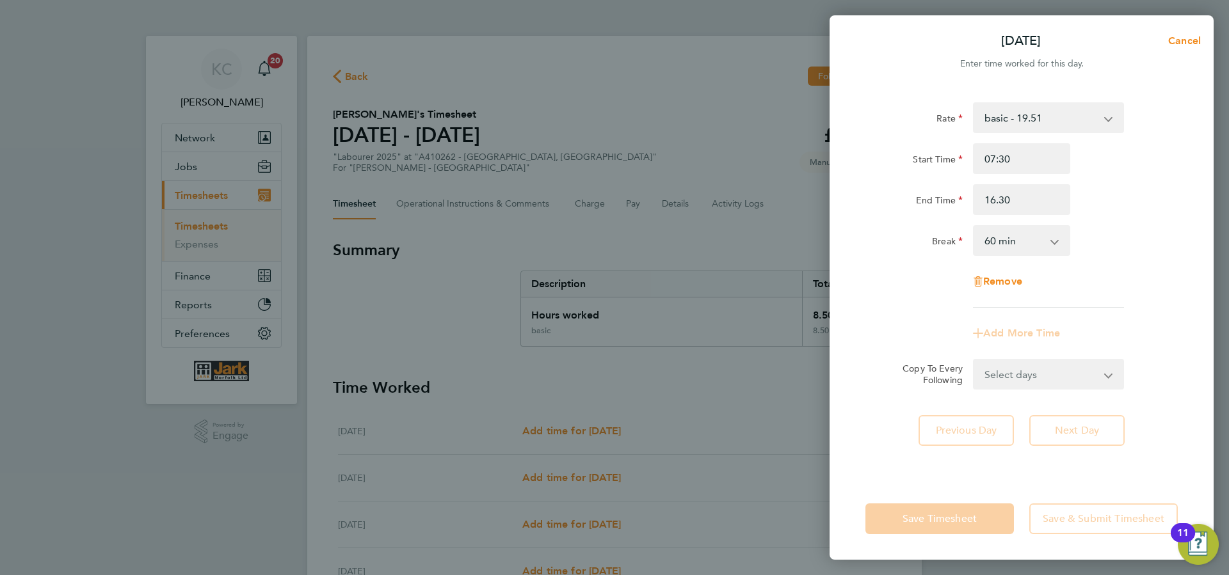
type input "16:30"
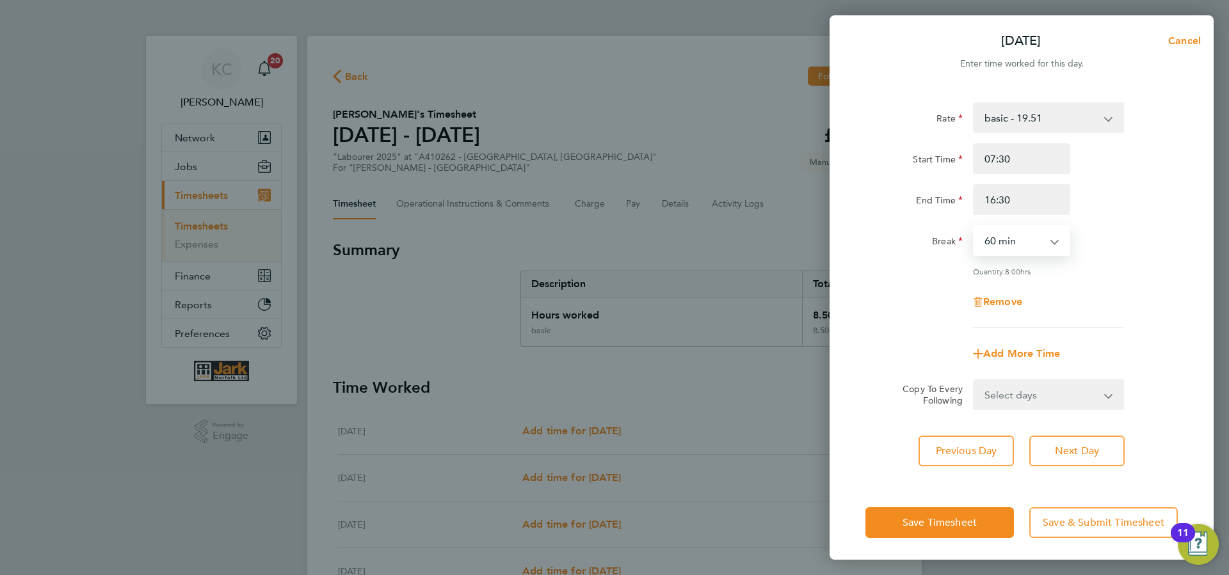
click at [974, 227] on select "0 min 15 min 30 min 45 min 60 min 75 min 90 min" at bounding box center [1013, 241] width 79 height 28
select select "30"
click option "30 min" at bounding box center [0, 0] width 0 height 0
drag, startPoint x: 1069, startPoint y: 453, endPoint x: 1069, endPoint y: 438, distance: 14.1
click at [1069, 452] on span "Next Day" at bounding box center [1077, 451] width 44 height 13
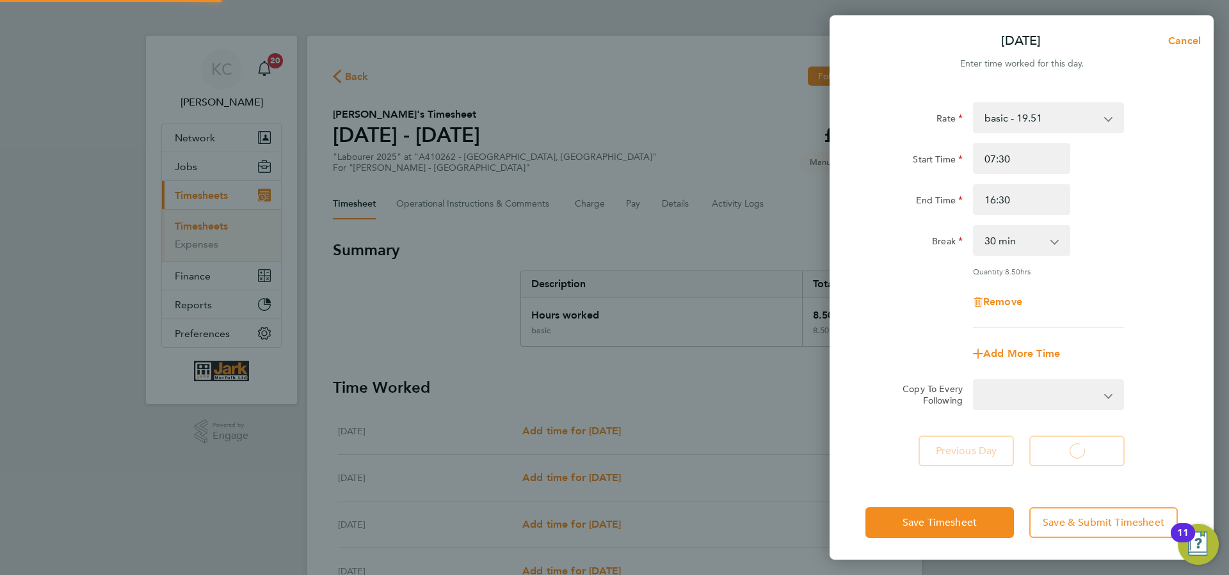
select select "60"
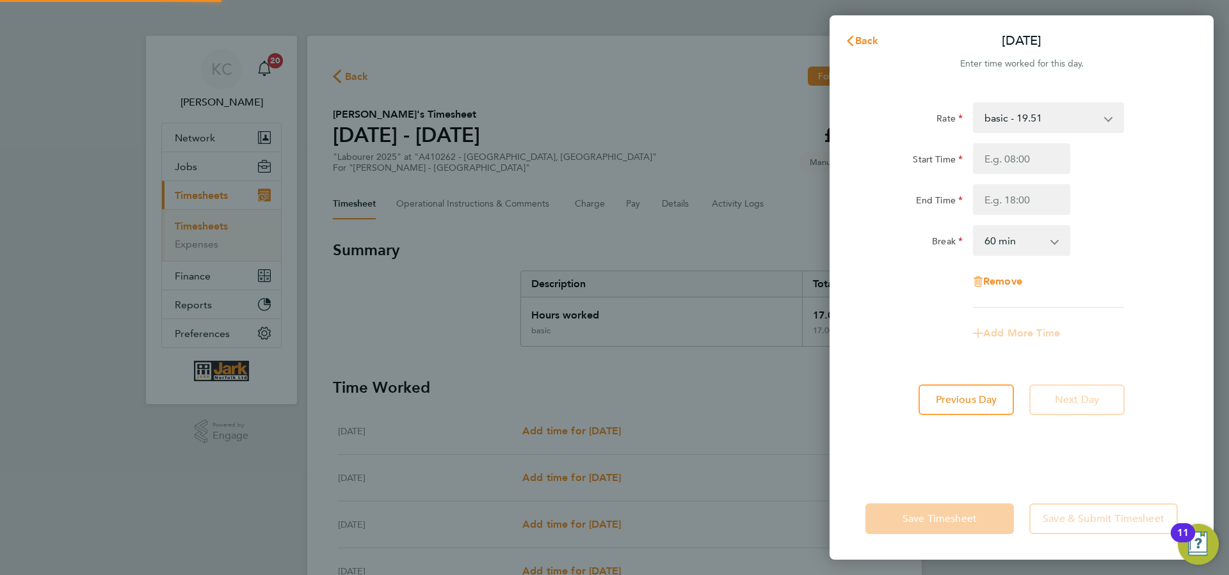
click at [1005, 164] on input "Start Time" at bounding box center [1021, 158] width 97 height 31
type input "07:30"
click at [995, 214] on input "End Time" at bounding box center [1021, 199] width 97 height 31
type input "16:30"
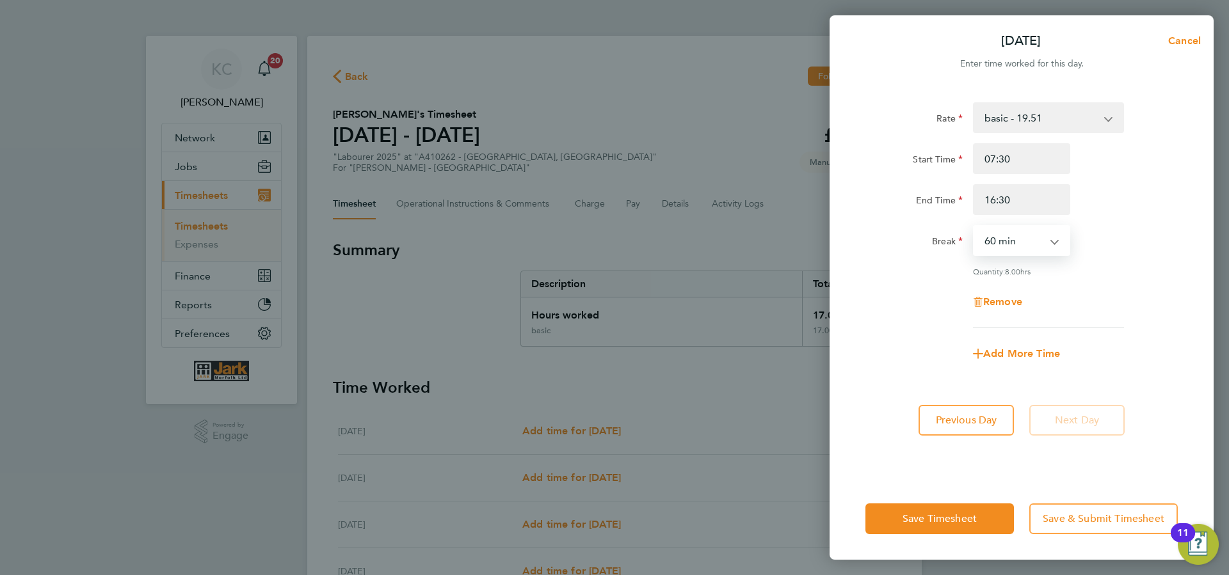
select select "30"
click option "30 min" at bounding box center [0, 0] width 0 height 0
drag, startPoint x: 945, startPoint y: 515, endPoint x: 878, endPoint y: 481, distance: 75.3
click at [942, 517] on button "Save Timesheet" at bounding box center [939, 519] width 148 height 31
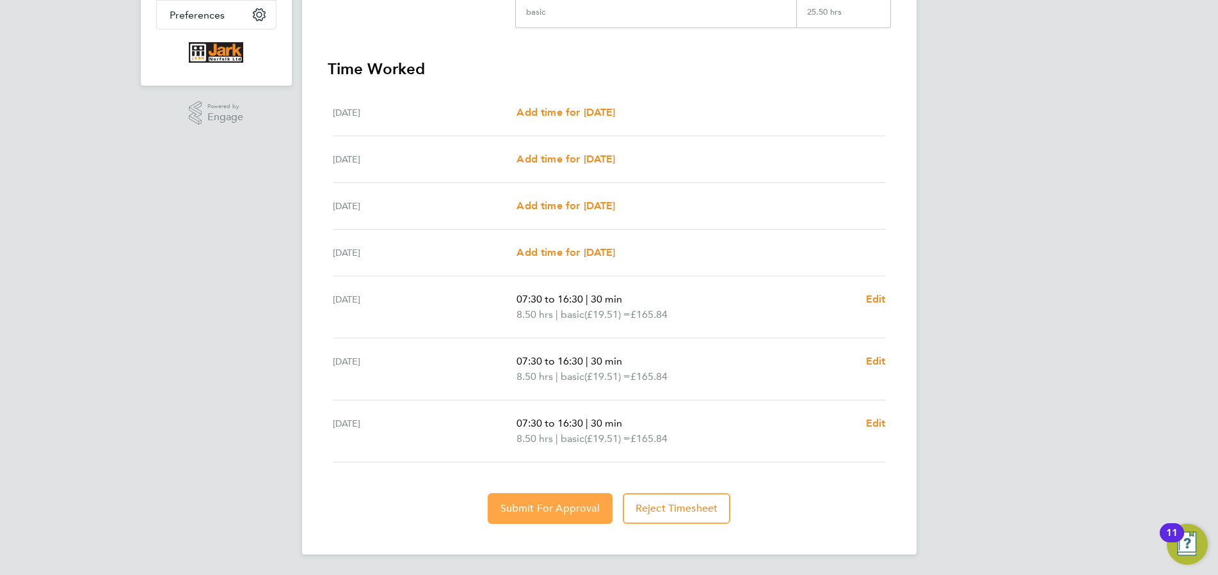
click at [563, 511] on span "Submit For Approval" at bounding box center [550, 508] width 99 height 13
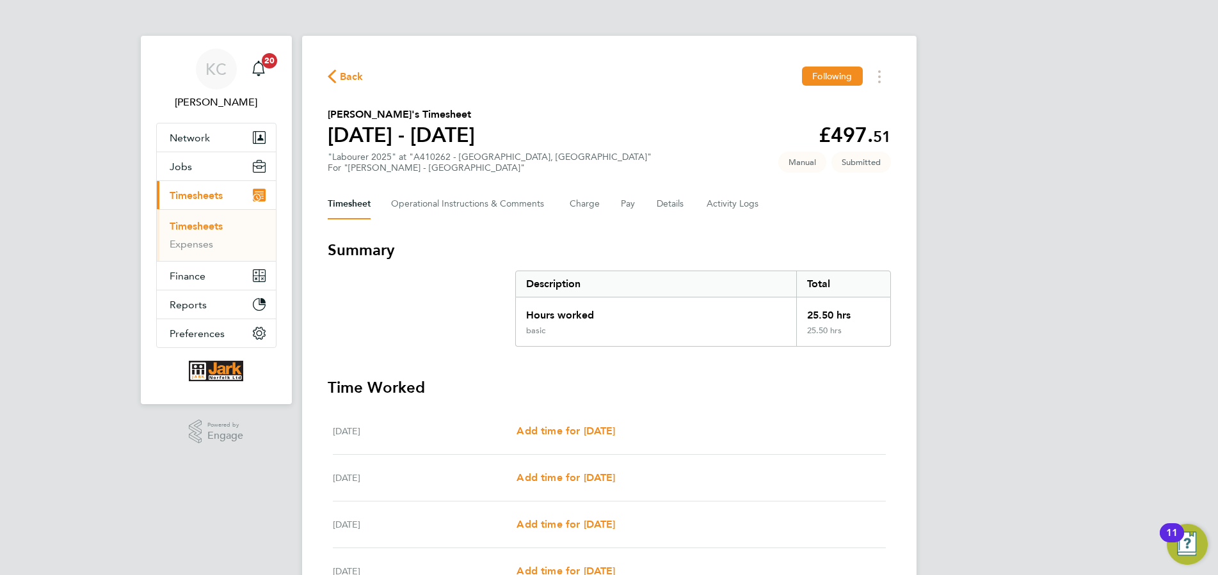
click at [202, 225] on link "Timesheets" at bounding box center [196, 226] width 53 height 12
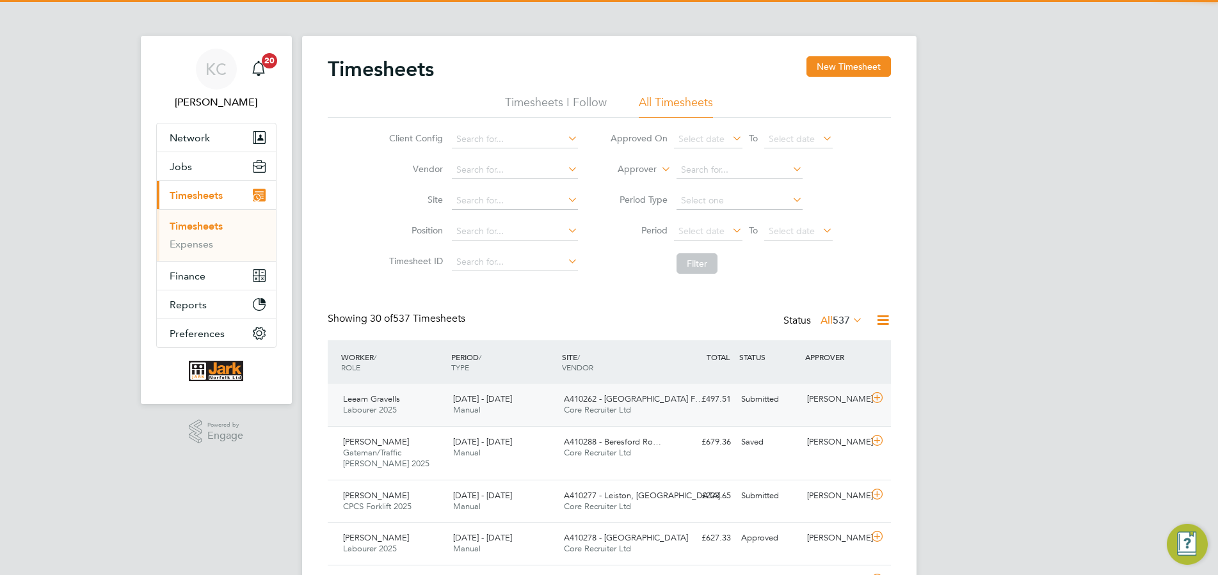
scroll to position [43, 122]
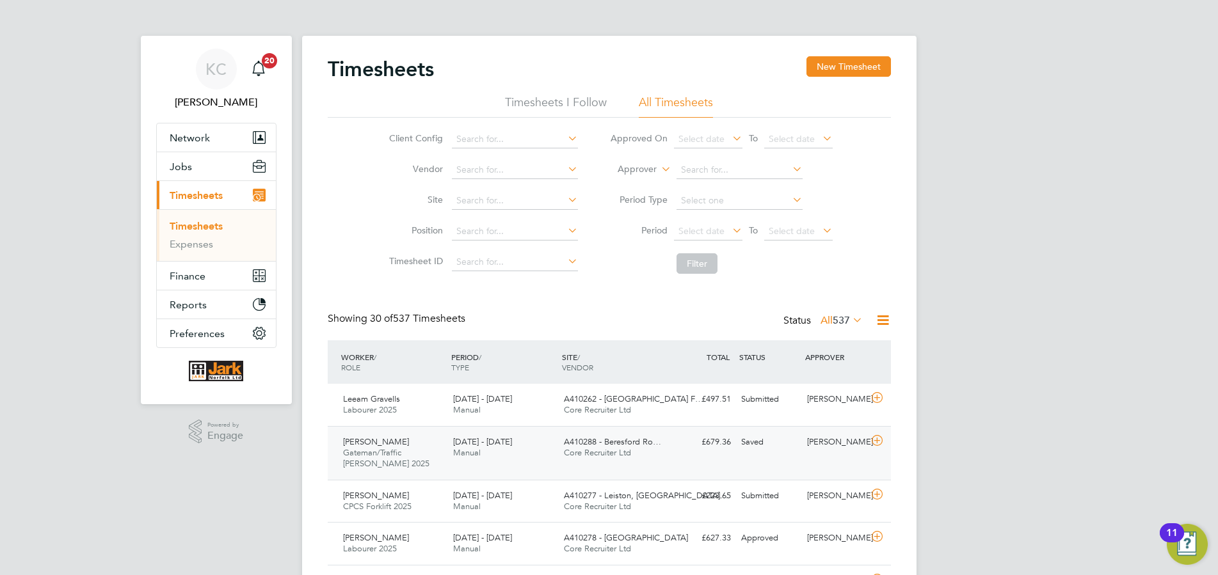
drag, startPoint x: 504, startPoint y: 453, endPoint x: 563, endPoint y: 443, distance: 60.3
click at [504, 453] on div "2 - 8 Aug 2025 Manual" at bounding box center [503, 448] width 111 height 32
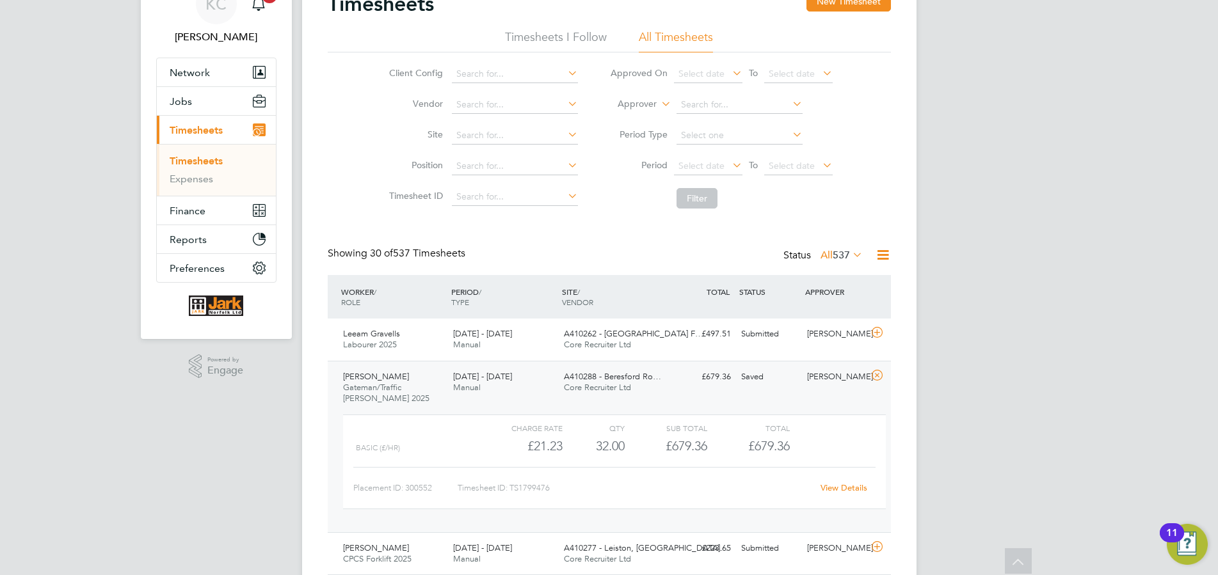
click at [764, 390] on div "Sheridan Doughty Gateman/Traffic Marshall 2025 2 - 8 Aug 2025 2 - 8 Aug 2025 Ma…" at bounding box center [609, 447] width 563 height 172
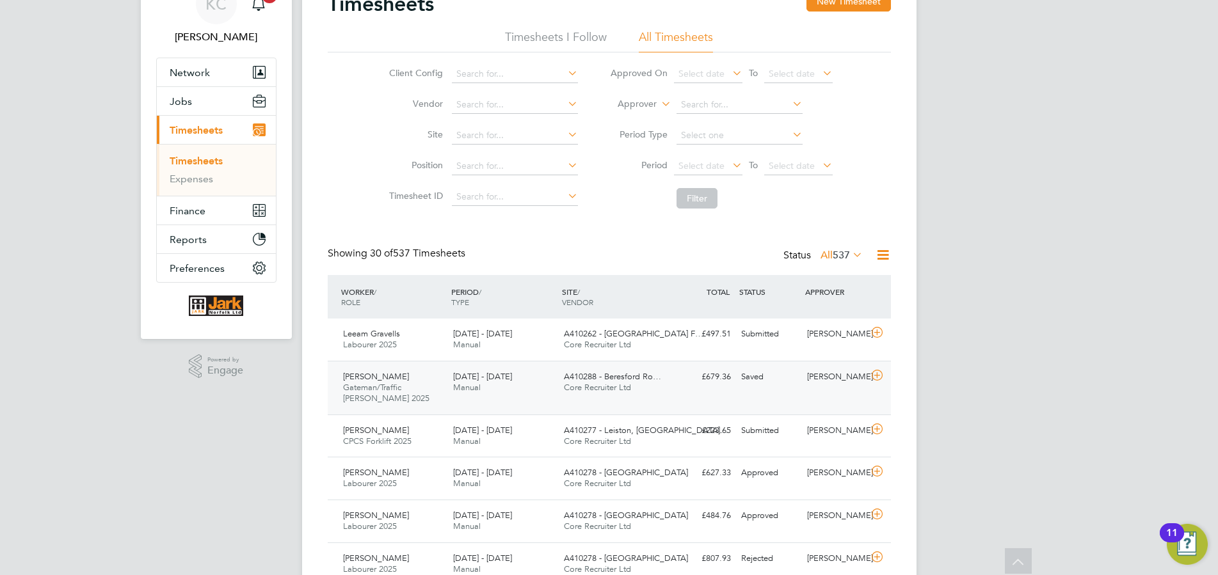
click at [713, 376] on div "£679.36 Saved" at bounding box center [702, 377] width 67 height 21
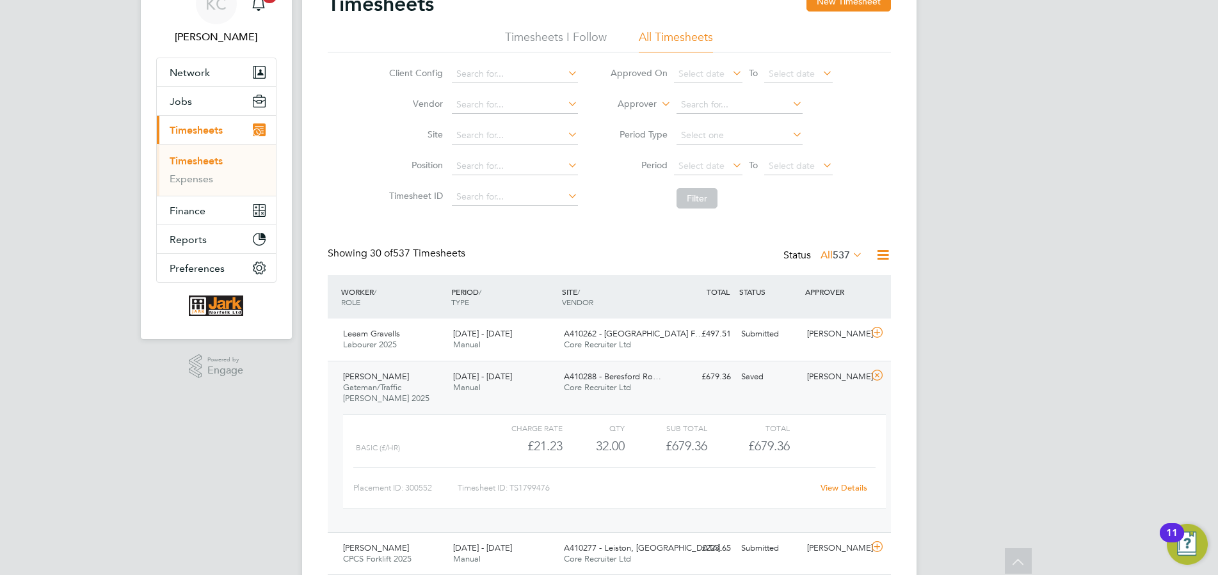
click at [428, 460] on div "Charge rate QTY Sub Total Total Basic (£/HR) £21.23 32 32.00 32 £679.36 £679.36…" at bounding box center [614, 462] width 543 height 95
click at [837, 485] on link "View Details" at bounding box center [844, 488] width 47 height 11
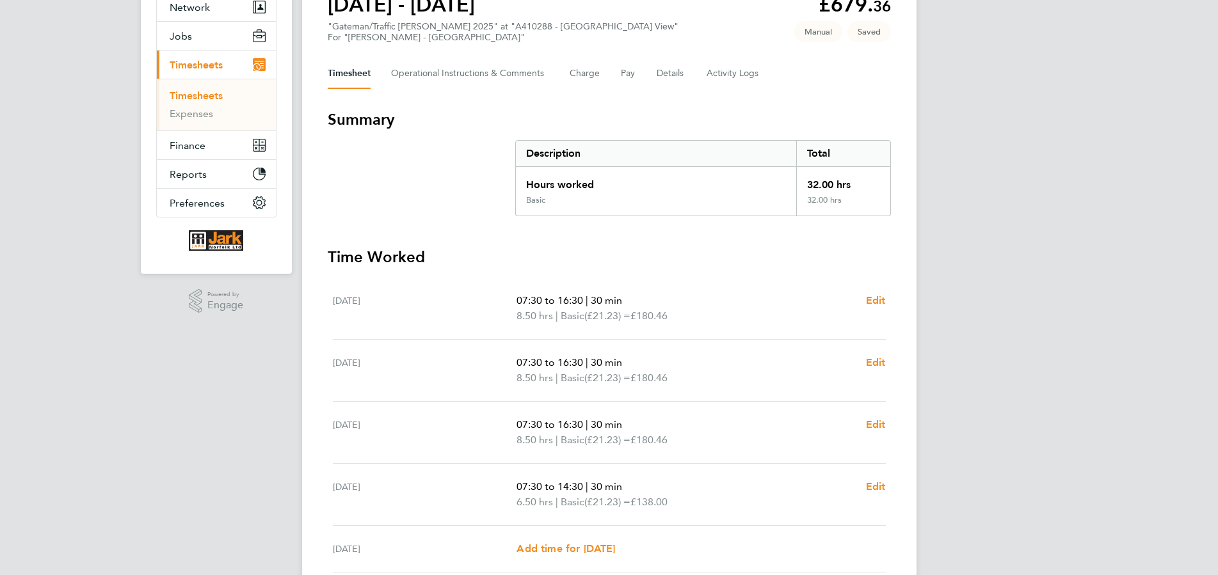
scroll to position [244, 0]
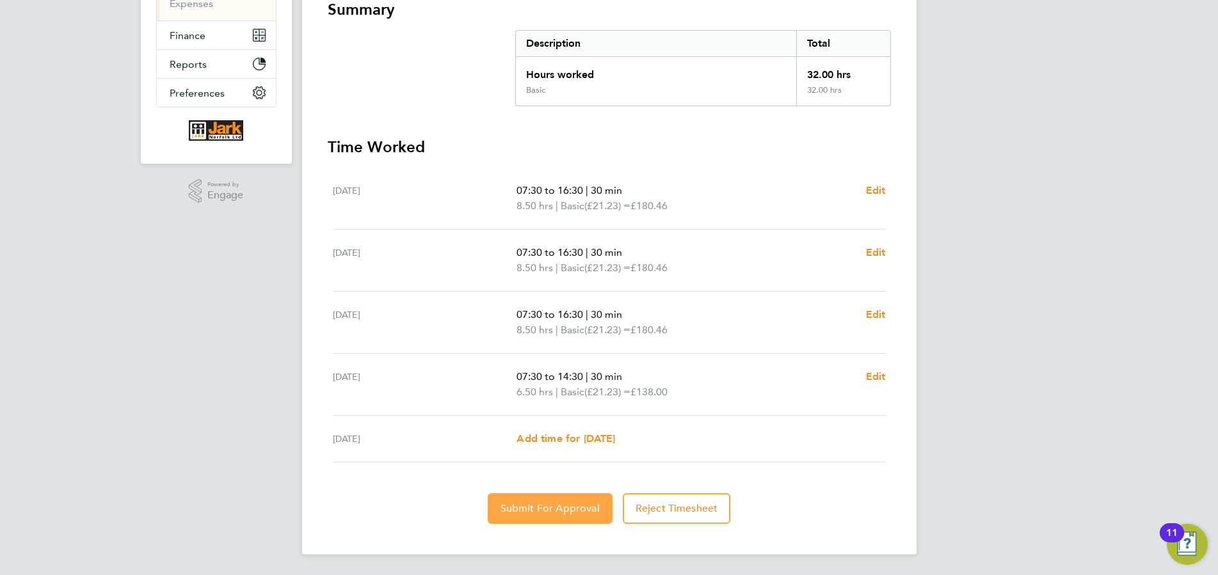
click at [561, 507] on span "Submit For Approval" at bounding box center [550, 508] width 99 height 13
click at [606, 316] on span "30 min" at bounding box center [606, 314] width 31 height 12
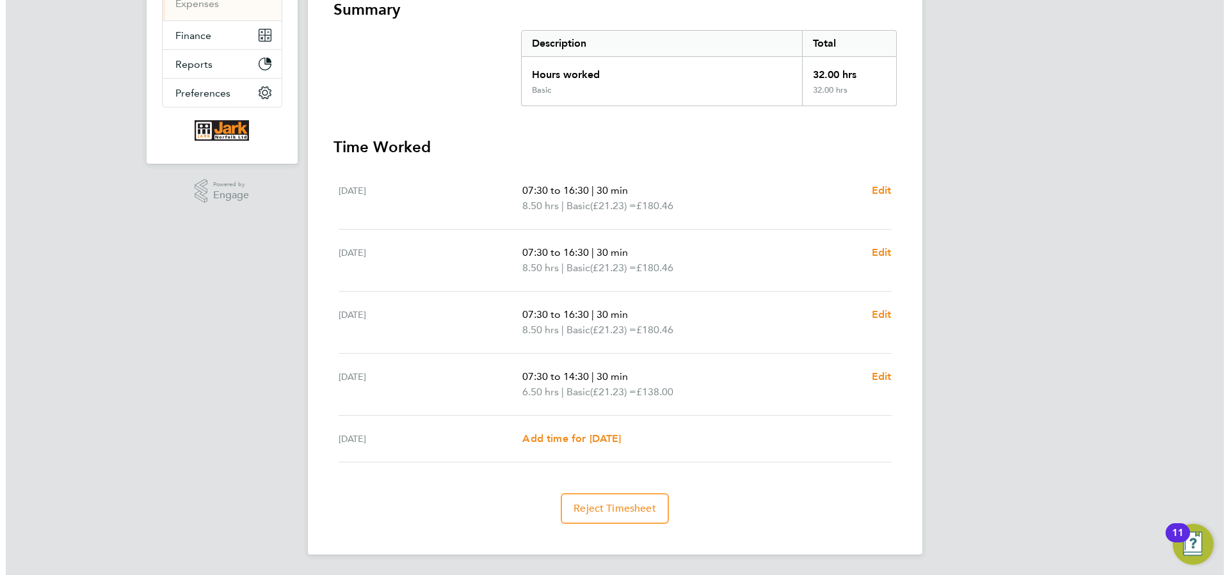
scroll to position [0, 0]
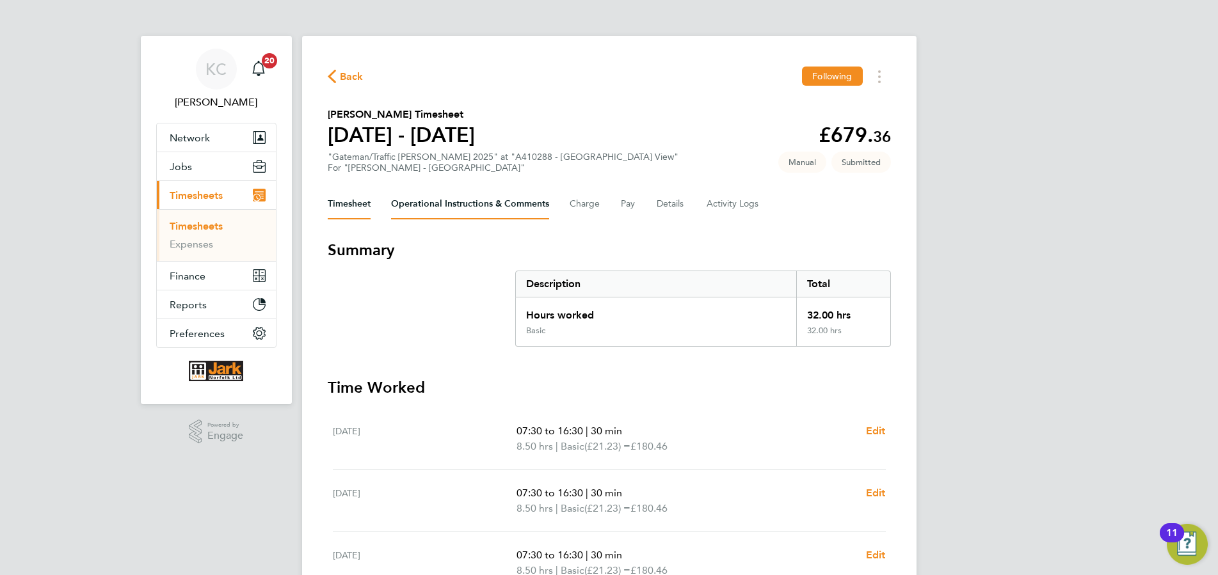
click at [493, 212] on Comments-tab "Operational Instructions & Comments" at bounding box center [470, 204] width 158 height 31
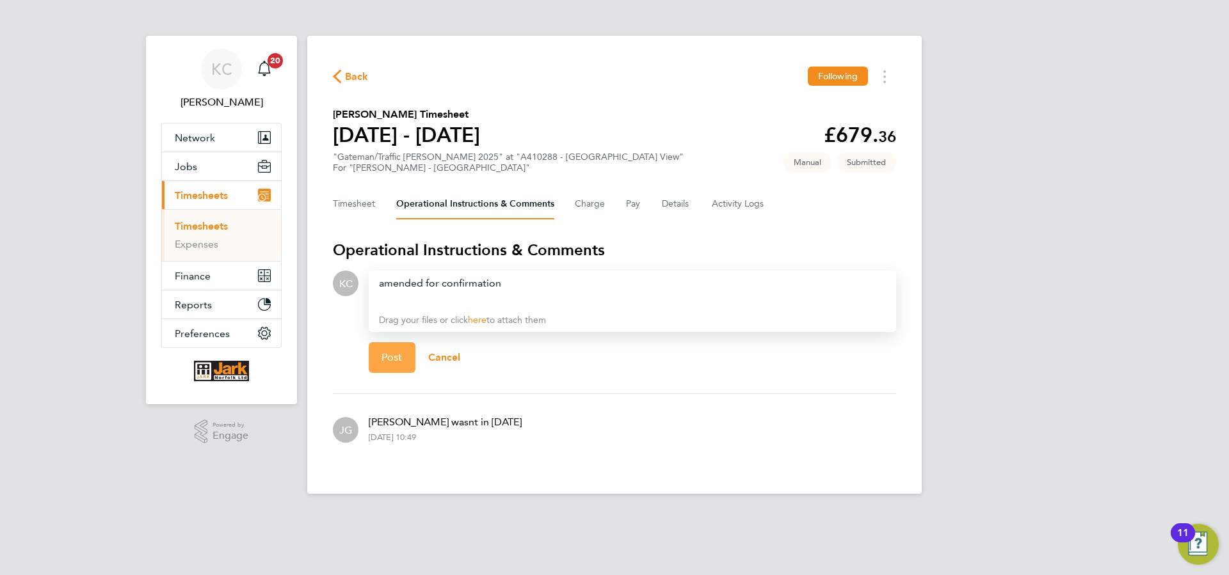
click at [408, 354] on button "Post" at bounding box center [392, 357] width 47 height 31
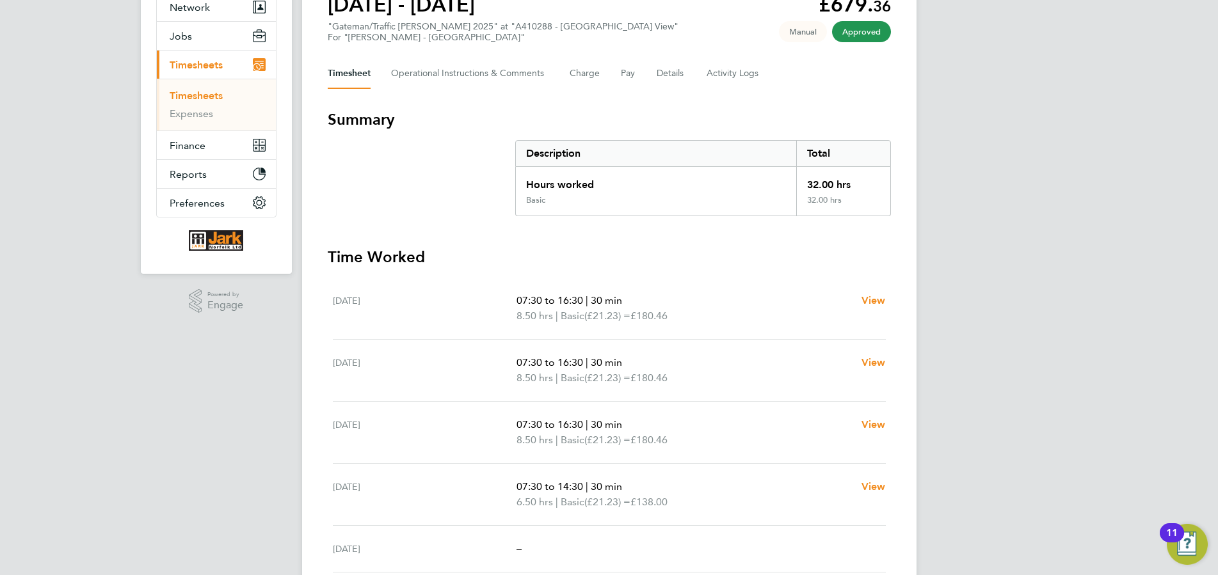
scroll to position [241, 0]
